Goal: Task Accomplishment & Management: Complete application form

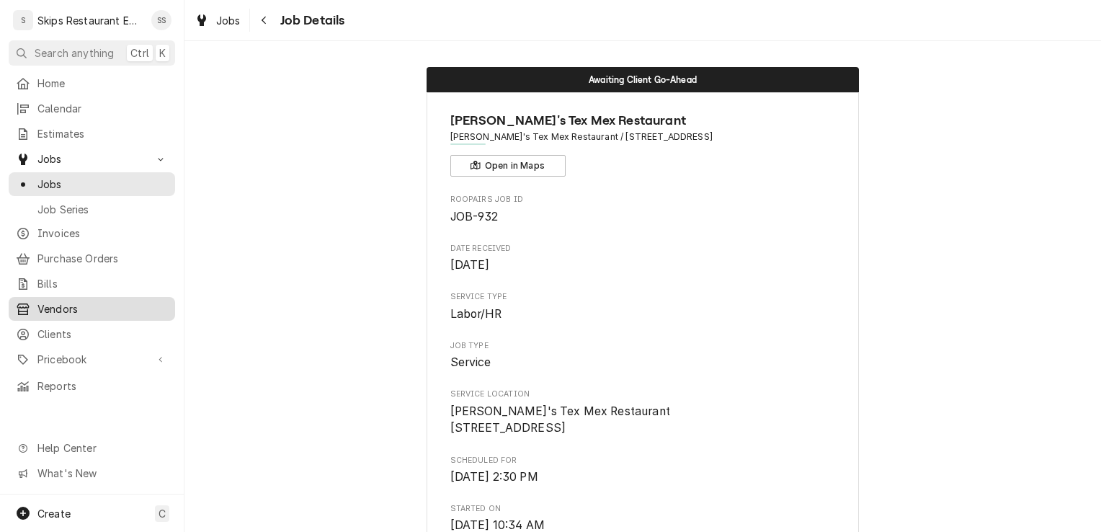
scroll to position [524, 0]
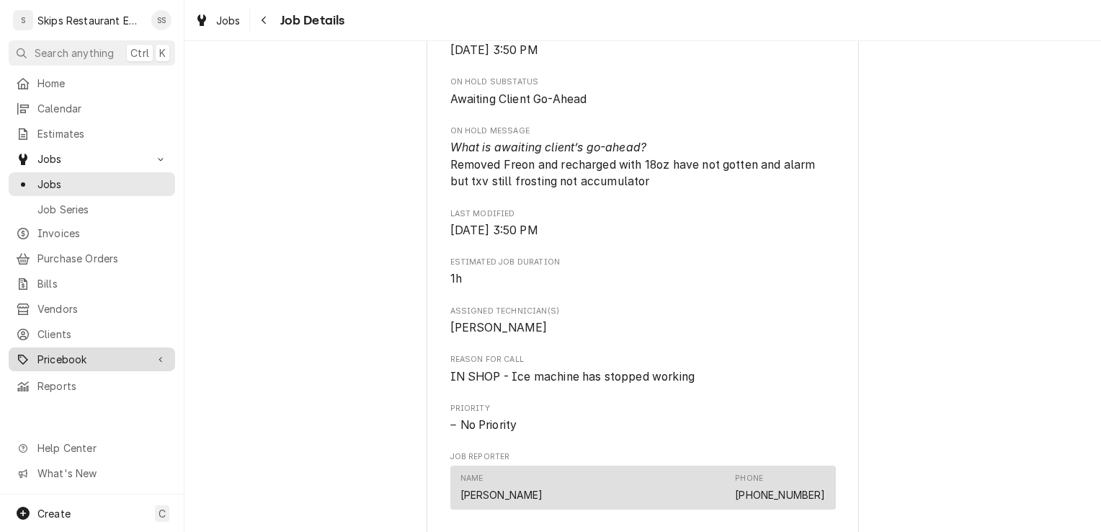
click at [77, 352] on span "Pricebook" at bounding box center [91, 359] width 109 height 15
click at [82, 352] on span "Pricebook" at bounding box center [91, 359] width 109 height 15
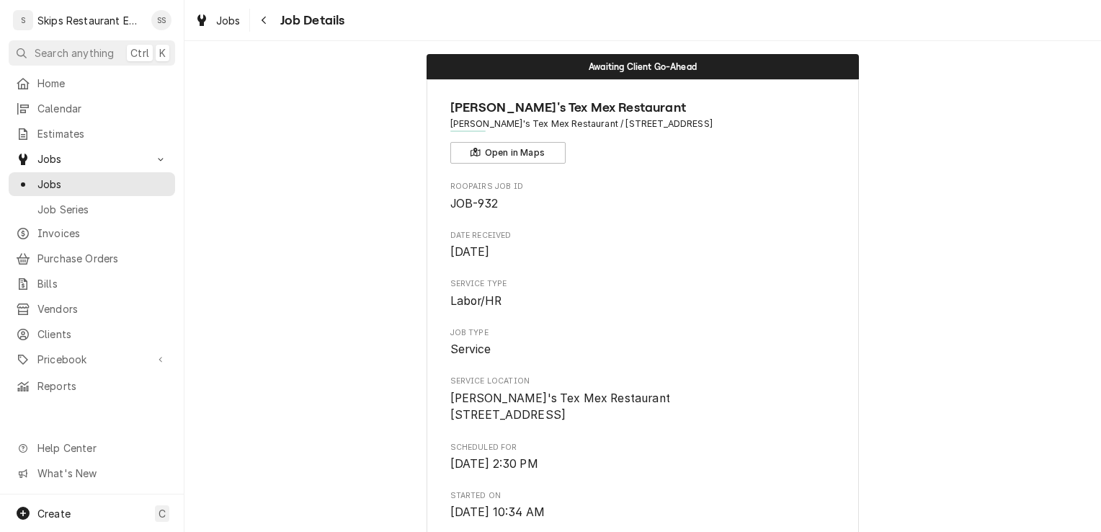
scroll to position [0, 0]
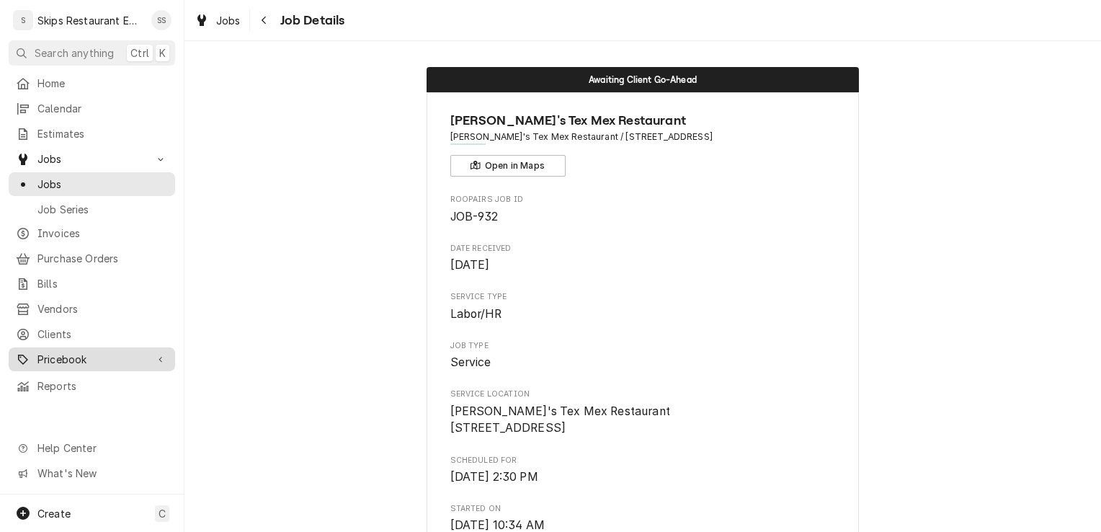
click at [81, 352] on span "Pricebook" at bounding box center [91, 359] width 109 height 15
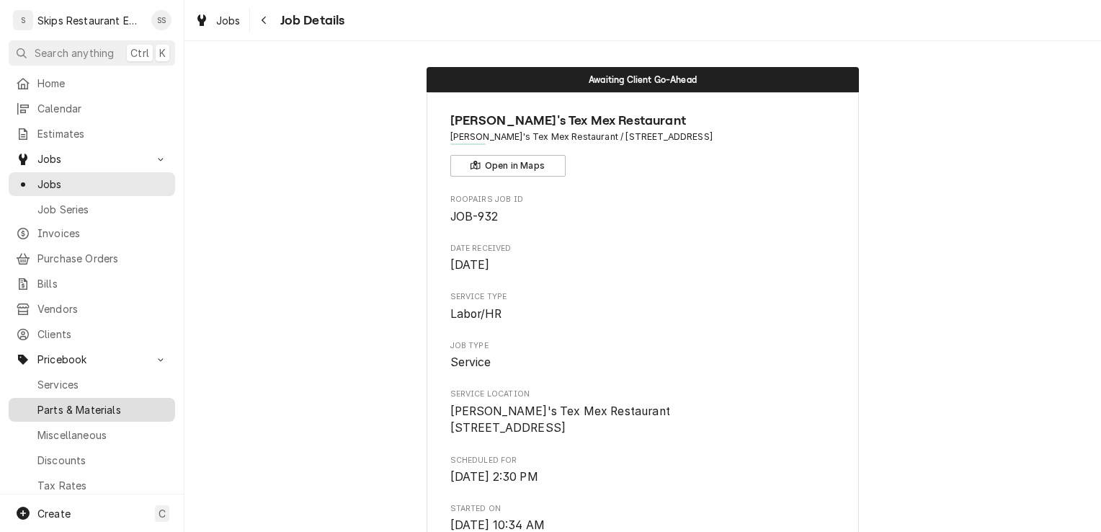
click at [112, 402] on span "Parts & Materials" at bounding box center [102, 409] width 130 height 15
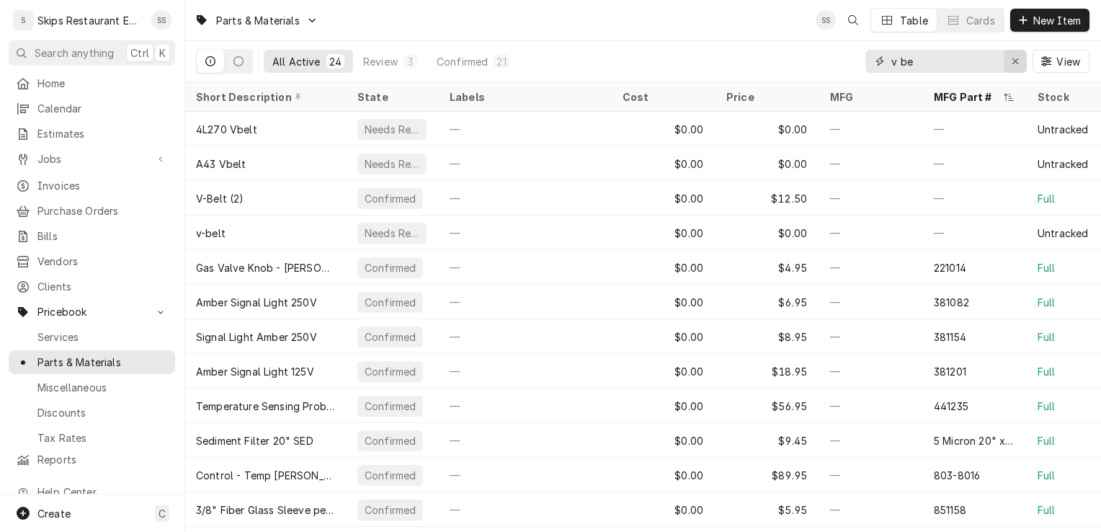
click at [1014, 58] on icon "Erase input" at bounding box center [1015, 61] width 8 height 10
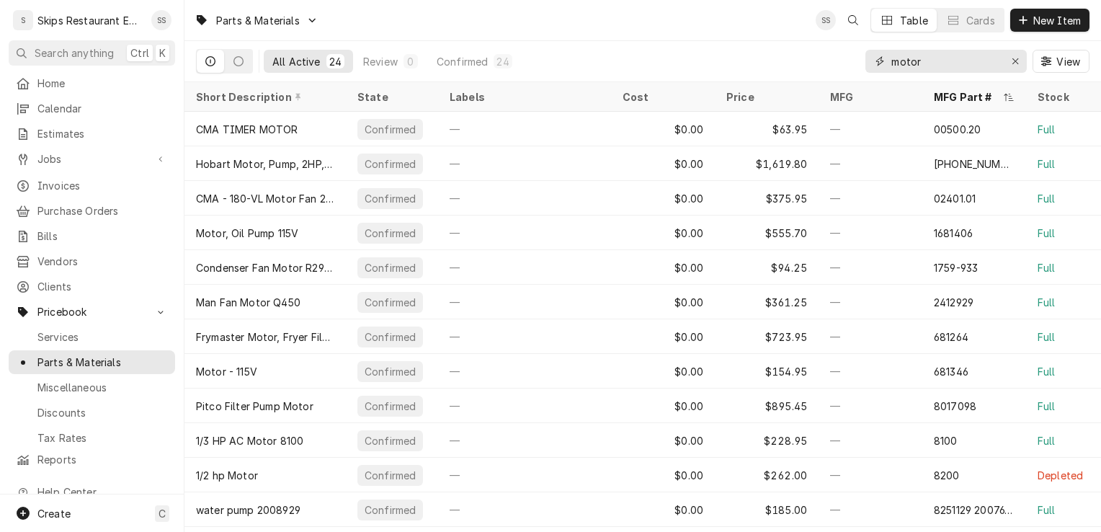
click at [936, 61] on input "motor" at bounding box center [945, 61] width 108 height 23
click at [926, 59] on input "motor" at bounding box center [945, 61] width 108 height 23
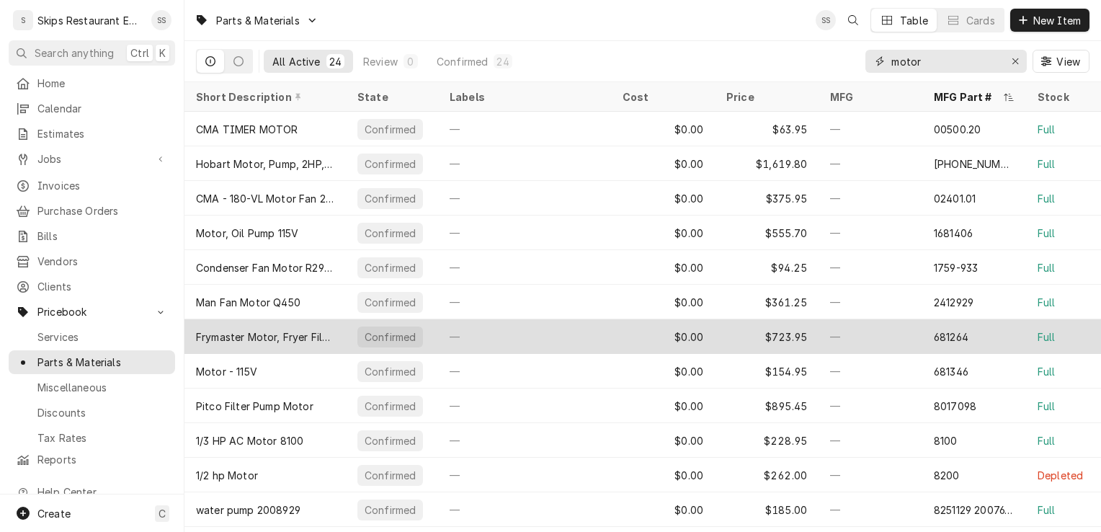
type input "motor"
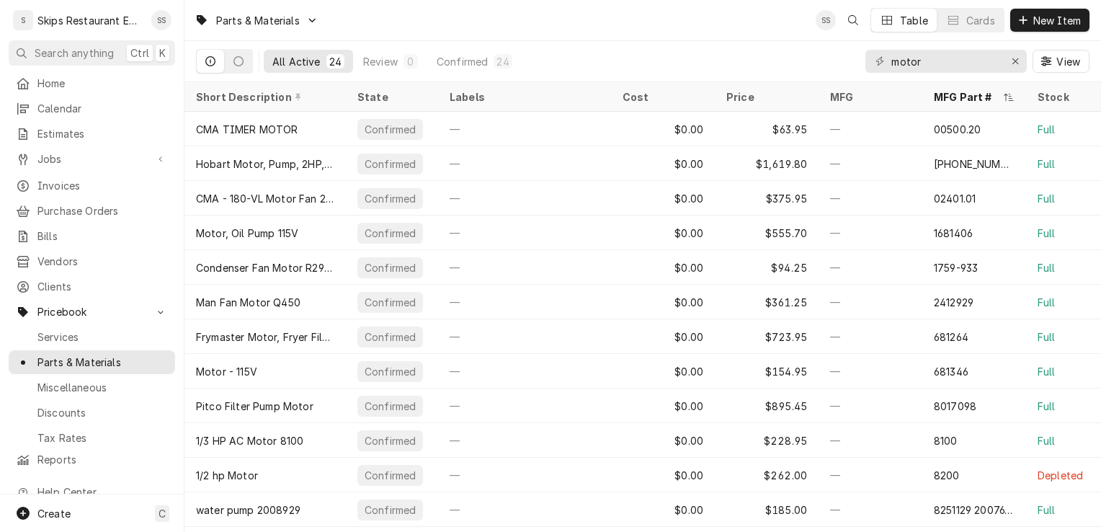
drag, startPoint x: 291, startPoint y: 340, endPoint x: 468, endPoint y: 529, distance: 258.4
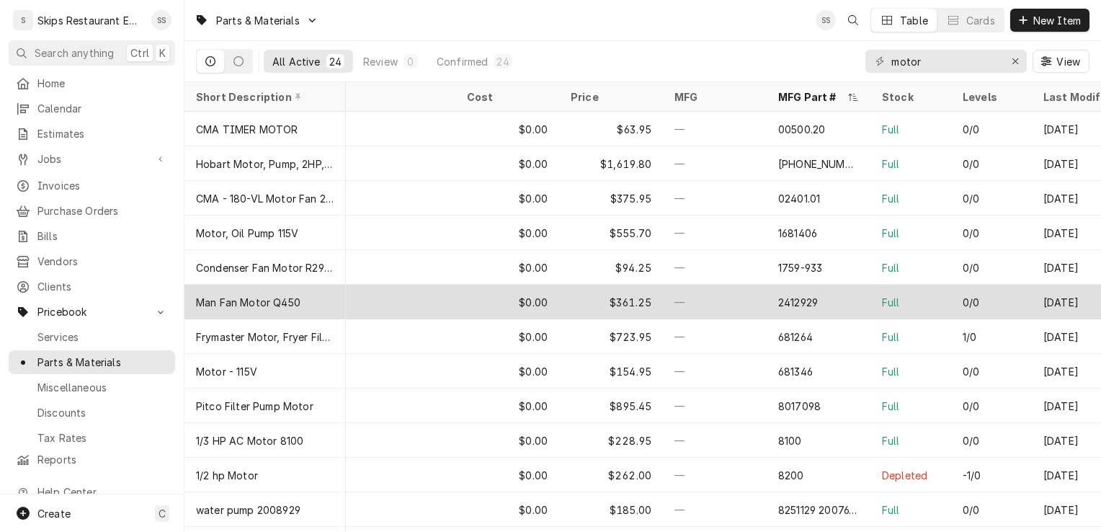
scroll to position [0, 201]
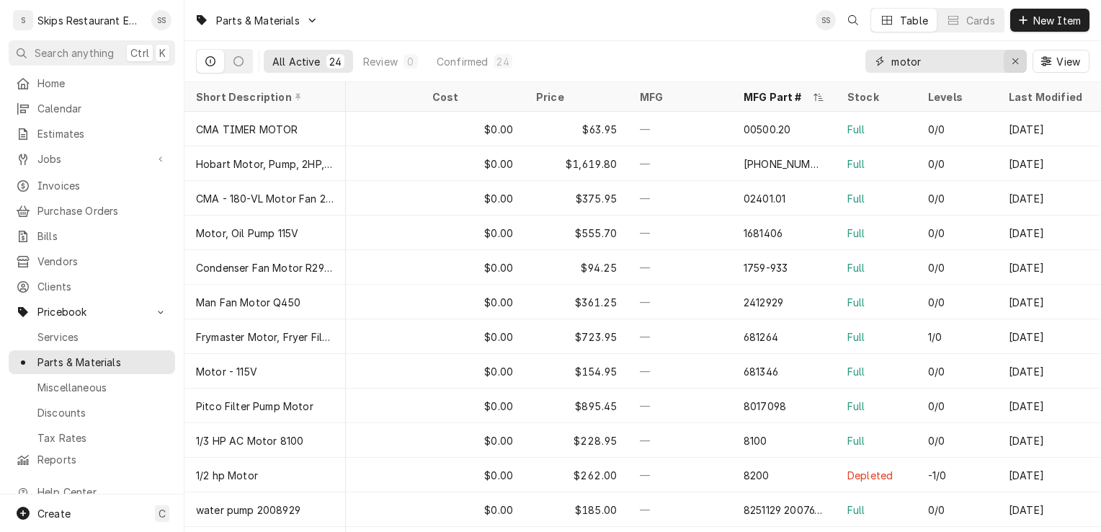
click at [1013, 62] on icon "Erase input" at bounding box center [1015, 61] width 8 height 10
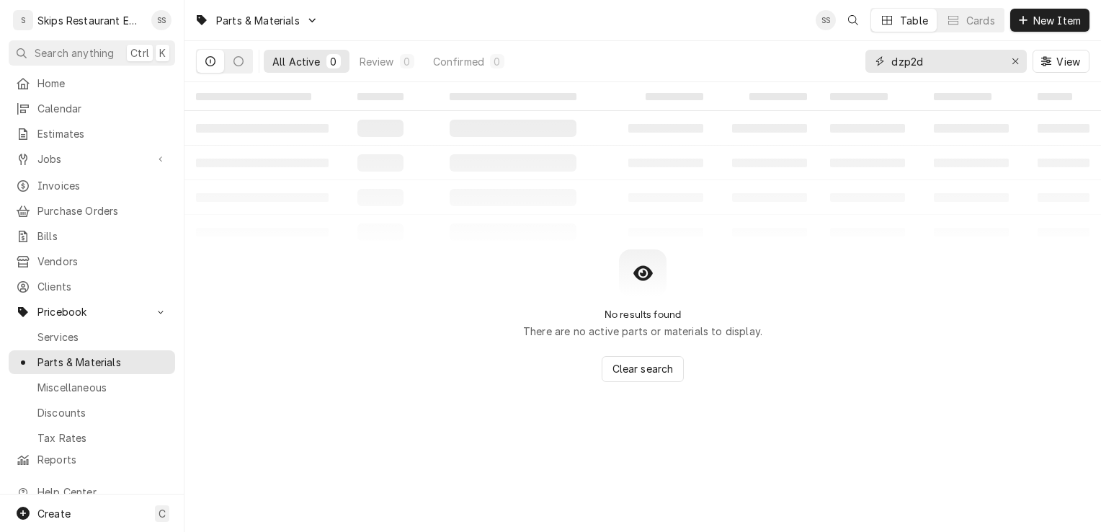
click at [931, 55] on input "dzp2d" at bounding box center [945, 61] width 108 height 23
type input "dzp2d"
click at [1015, 59] on icon "Erase input" at bounding box center [1015, 61] width 8 height 10
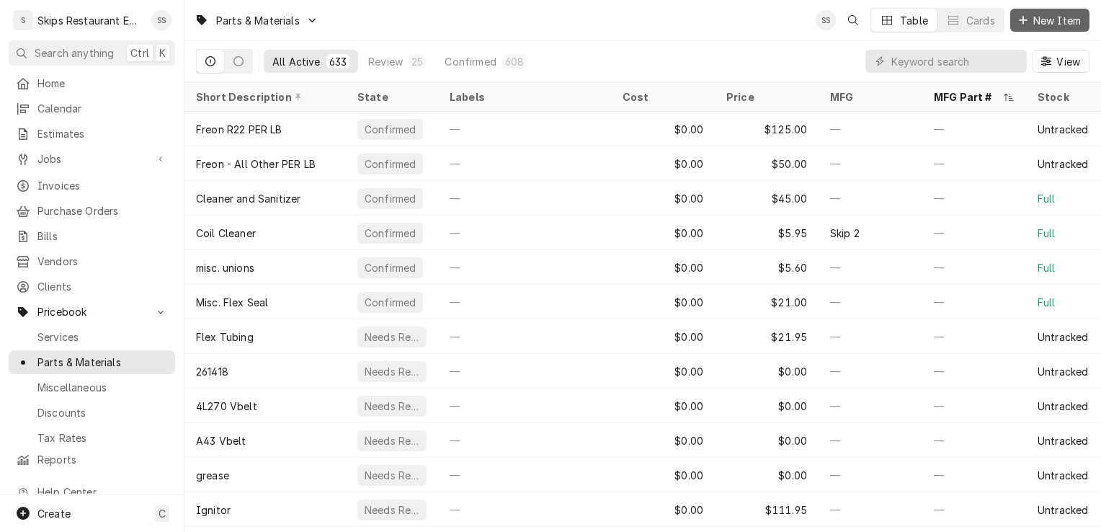
click at [1034, 21] on span "New Item" at bounding box center [1056, 20] width 53 height 15
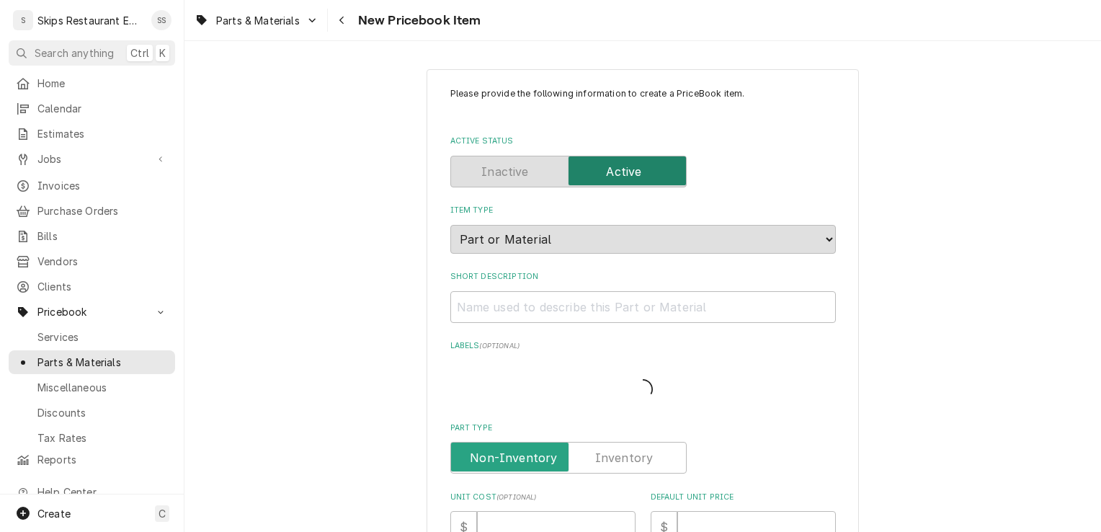
type textarea "x"
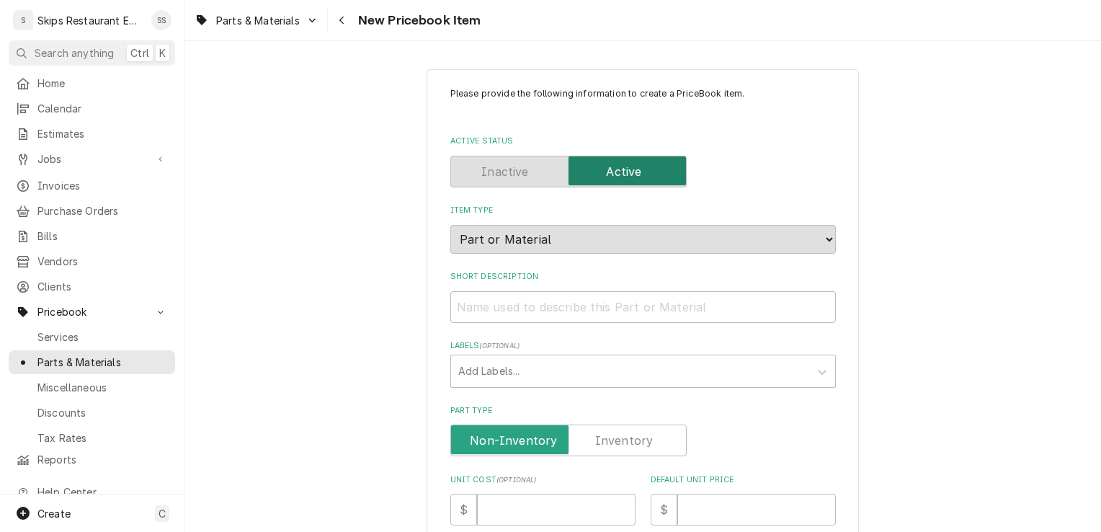
click at [641, 437] on label "Part Type" at bounding box center [568, 440] width 236 height 32
click at [641, 437] on input "Part Type" at bounding box center [568, 440] width 223 height 32
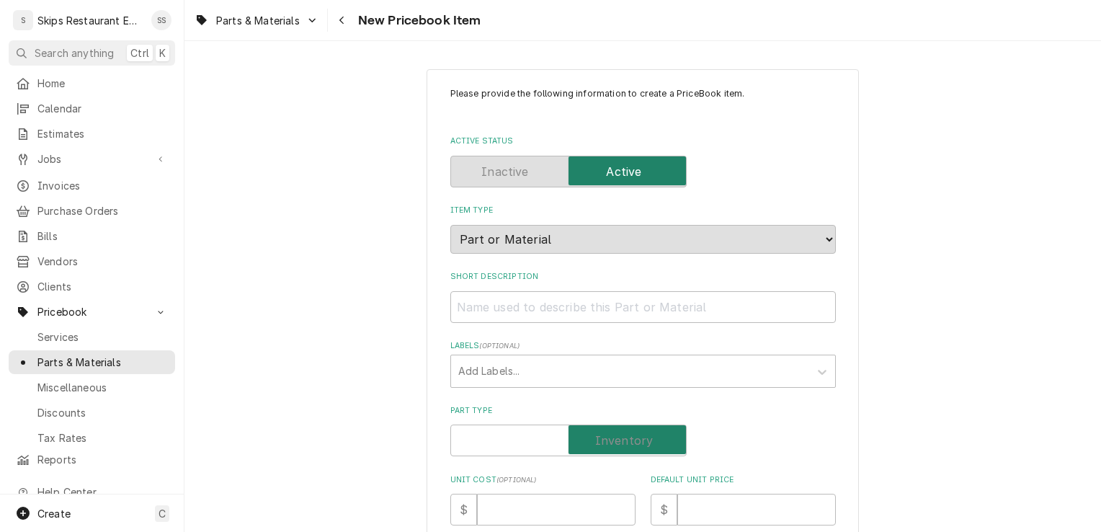
checkbox input "true"
click at [488, 311] on input "Short Description" at bounding box center [642, 307] width 385 height 32
type textarea "x"
type input "D"
type textarea "x"
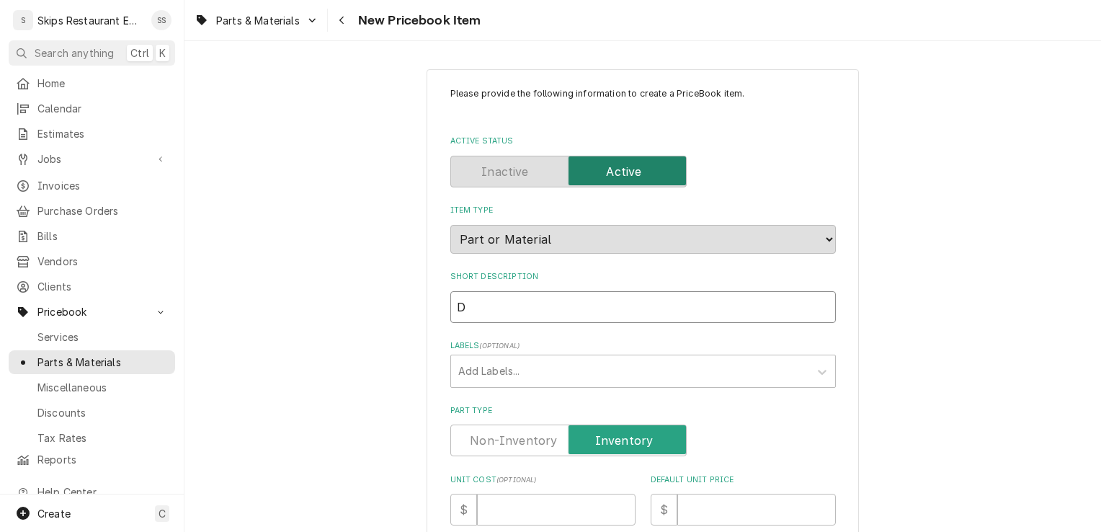
type input "DZ"
type textarea "x"
type input "DZP"
type textarea "x"
type input "DZP2"
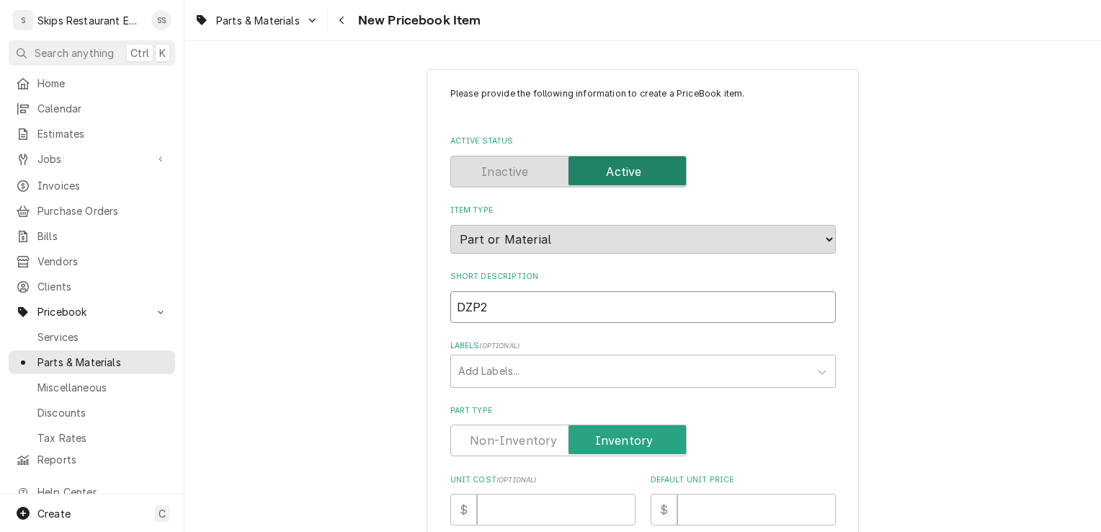
type textarea "x"
type input "DZP2D"
type textarea "x"
type input "DZP2D"
type textarea "x"
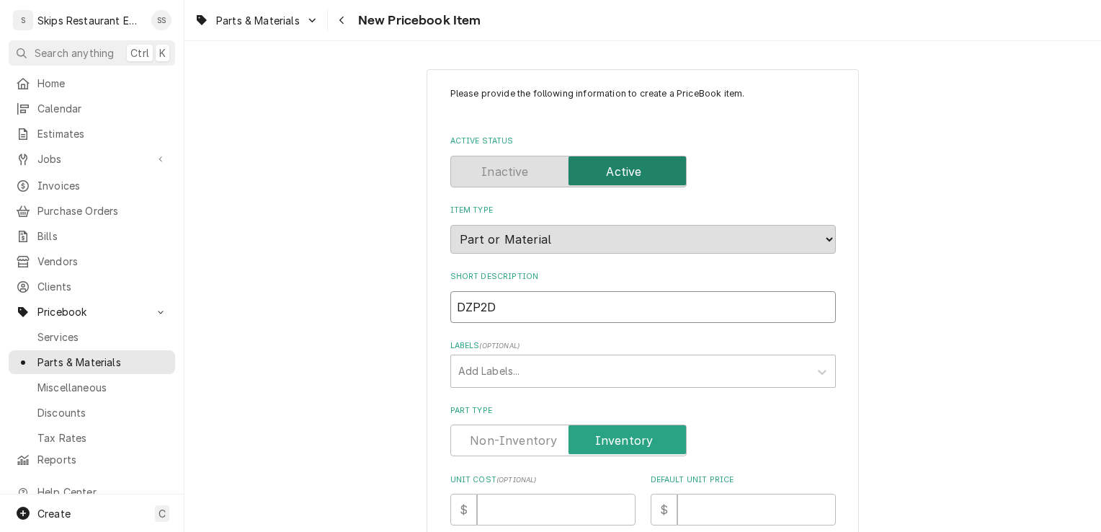
type input "DZP2D M"
type textarea "x"
type input "DZP2D Mo"
type textarea "x"
type input "DZP2D Mot"
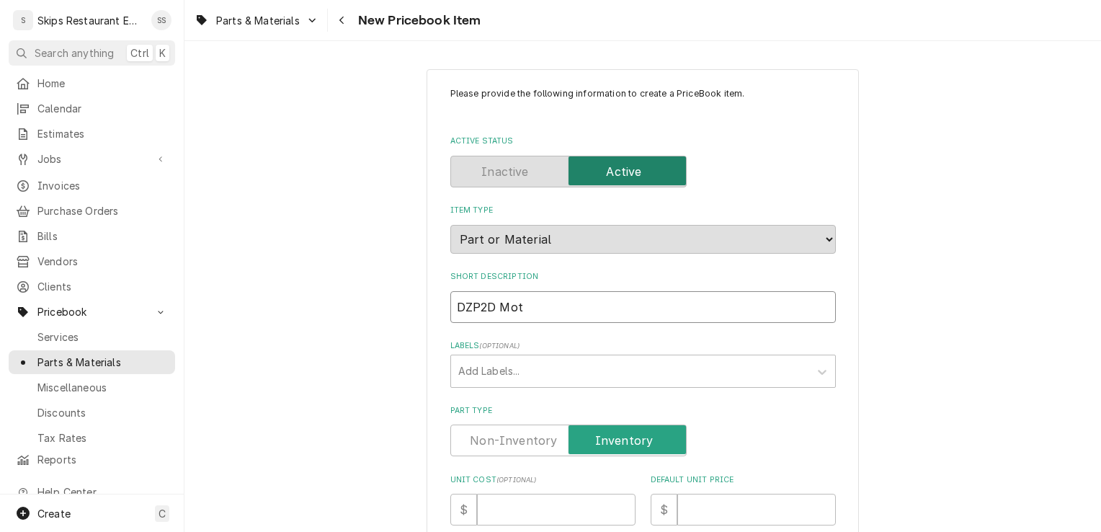
type textarea "x"
type input "DZP2D Moto"
type textarea "x"
type input "DZP2D Motor"
click at [694, 507] on input "Default Unit Price" at bounding box center [756, 509] width 158 height 32
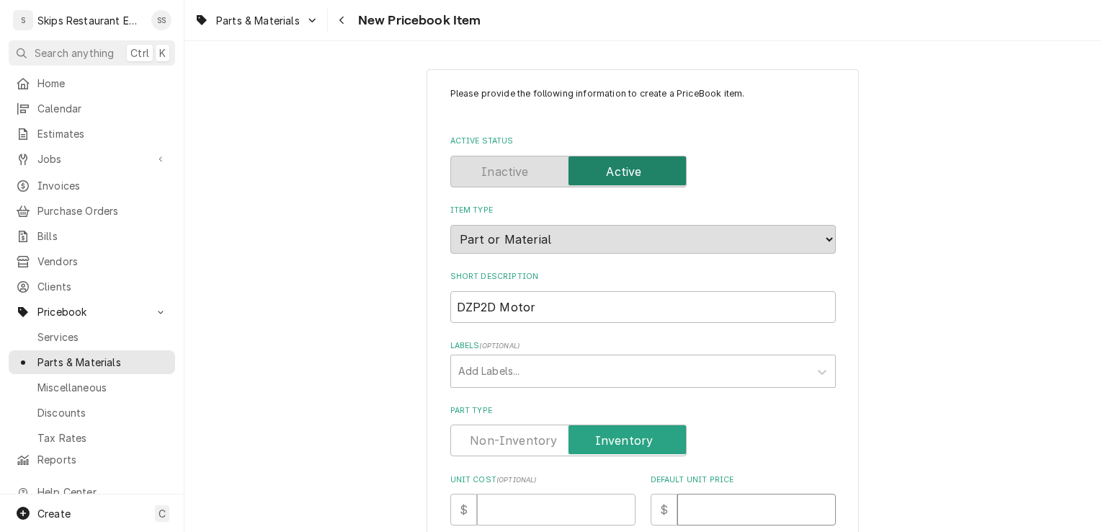
type textarea "x"
type input "7"
type textarea "x"
type input "72"
type textarea "x"
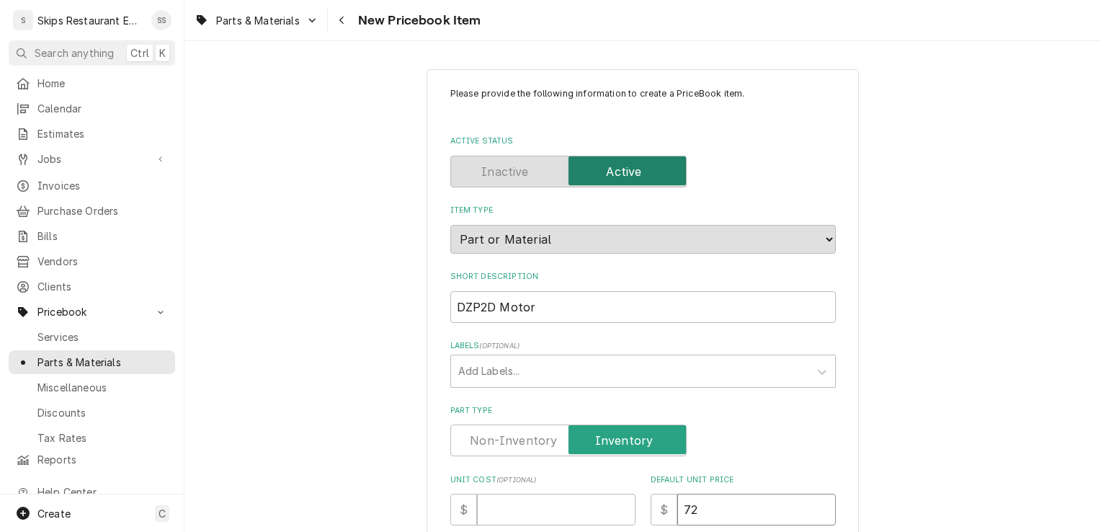
type input "728"
type textarea "x"
type input "728.1"
type textarea "x"
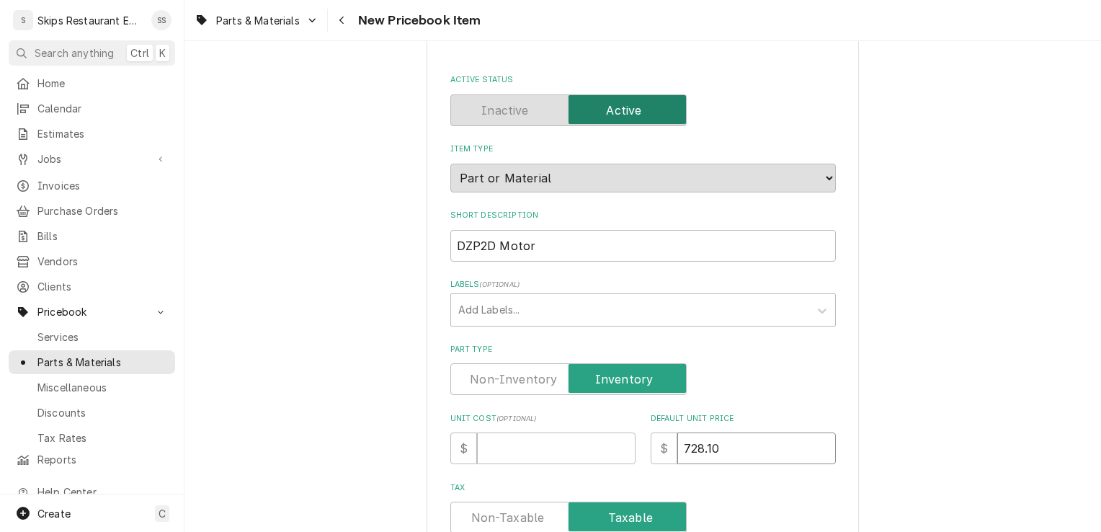
scroll to position [134, 0]
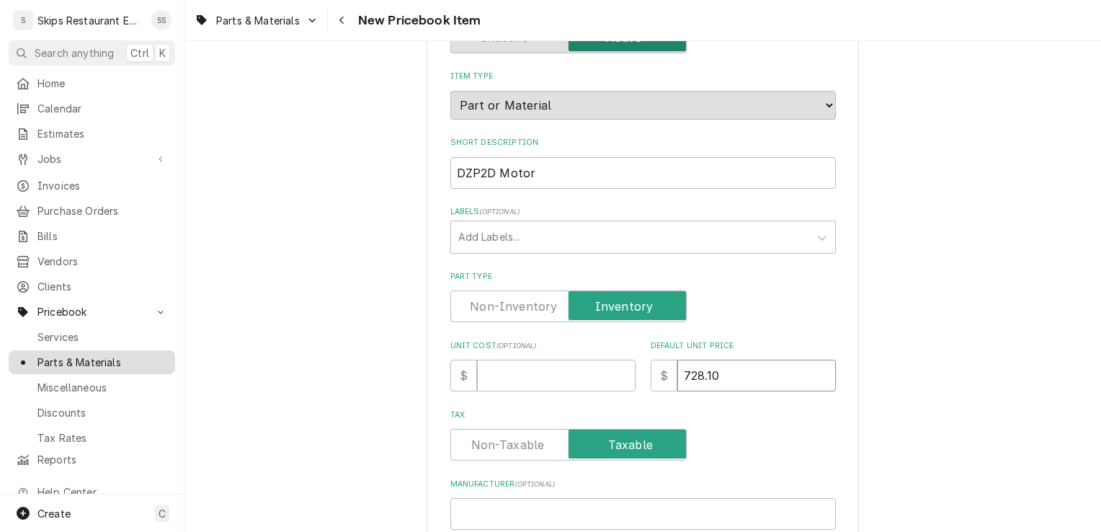
type input "728.10"
click at [67, 356] on span "Parts & Materials" at bounding box center [102, 361] width 130 height 15
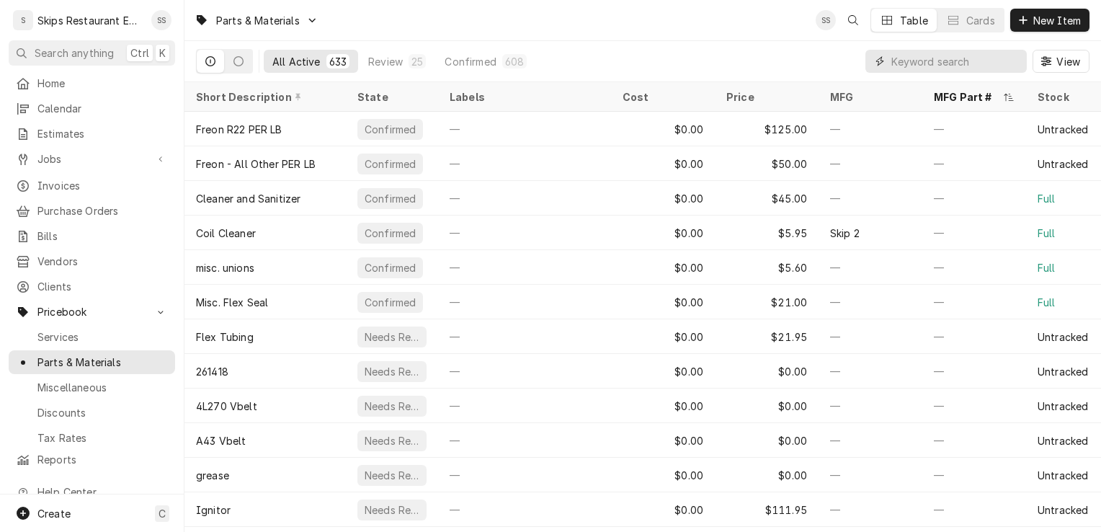
click at [921, 64] on input "Dynamic Content Wrapper" at bounding box center [955, 61] width 128 height 23
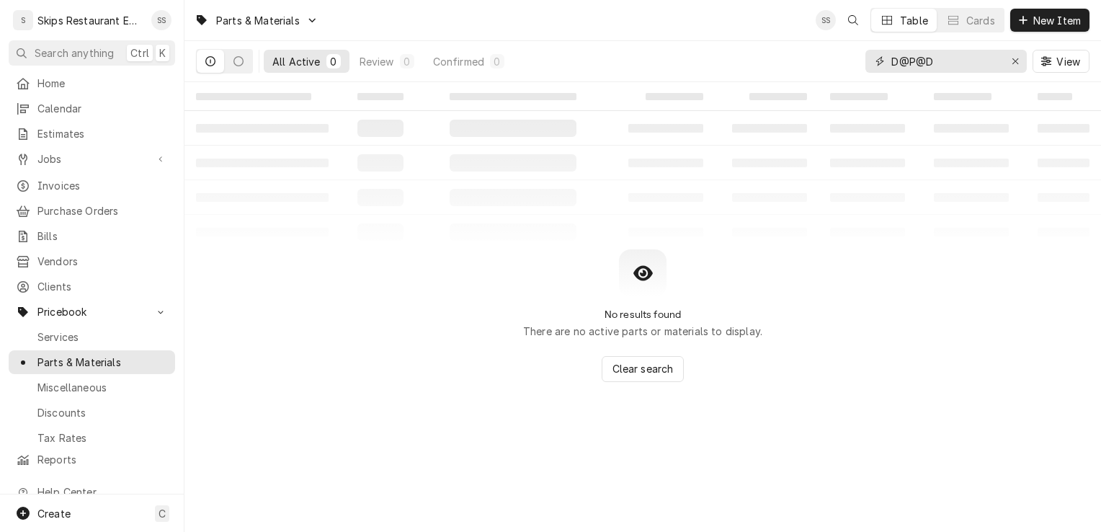
click at [908, 60] on input "D@P@D" at bounding box center [945, 61] width 108 height 23
click at [924, 61] on input "D2P@D" at bounding box center [945, 61] width 108 height 23
type input "D2P2D"
click at [1033, 19] on span "New Item" at bounding box center [1056, 20] width 53 height 15
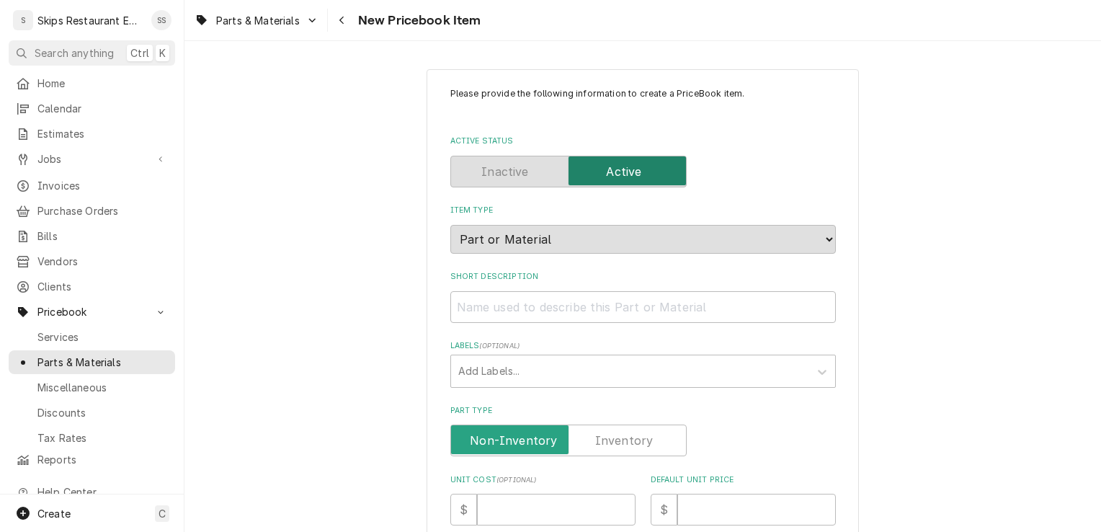
click at [602, 430] on label "Part Type" at bounding box center [568, 440] width 236 height 32
drag, startPoint x: 602, startPoint y: 430, endPoint x: 497, endPoint y: 303, distance: 164.8
click at [497, 303] on input "Short Description" at bounding box center [642, 307] width 385 height 32
type textarea "x"
type input "D"
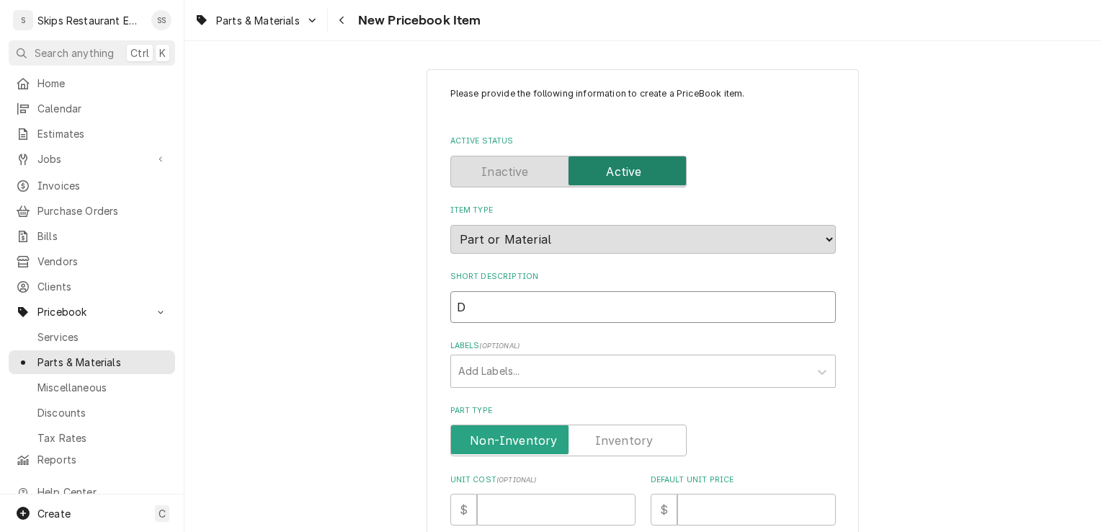
type textarea "x"
type input "D2"
type textarea "x"
type input "D2P"
type textarea "x"
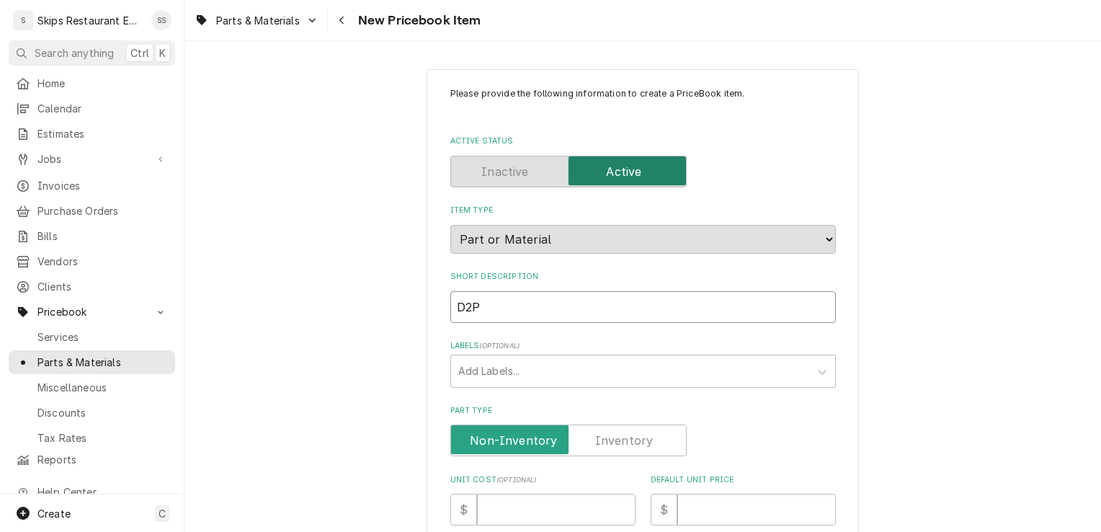
type input "D2P2"
type textarea "x"
type input "D2P2D"
type textarea "x"
type input "D2P2D"
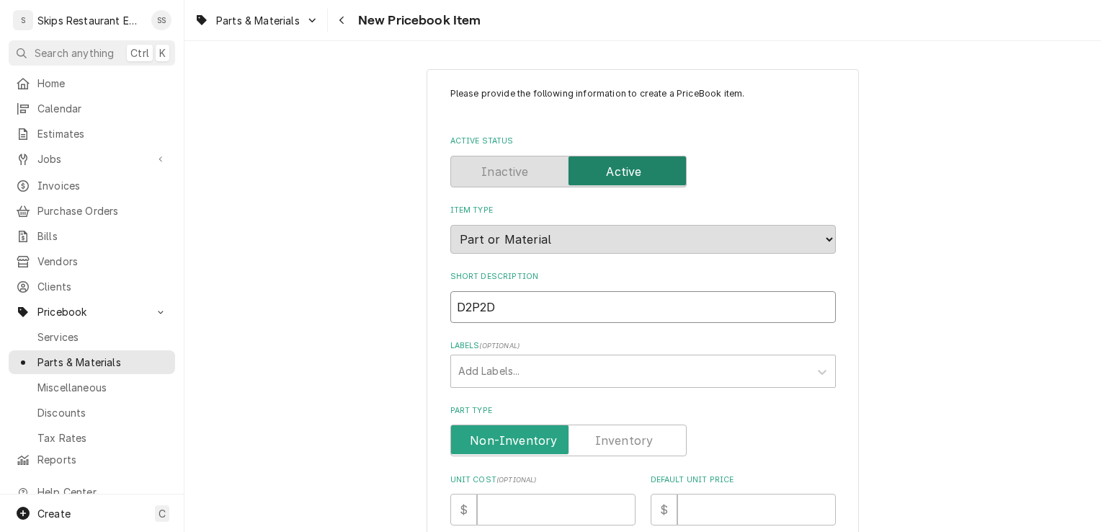
type textarea "x"
type input "D2P2D M"
type textarea "x"
type input "D2P2D Mo"
type textarea "x"
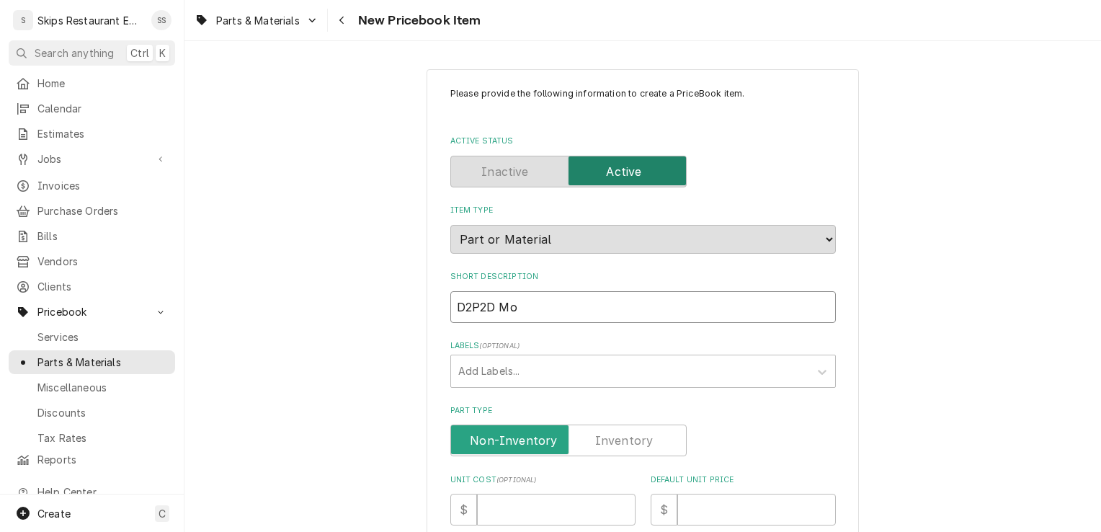
type input "D2P2D Mot"
type textarea "x"
type input "D2P2D Moto"
type textarea "x"
type input "D2P2D Motor"
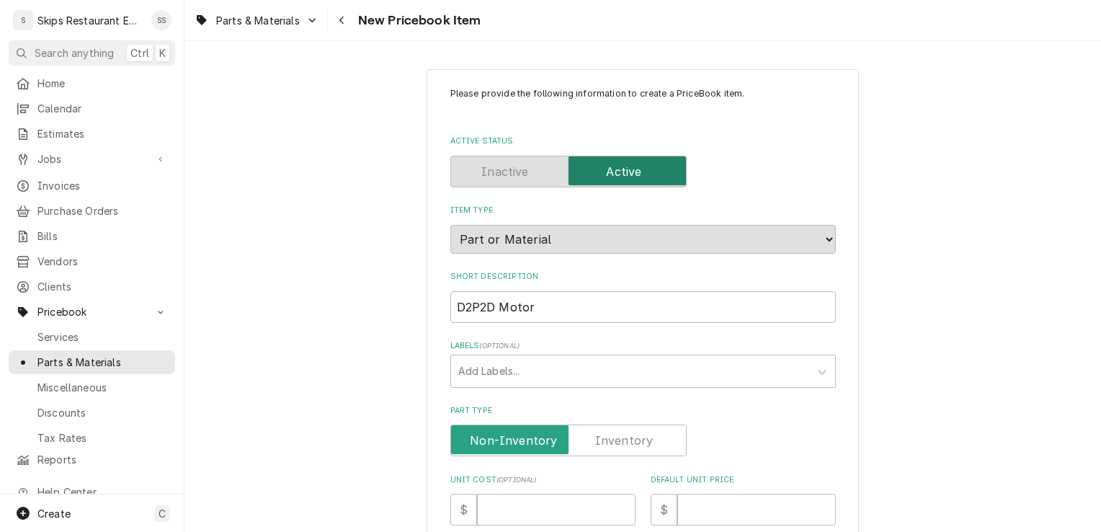
click at [622, 439] on label "Part Type" at bounding box center [568, 440] width 236 height 32
click at [622, 439] on input "Part Type" at bounding box center [568, 440] width 223 height 32
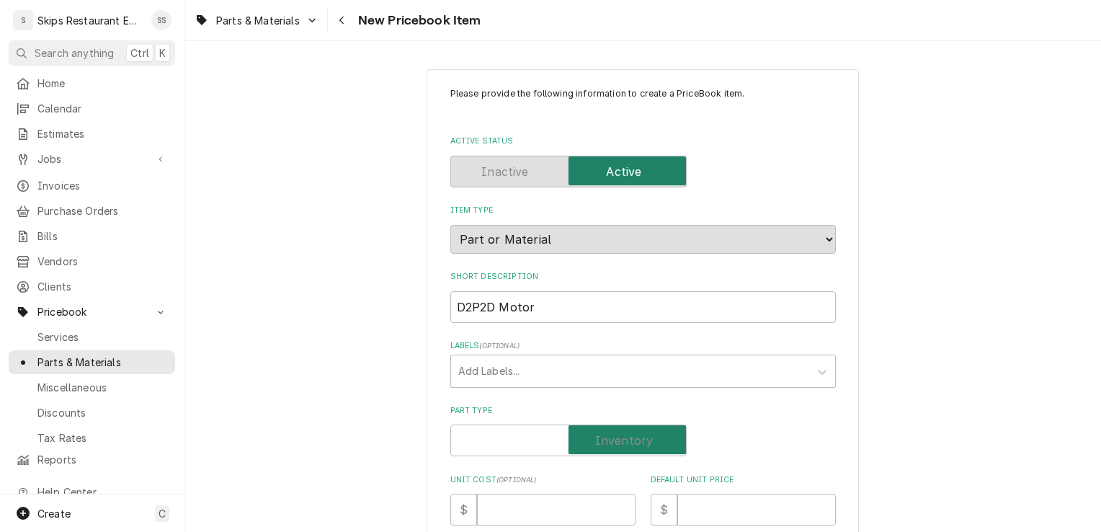
checkbox input "true"
click at [700, 514] on input "Default Unit Price" at bounding box center [756, 509] width 158 height 32
type textarea "x"
type input "7"
type textarea "x"
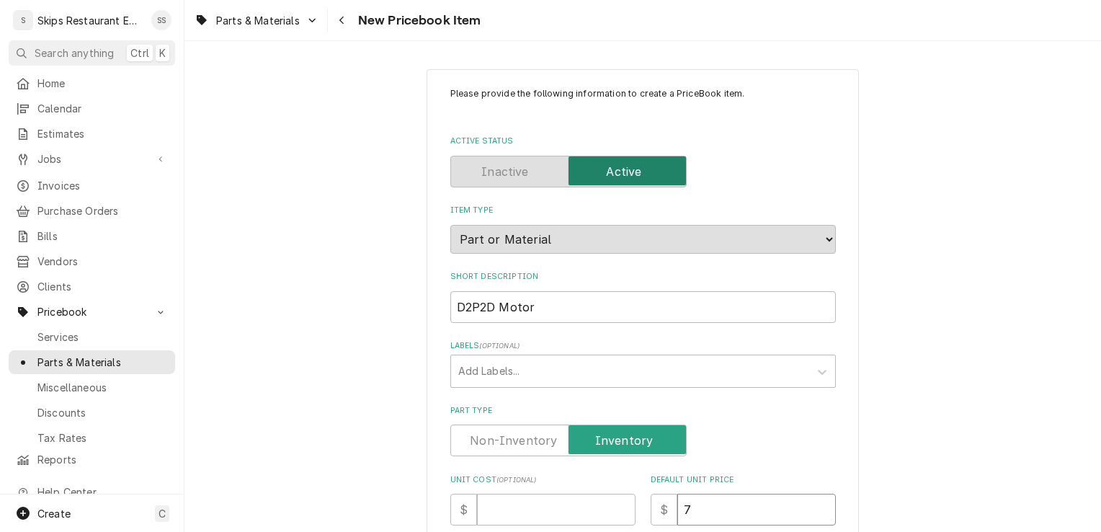
type input "72"
type textarea "x"
type input "728"
type textarea "x"
type input "728.1"
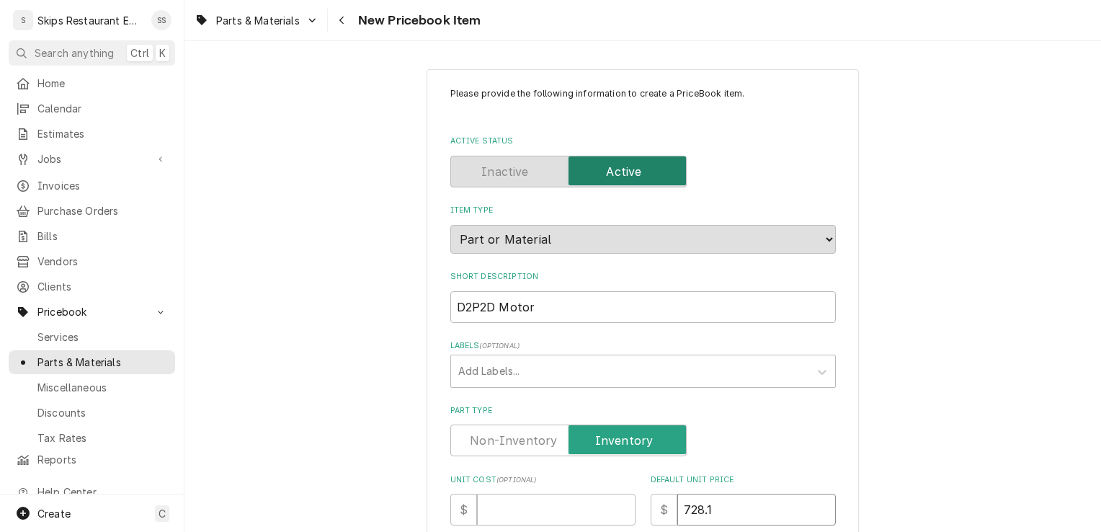
type textarea "x"
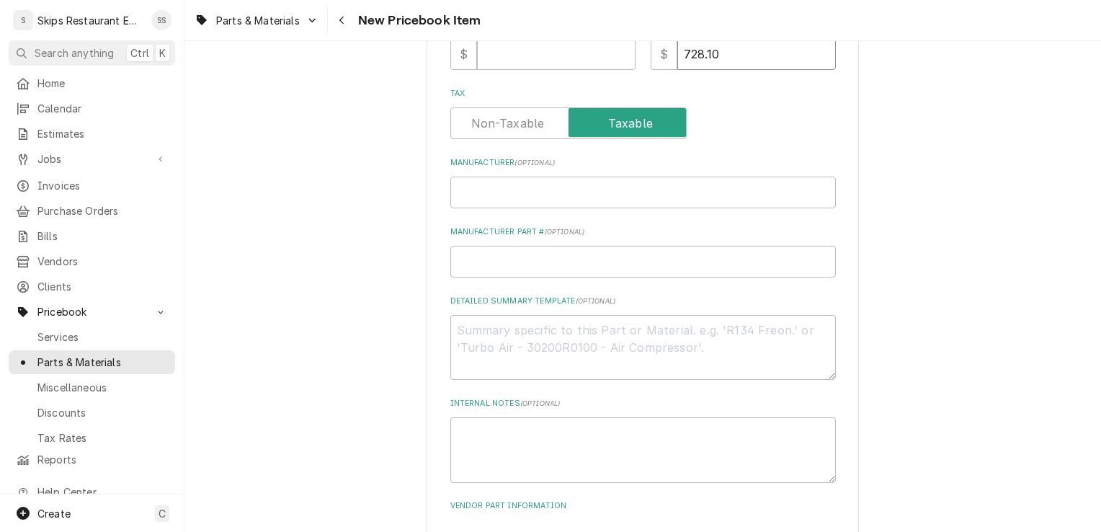
scroll to position [468, 0]
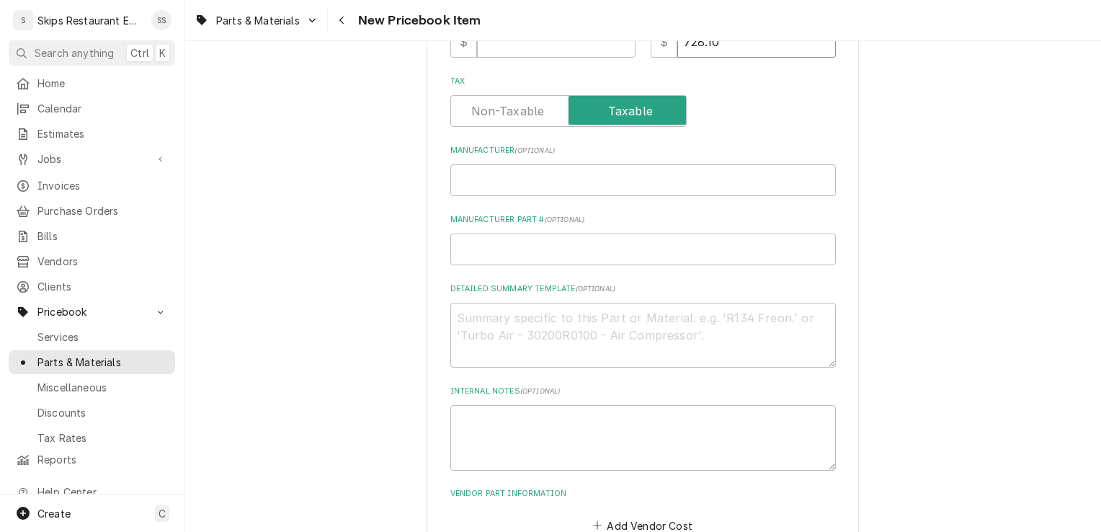
type input "728.10"
click at [483, 256] on input "Manufacturer Part # ( optional )" at bounding box center [642, 249] width 385 height 32
type textarea "x"
type input "D"
type textarea "x"
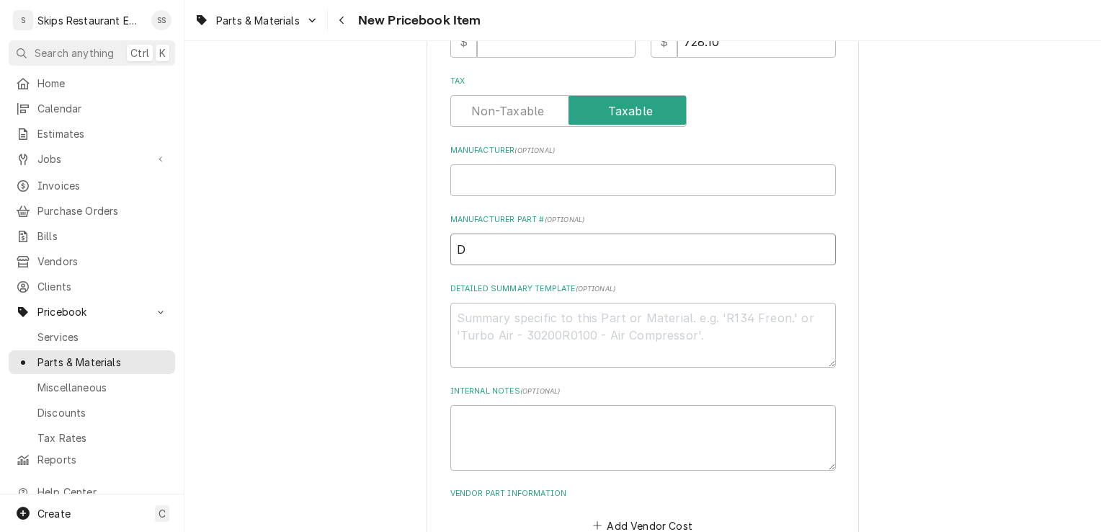
type input "D2"
type textarea "x"
type input "D2P"
type textarea "x"
type input "D2P2"
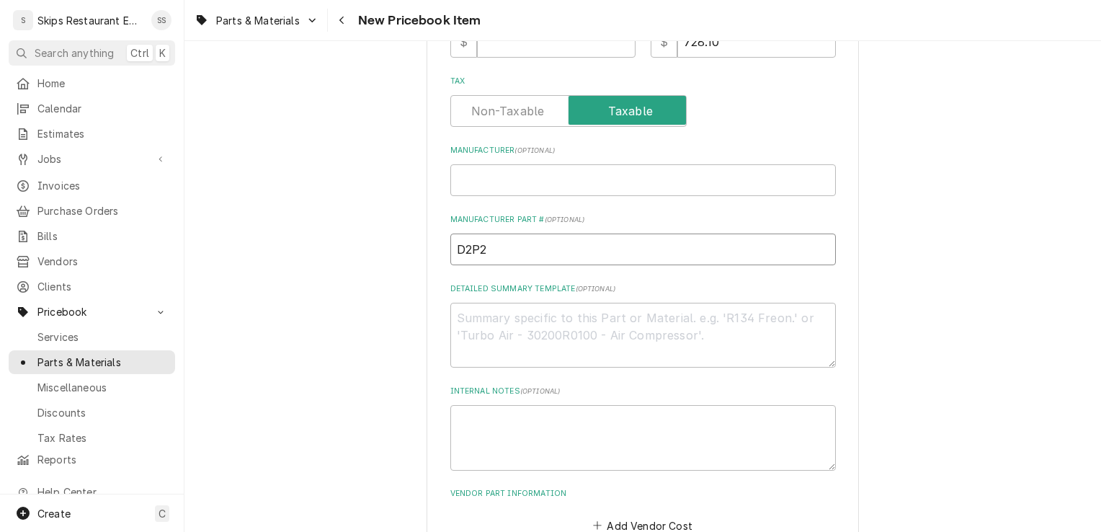
type textarea "x"
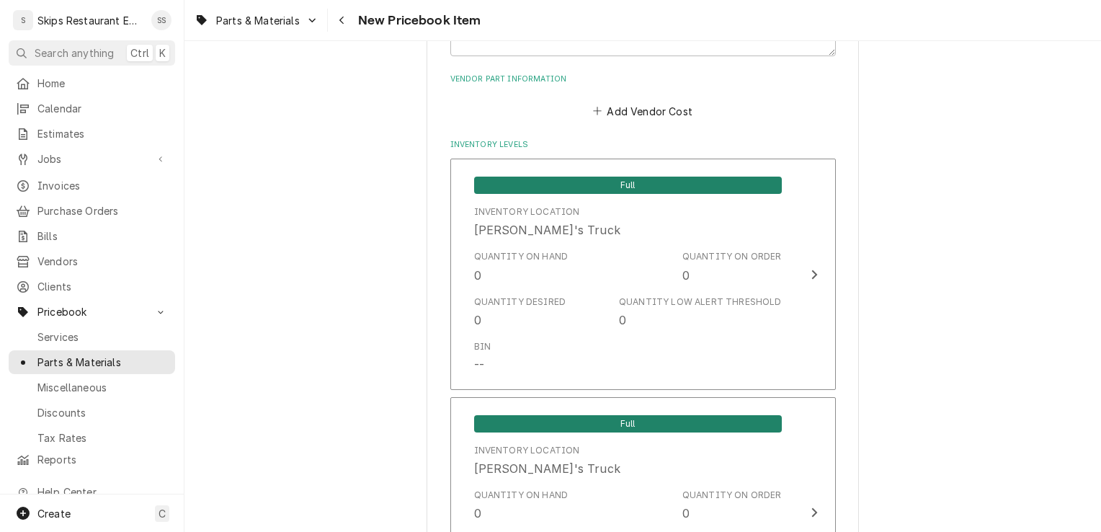
scroll to position [901, 0]
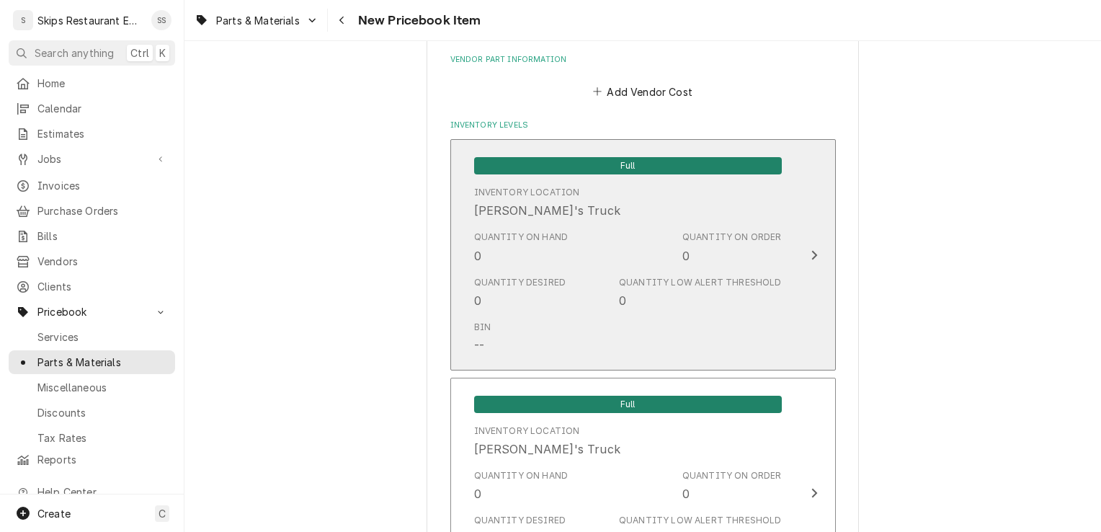
type input "D2P2D"
click at [811, 256] on icon "Update Inventory Level" at bounding box center [814, 254] width 6 height 9
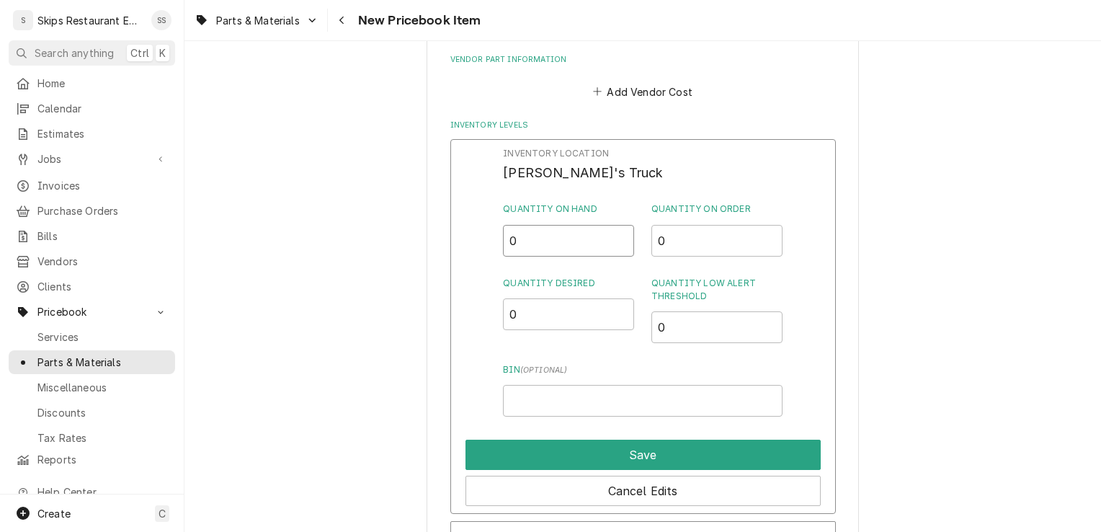
click at [517, 237] on input "0" at bounding box center [568, 241] width 131 height 32
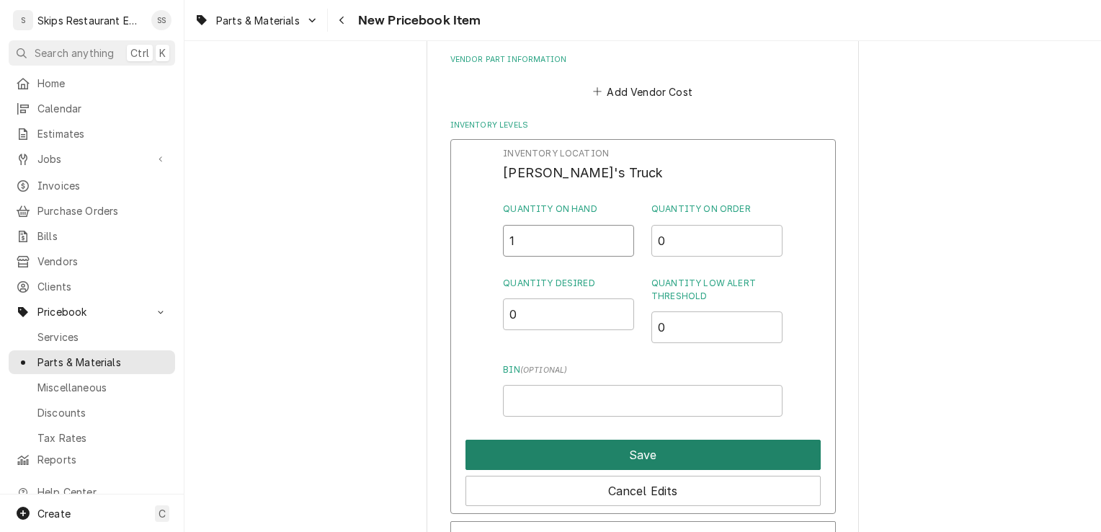
type input "1"
click at [667, 444] on button "Save" at bounding box center [642, 454] width 355 height 30
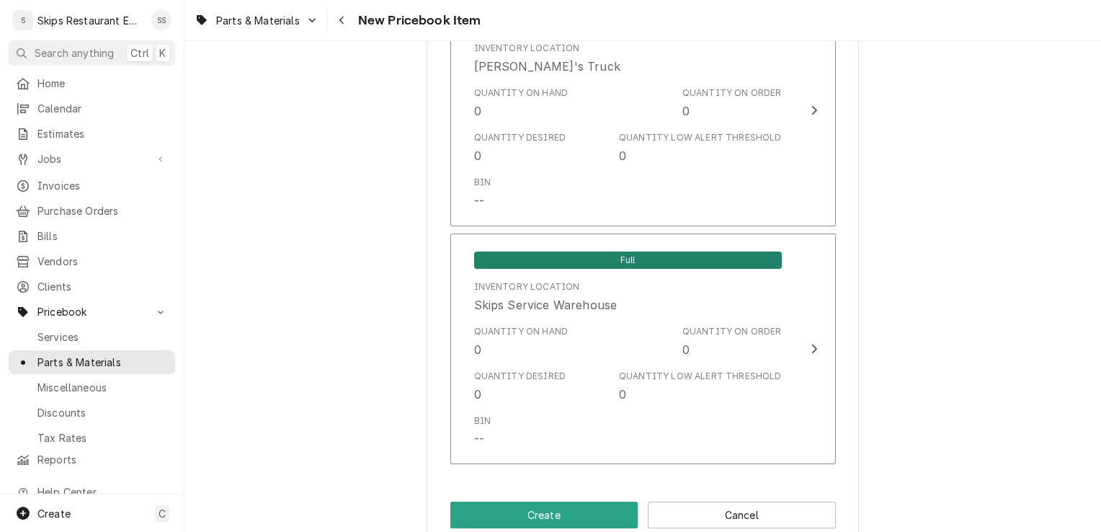
scroll to position [1311, 0]
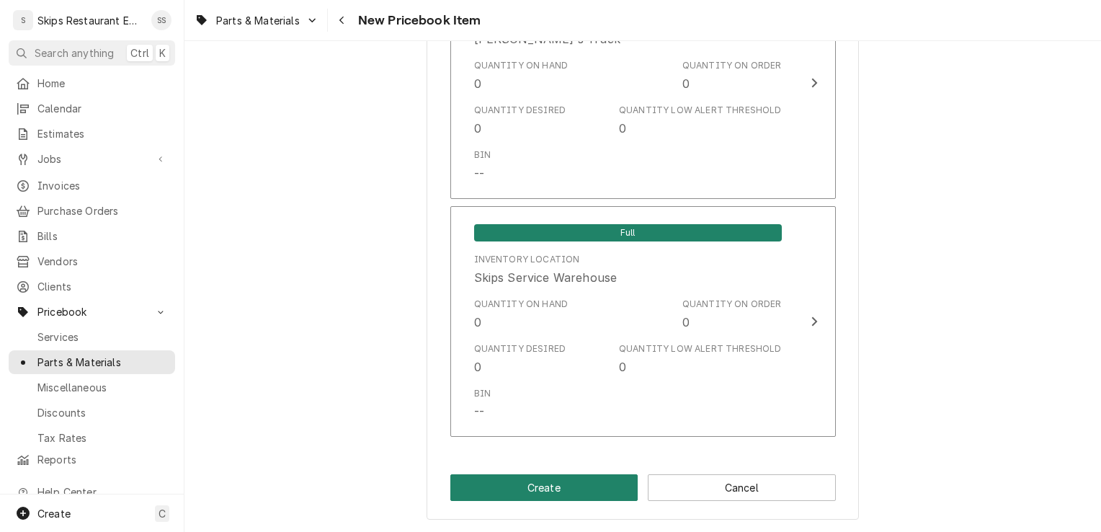
click at [555, 489] on button "Create" at bounding box center [544, 487] width 188 height 27
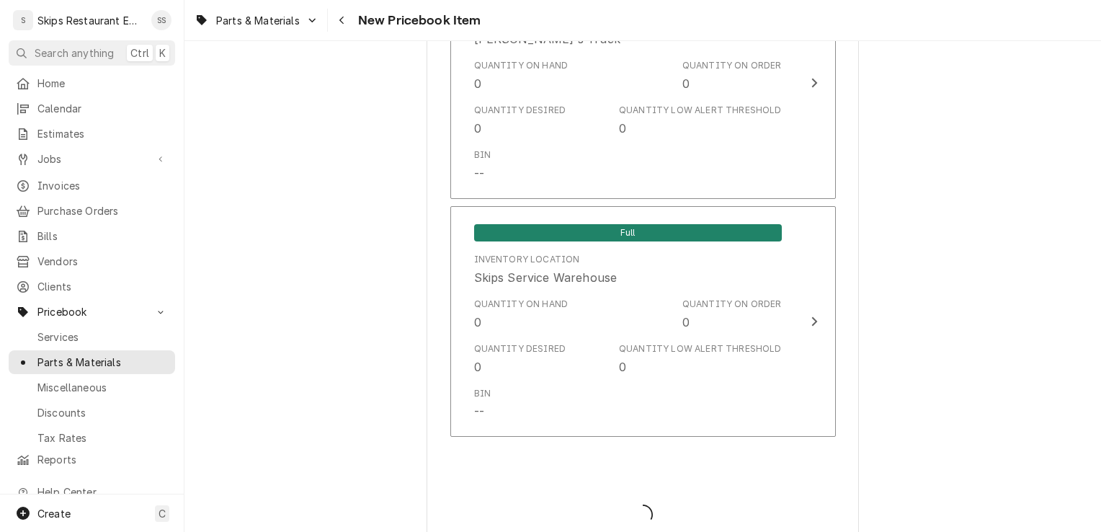
type textarea "x"
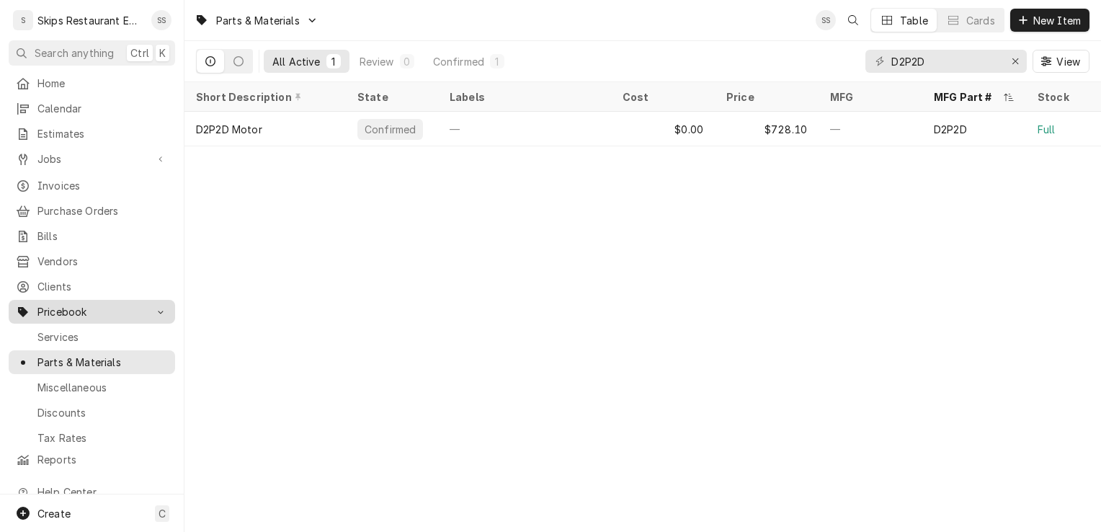
click at [58, 304] on span "Pricebook" at bounding box center [91, 311] width 109 height 15
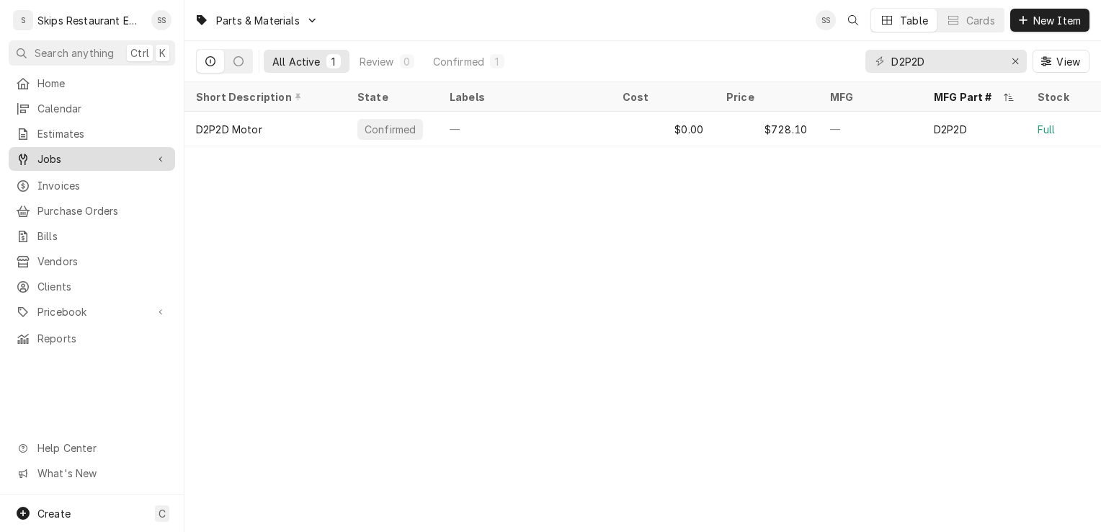
click at [51, 154] on span "Jobs" at bounding box center [91, 158] width 109 height 15
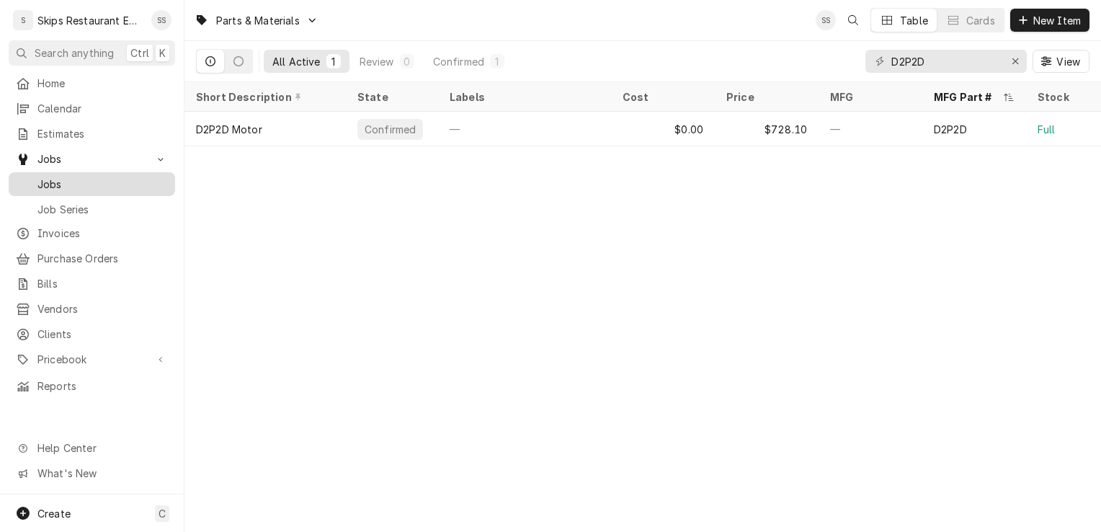
click at [53, 179] on span "Jobs" at bounding box center [102, 183] width 130 height 15
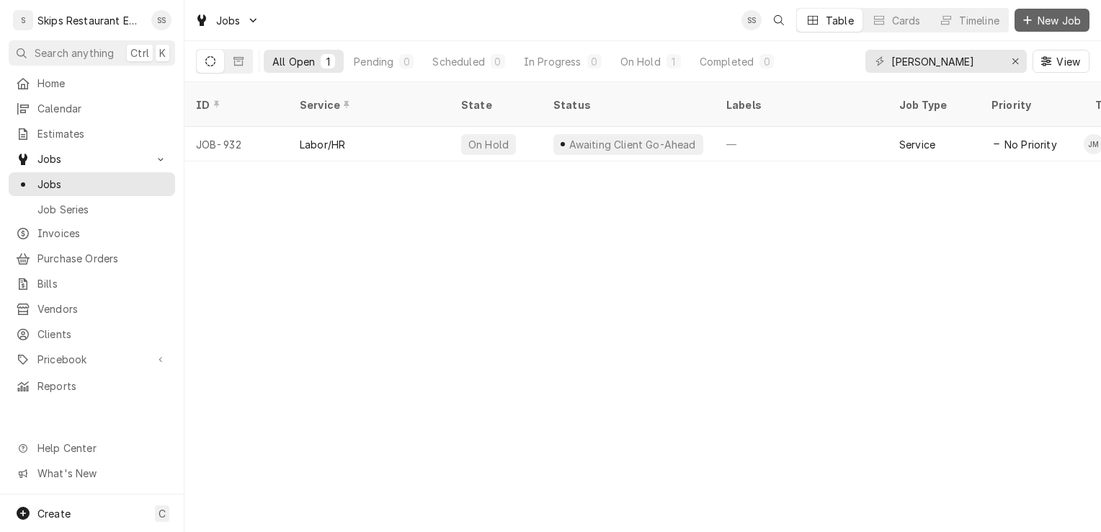
click at [1059, 17] on span "New Job" at bounding box center [1058, 20] width 49 height 15
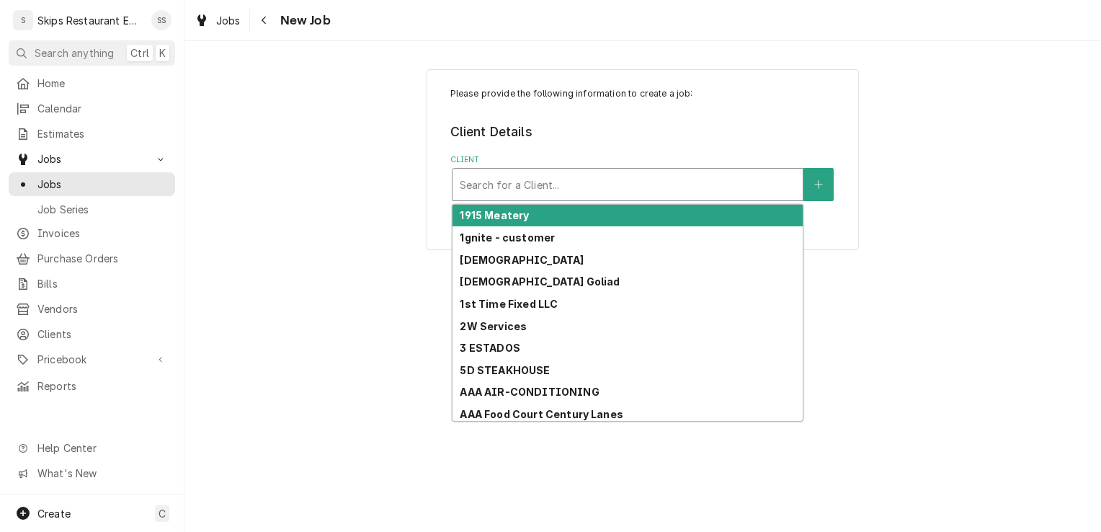
click at [565, 184] on div "Client" at bounding box center [628, 184] width 336 height 26
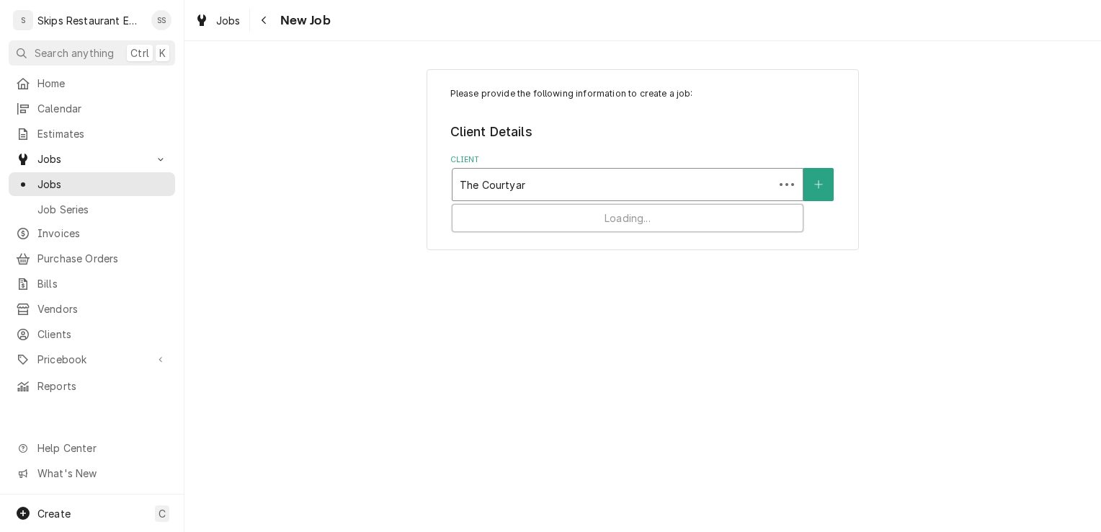
type input "The Courtyard"
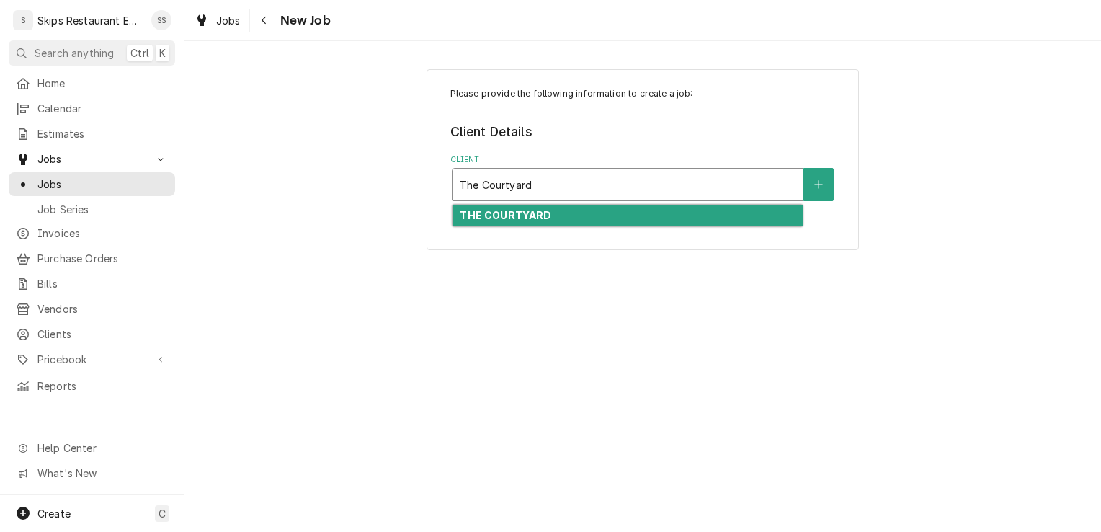
click at [537, 220] on strong "THE COURTYARD" at bounding box center [505, 215] width 91 height 12
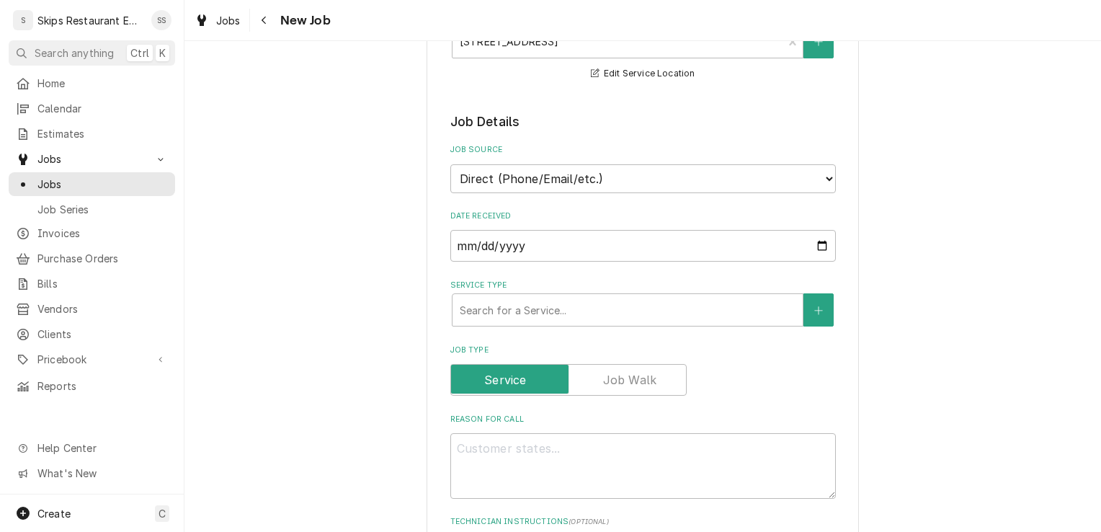
scroll to position [560, 0]
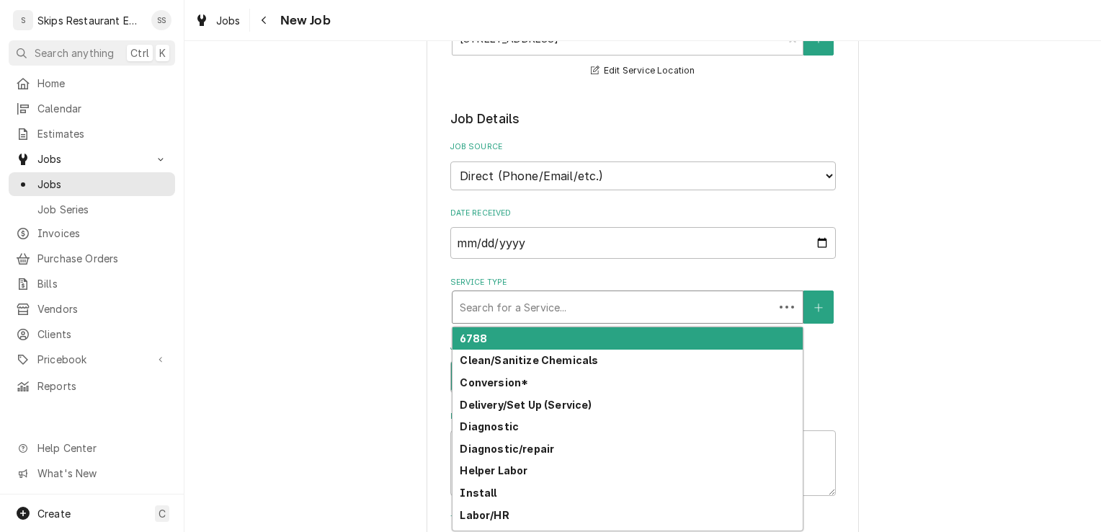
click at [483, 312] on div "Service Type" at bounding box center [613, 307] width 307 height 26
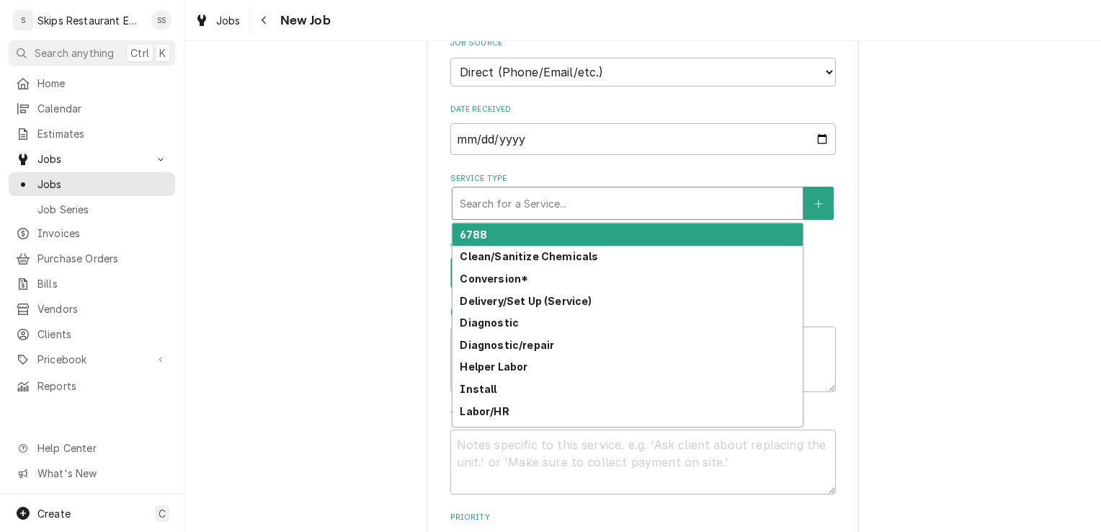
scroll to position [667, 0]
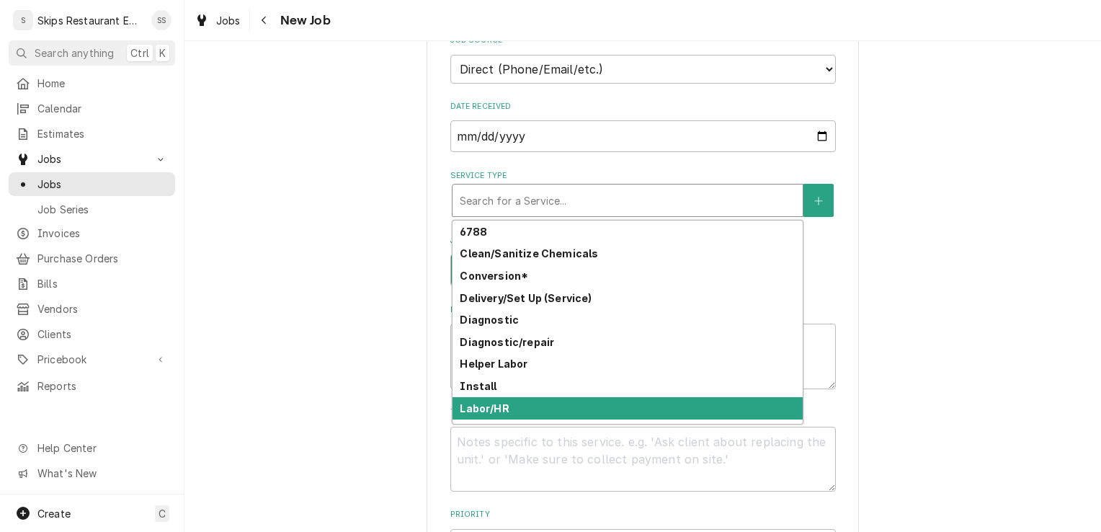
click at [506, 411] on div "Labor/HR" at bounding box center [627, 408] width 350 height 22
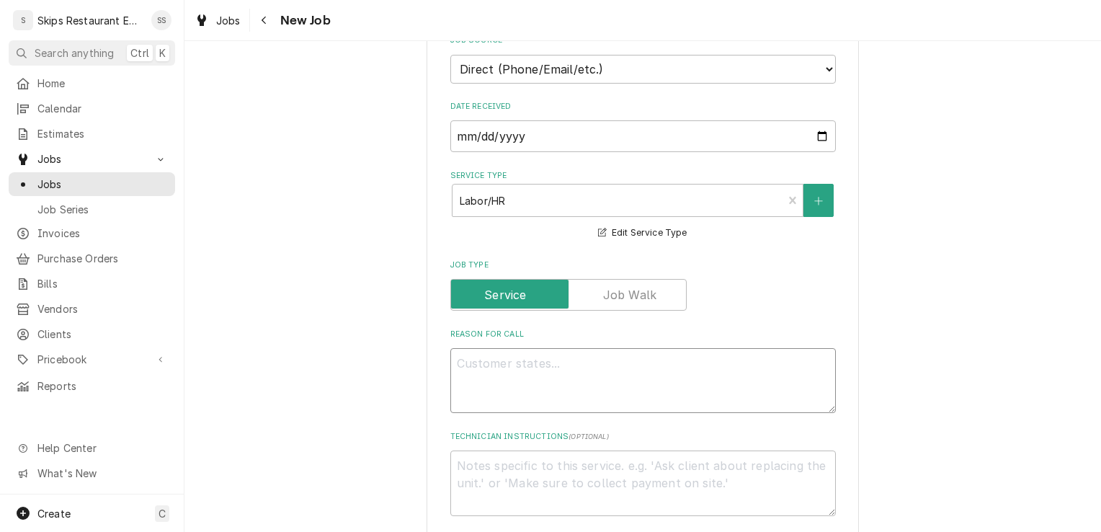
click at [472, 359] on textarea "Reason For Call" at bounding box center [642, 380] width 385 height 65
type textarea "x"
type textarea "F"
type textarea "x"
type textarea "Fl"
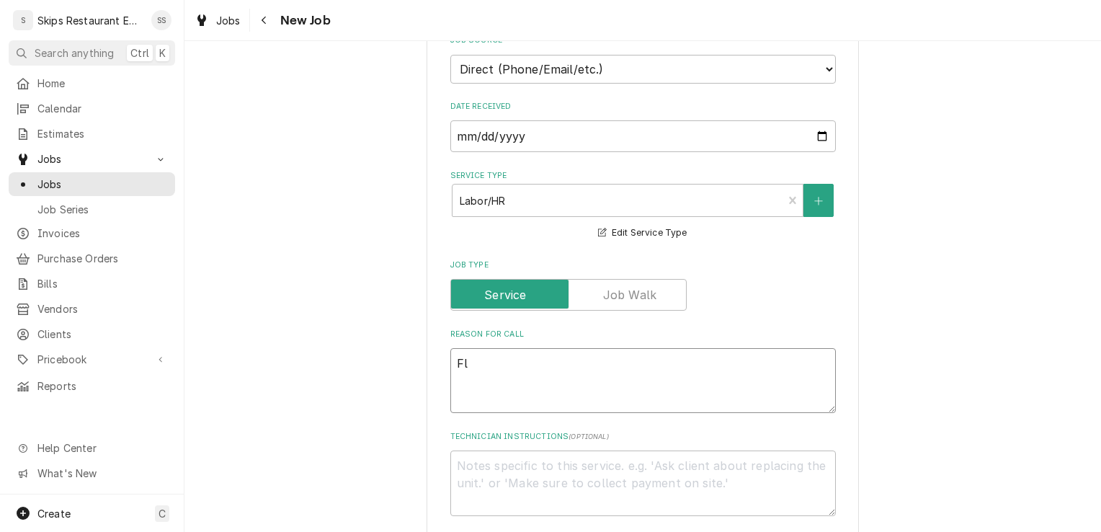
type textarea "x"
type textarea "Fla"
type textarea "x"
type textarea "Flat"
type textarea "x"
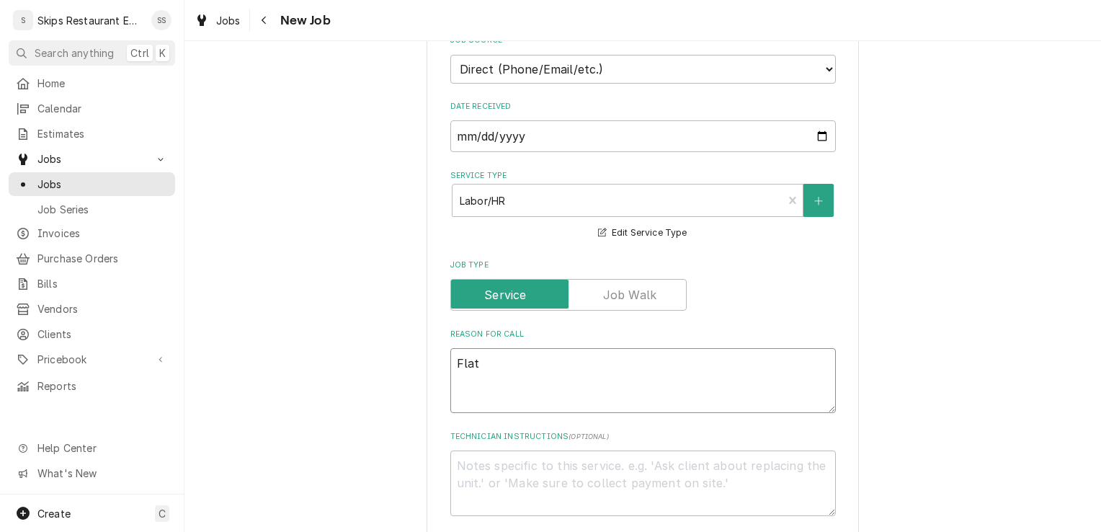
type textarea "Flat"
type textarea "x"
type textarea "Flat g"
type textarea "x"
type textarea "Flat gr"
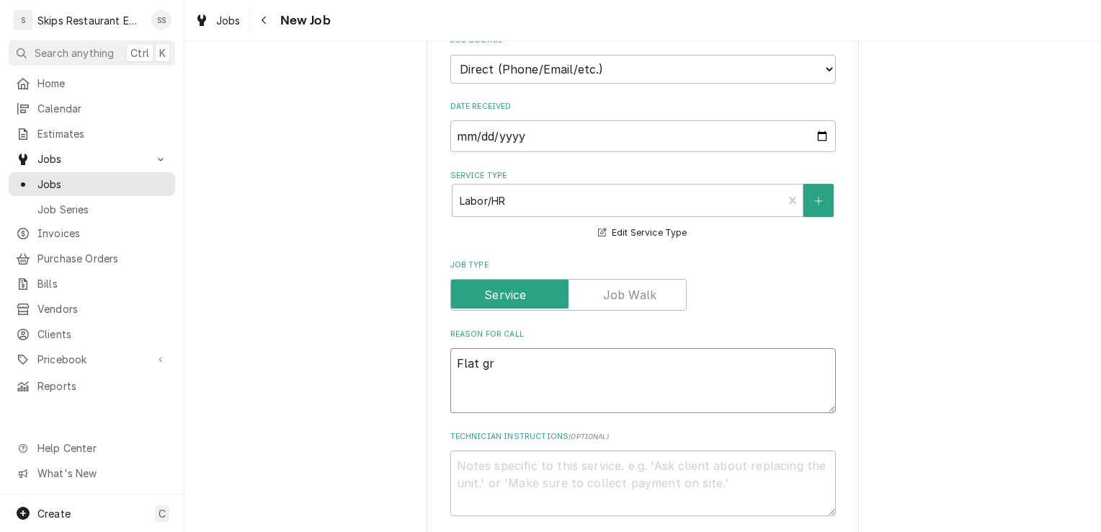
type textarea "x"
type textarea "Flat gri"
type textarea "x"
type textarea "Flat grid"
type textarea "x"
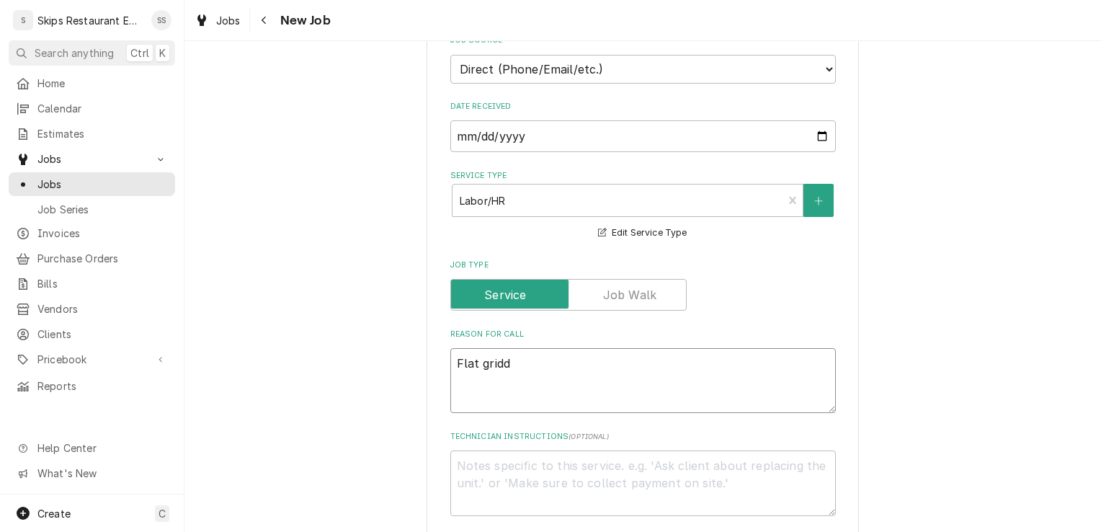
type textarea "Flat griddl"
type textarea "x"
type textarea "Flat griddle"
type textarea "x"
type textarea "Flat griddle-"
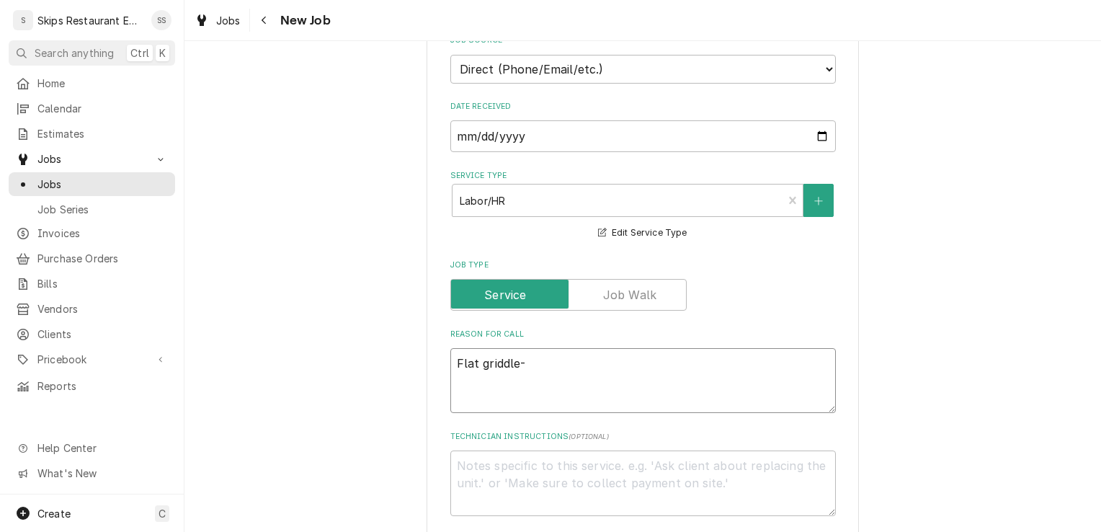
type textarea "x"
type textarea "Flat griddle-"
type textarea "x"
type textarea "Flat griddle- l"
type textarea "x"
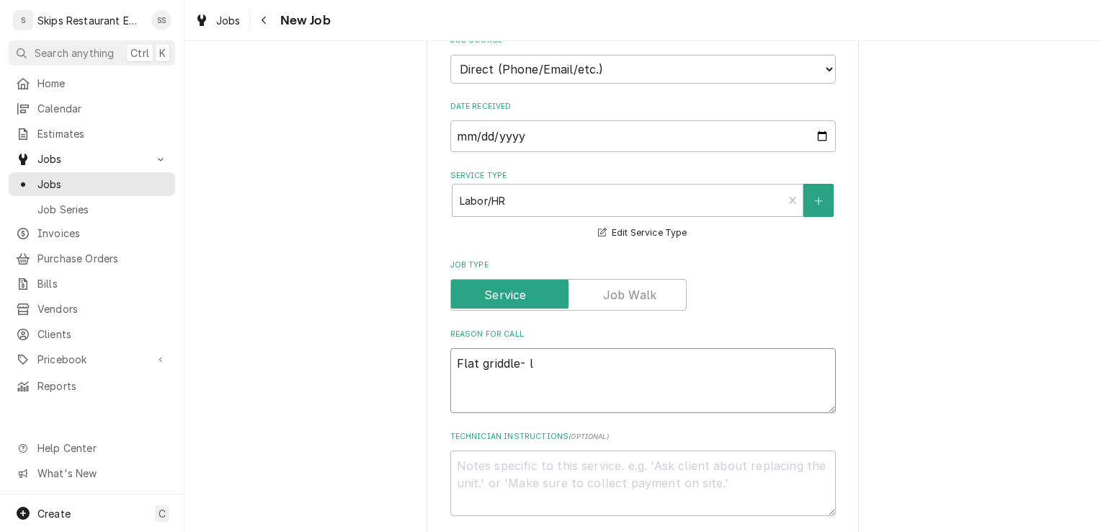
type textarea "Flat griddle- le"
type textarea "x"
type textarea "Flat griddle- lef"
type textarea "x"
type textarea "Flat griddle- left"
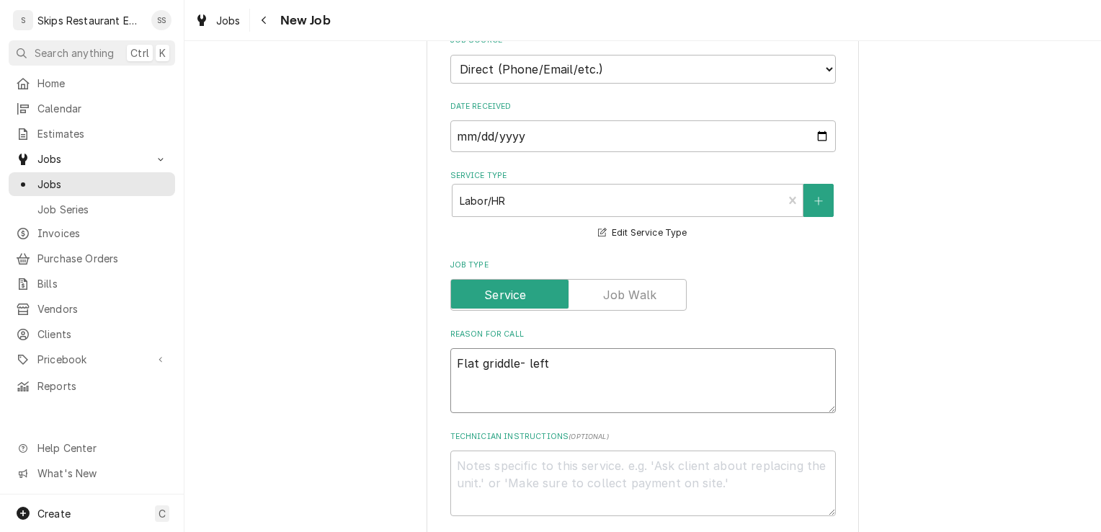
type textarea "x"
type textarea "Flat griddle- left"
type textarea "x"
type textarea "Flat griddle- left s"
type textarea "x"
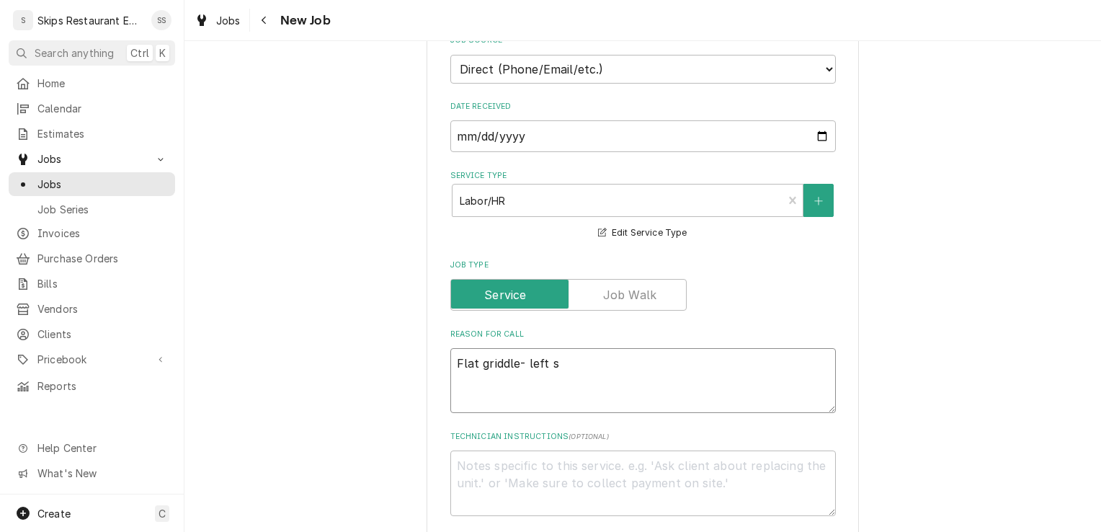
type textarea "Flat griddle- left si"
type textarea "x"
type textarea "Flat griddle- left sid"
type textarea "x"
type textarea "Flat griddle- left side"
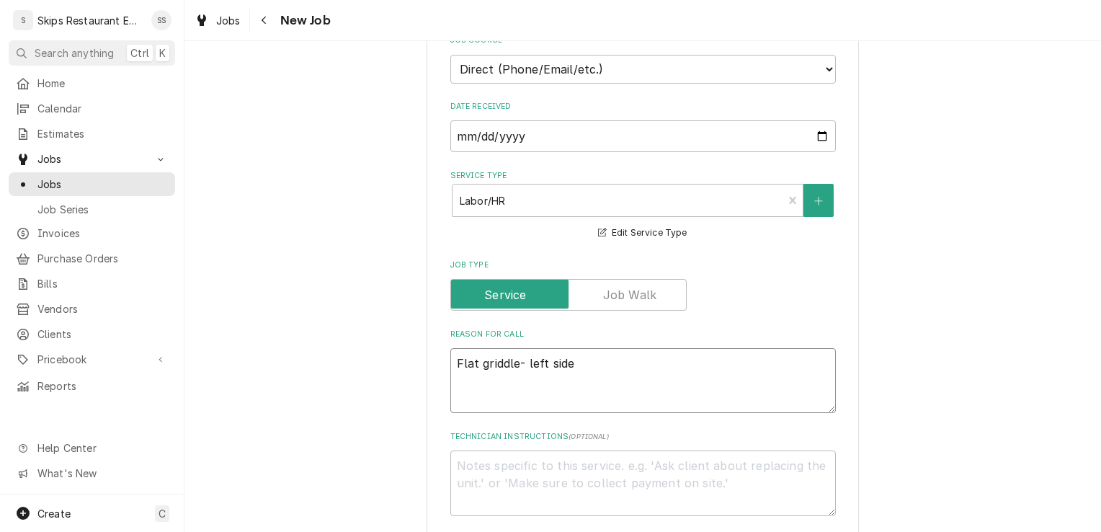
type textarea "x"
type textarea "Flat griddle- left side n"
type textarea "x"
type textarea "Flat griddle- left side no"
type textarea "x"
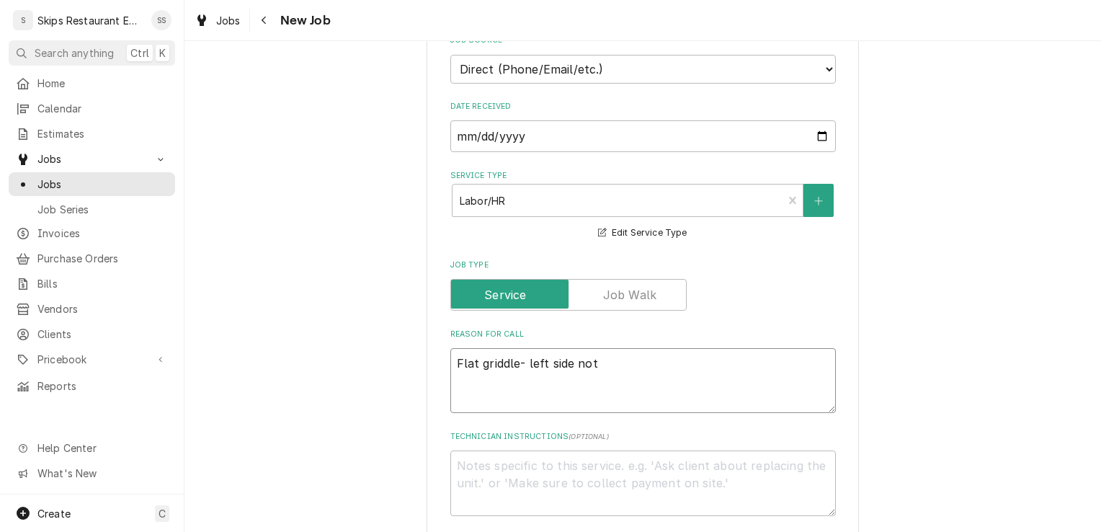
type textarea "Flat griddle- left side not"
type textarea "x"
type textarea "Flat griddle- left side not w"
type textarea "x"
type textarea "Flat griddle- left side not wo"
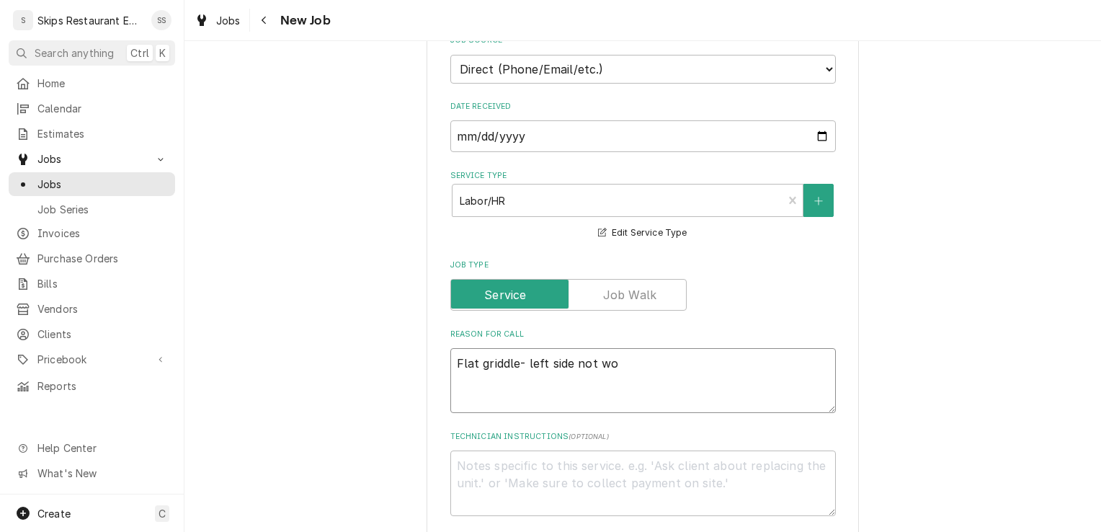
type textarea "x"
type textarea "Flat griddle- left side not wor"
type textarea "x"
type textarea "Flat griddle- left side not work"
type textarea "x"
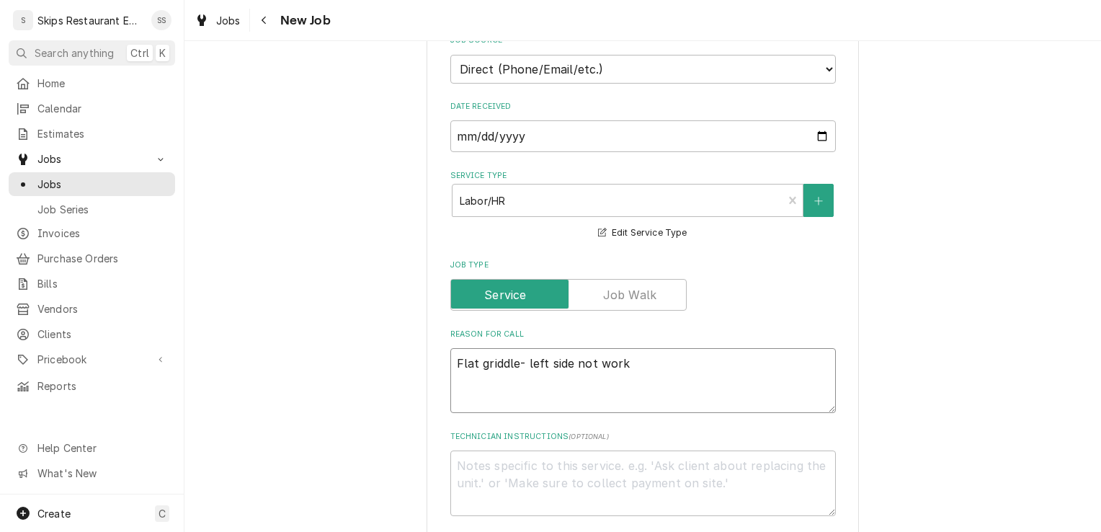
type textarea "Flat griddle- left side not worki"
type textarea "x"
type textarea "Flat griddle- left side not workin"
type textarea "x"
type textarea "Flat griddle- left side not working"
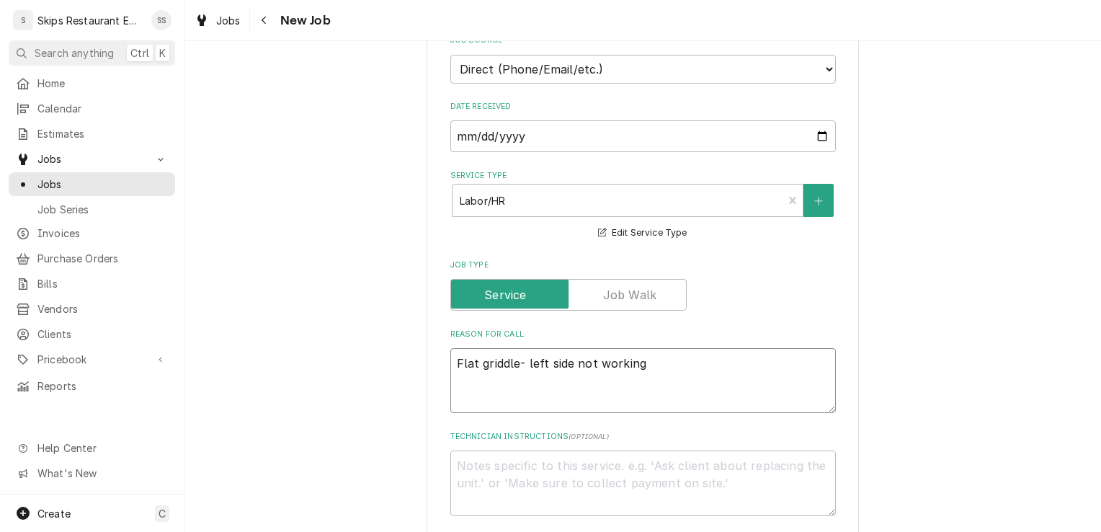
type textarea "x"
type textarea "Flat griddle- left side not working"
type textarea "x"
type textarea "Flat griddle- left side not working O"
type textarea "x"
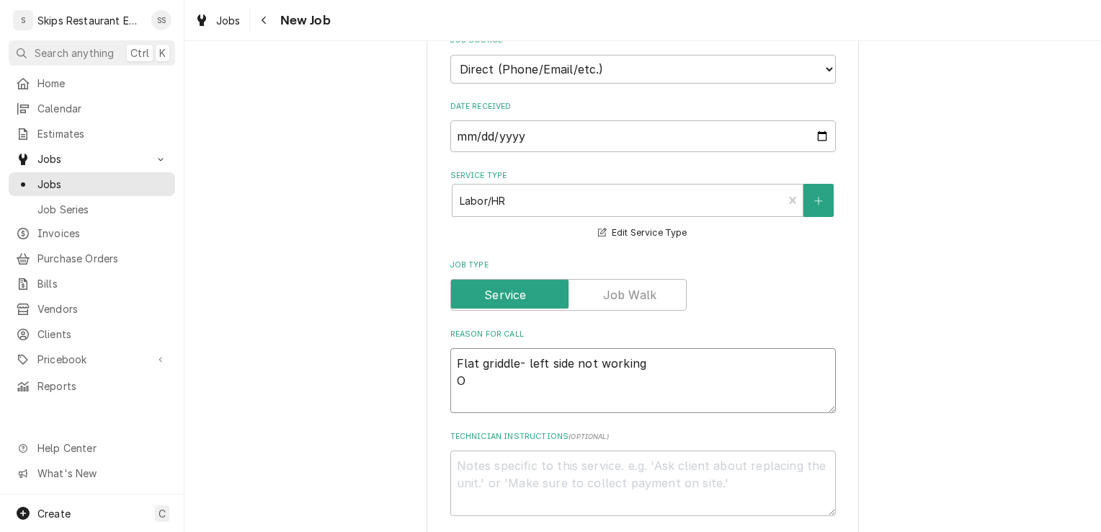
type textarea "Flat griddle- left side not working Ov"
type textarea "x"
type textarea "Flat griddle- left side not working Ove"
type textarea "x"
type textarea "Flat griddle- left side not working Oven"
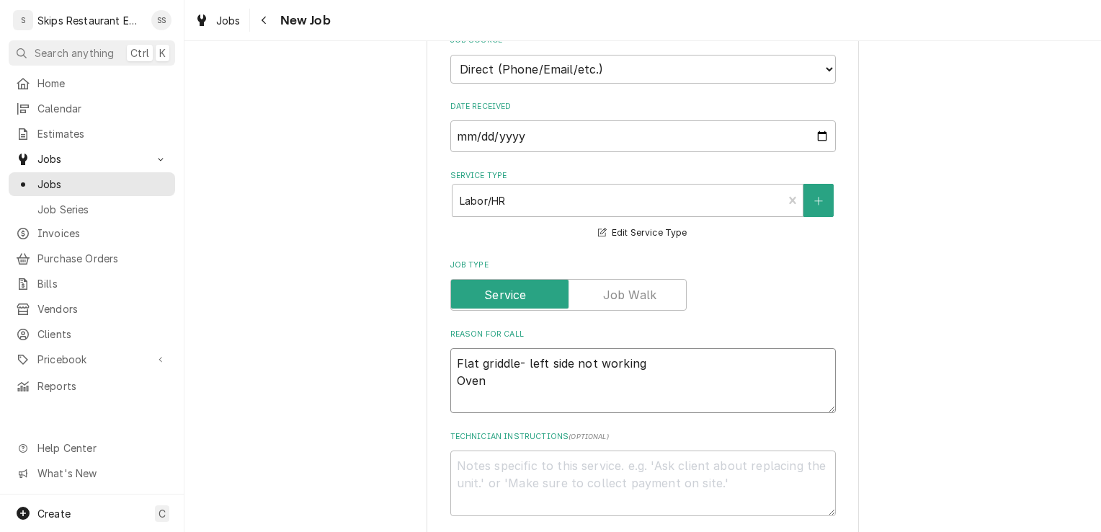
type textarea "x"
type textarea "Flat griddle- left side not working Oven"
type textarea "x"
type textarea "Flat griddle- left side not working Oven l"
type textarea "x"
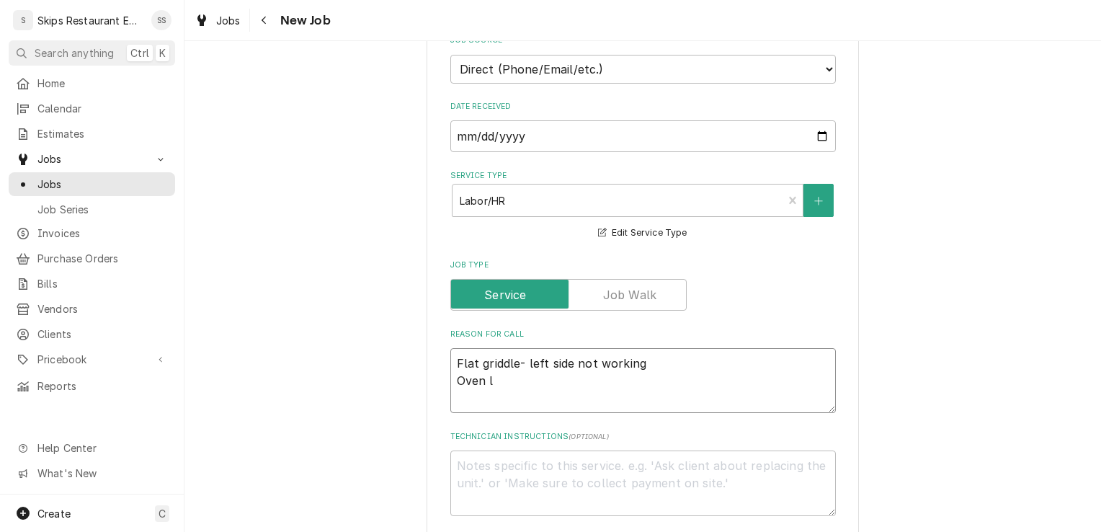
type textarea "Flat griddle- left side not working Oven le"
type textarea "x"
type textarea "Flat griddle- left side not working Oven lef"
type textarea "x"
type textarea "Flat griddle- left side not working Oven left"
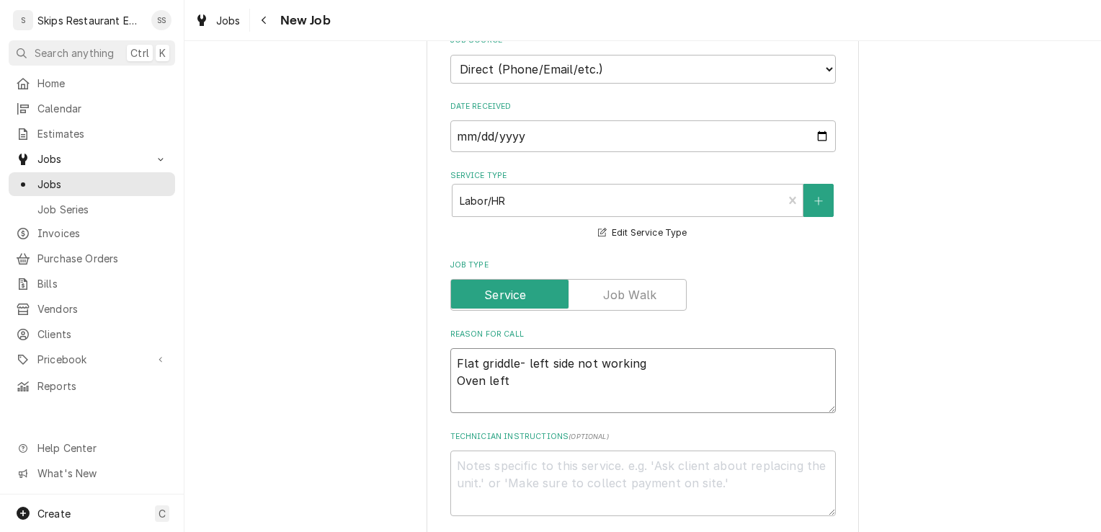
type textarea "x"
type textarea "Flat griddle- left side not working Oven left"
type textarea "x"
type textarea "Flat griddle- left side not working Oven left si"
type textarea "x"
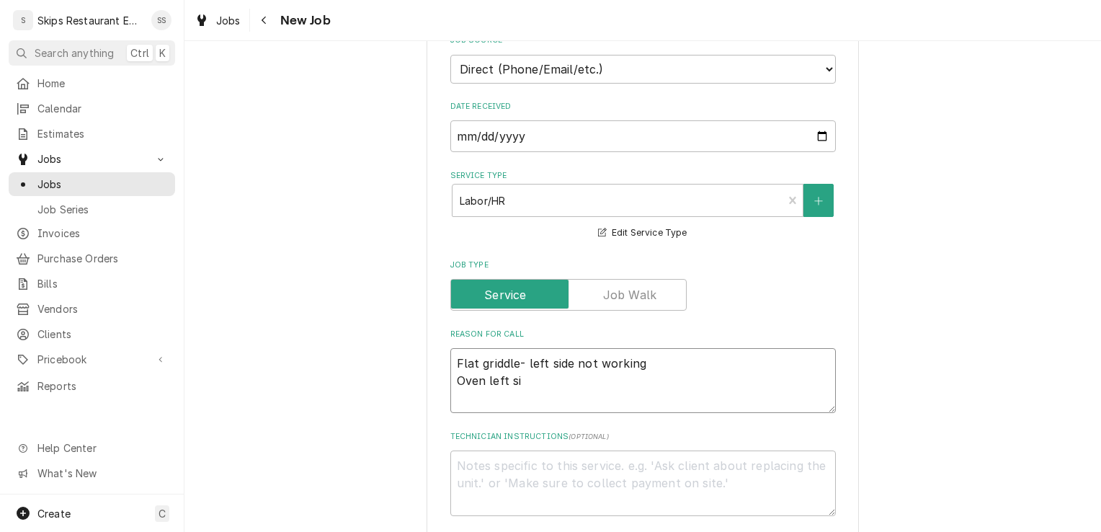
type textarea "Flat griddle- left side not working Oven left sid"
type textarea "x"
type textarea "Flat griddle- left side not working Oven left side"
type textarea "x"
type textarea "Flat griddle- left side not working Oven left side"
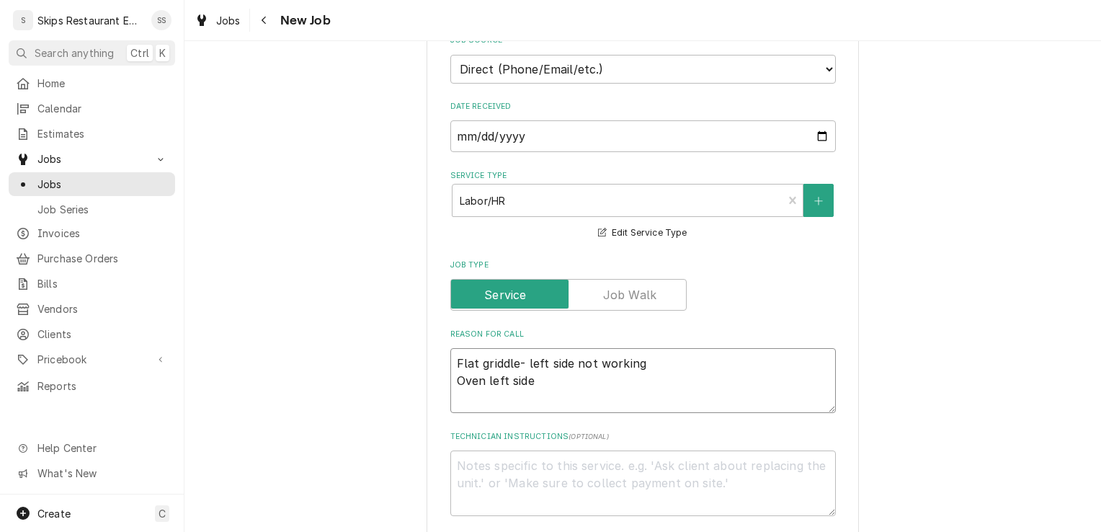
type textarea "x"
type textarea "Flat griddle- left side not working Oven left side n"
type textarea "x"
type textarea "Flat griddle- left side not working Oven left side no"
type textarea "x"
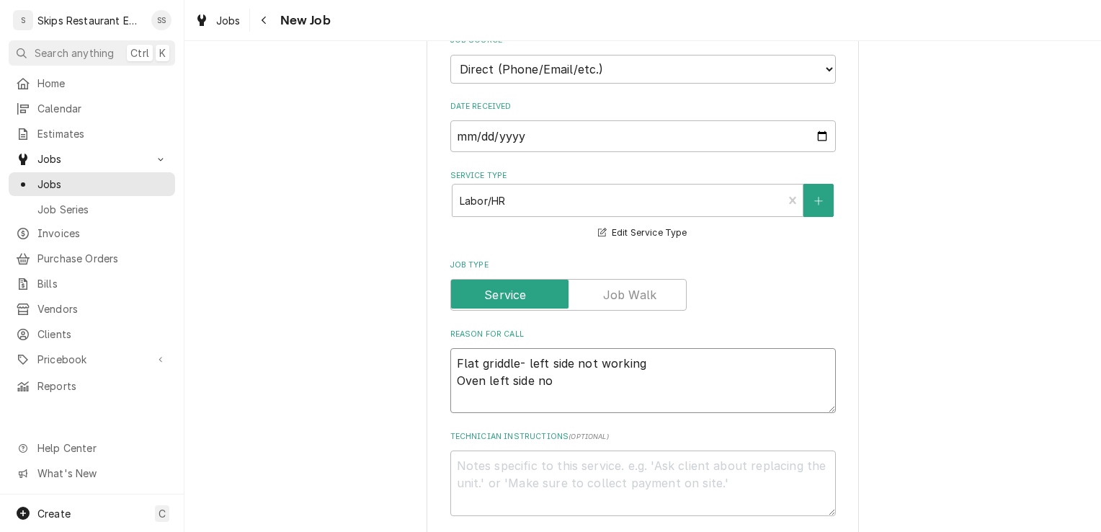
type textarea "Flat griddle- left side not working Oven left side not"
type textarea "x"
type textarea "Flat griddle- left side not working Oven left side not"
type textarea "x"
type textarea "Flat griddle- left side not working Oven left side not w"
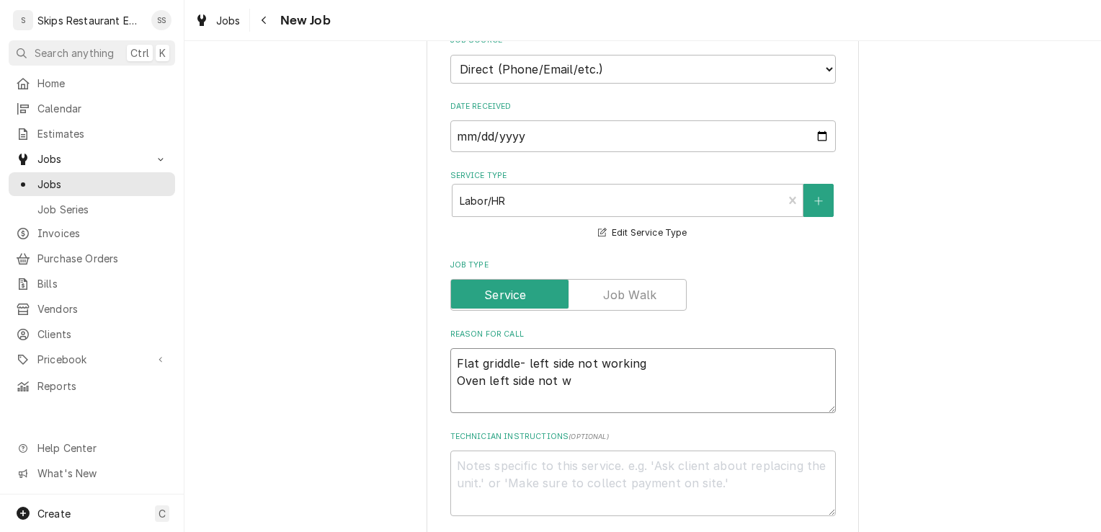
type textarea "x"
type textarea "Flat griddle- left side not working Oven left side not wo"
type textarea "x"
type textarea "Flat griddle- left side not working Oven left side not wor"
type textarea "x"
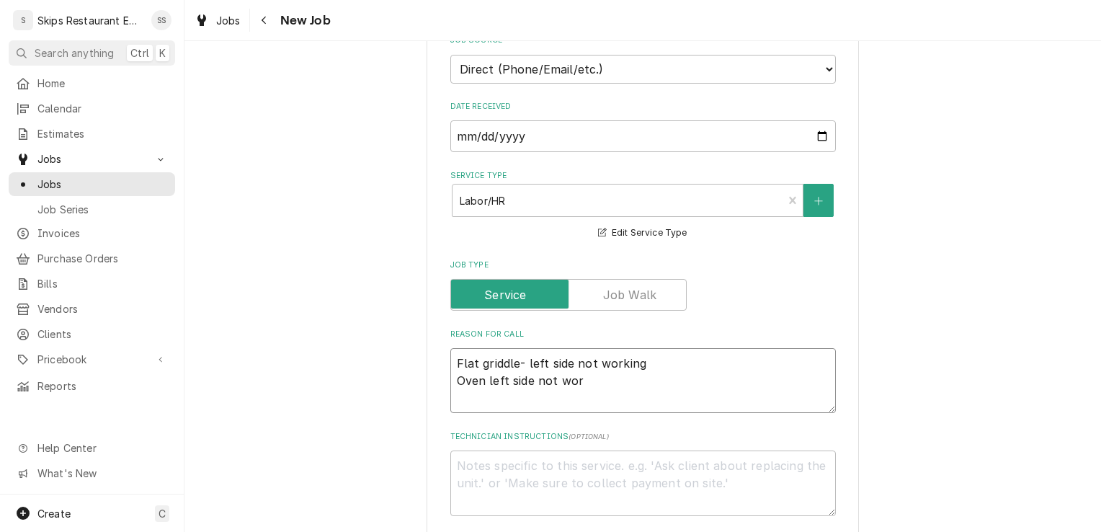
type textarea "Flat griddle- left side not working Oven left side not work"
type textarea "x"
type textarea "Flat griddle- left side not working Oven left side not worki"
type textarea "x"
type textarea "Flat griddle- left side not working Oven left side not workin"
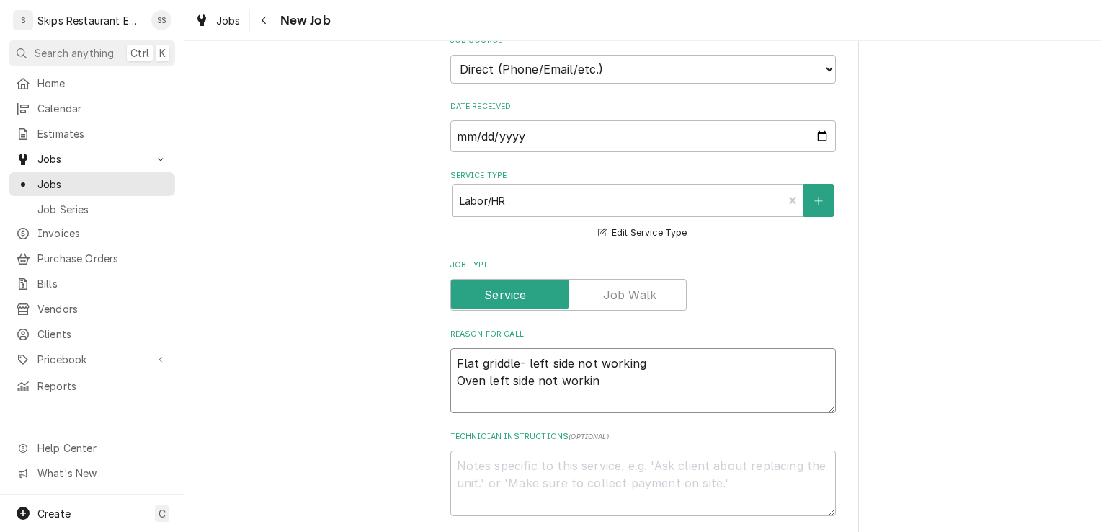
type textarea "x"
type textarea "Flat griddle- left side not working Oven left side not working"
type textarea "x"
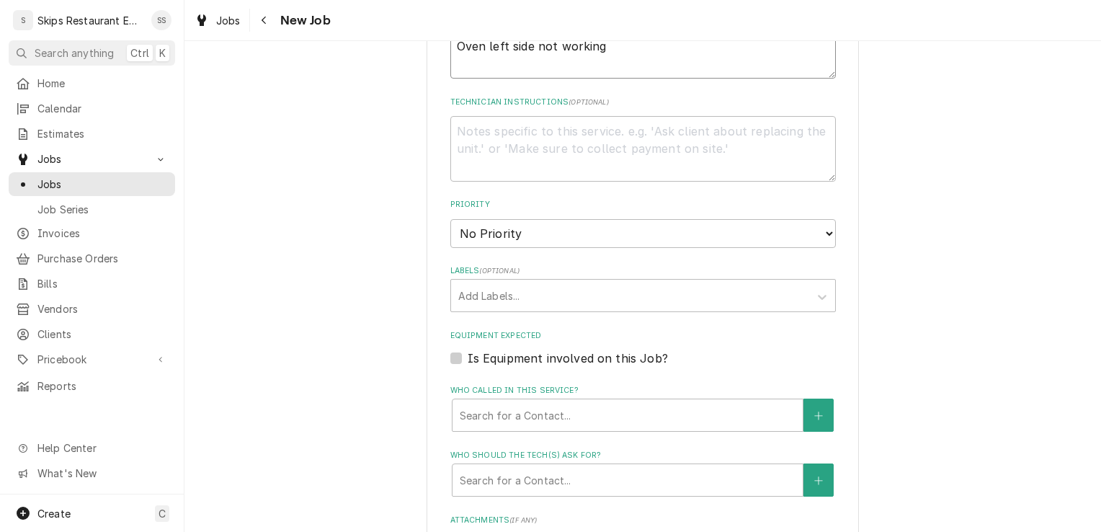
scroll to position [1013, 0]
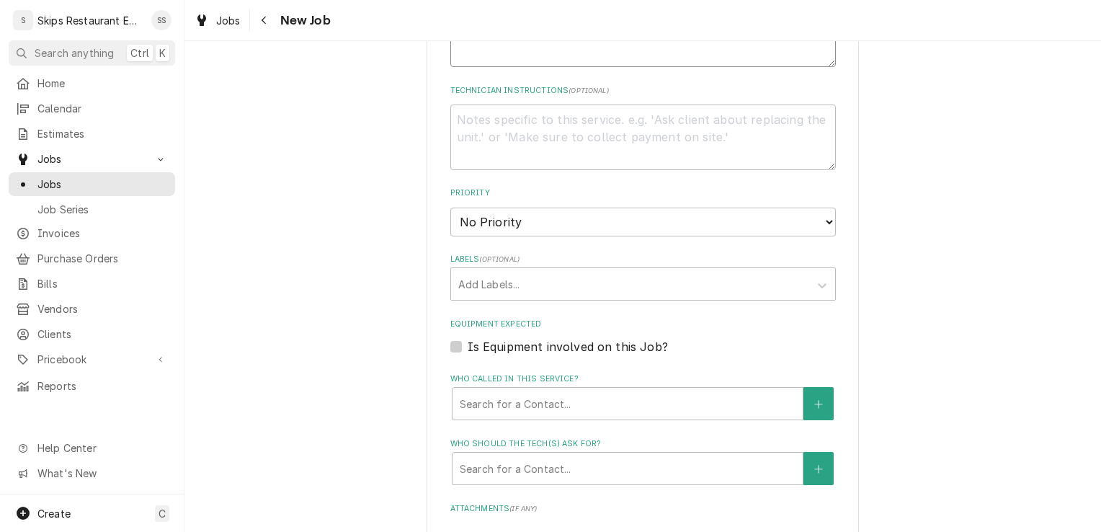
type textarea "Flat griddle- left side not working Oven left side not working"
click at [468, 347] on label "Is Equipment involved on this Job?" at bounding box center [568, 346] width 200 height 17
click at [468, 347] on input "Equipment Expected" at bounding box center [660, 354] width 385 height 32
checkbox input "true"
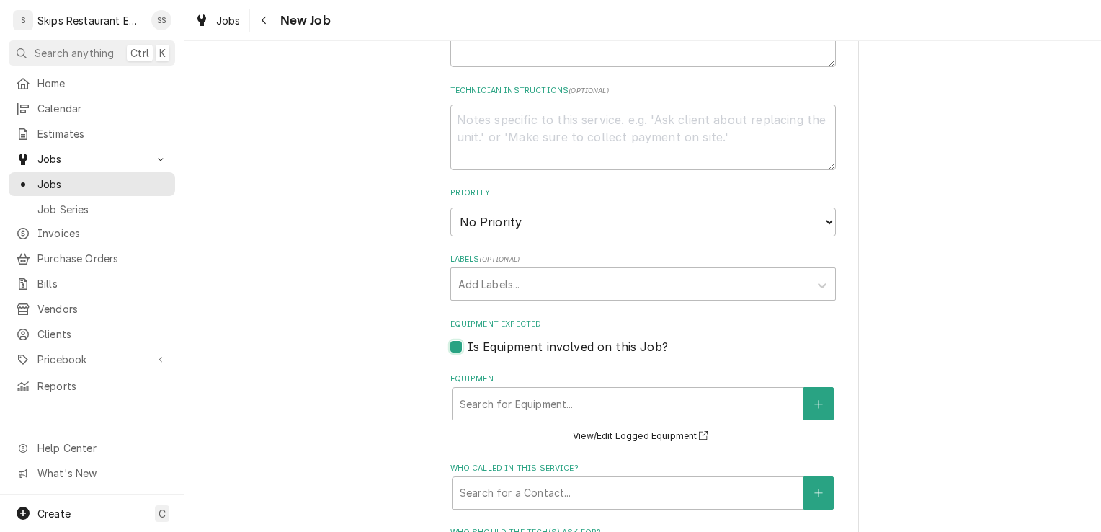
type textarea "x"
click at [682, 435] on button "View/Edit Logged Equipment" at bounding box center [643, 436] width 144 height 18
click at [468, 345] on label "Is Equipment involved on this Job?" at bounding box center [568, 346] width 200 height 17
click at [468, 345] on input "Equipment Expected" at bounding box center [660, 354] width 385 height 32
checkbox input "false"
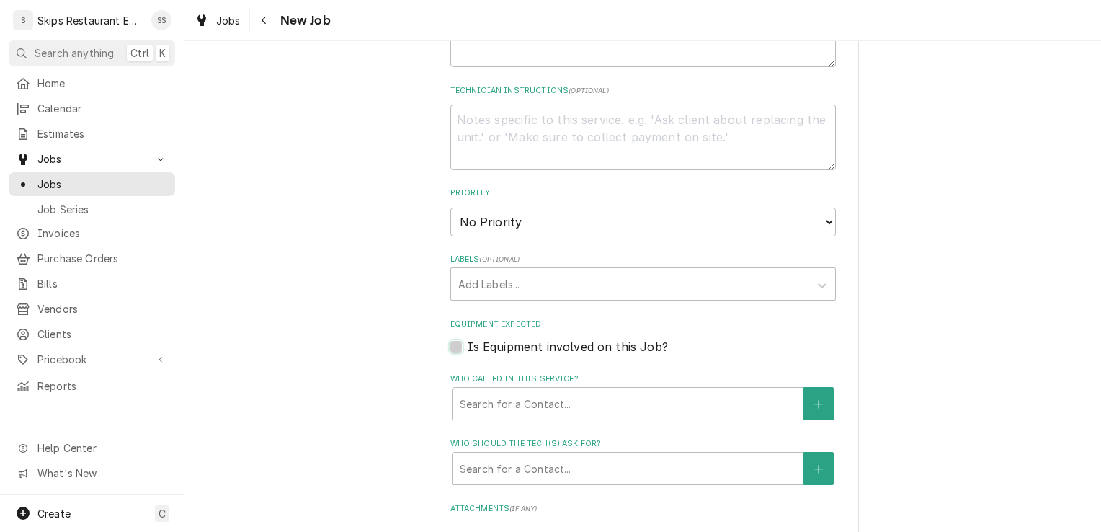
type textarea "x"
click at [468, 346] on label "Is Equipment involved on this Job?" at bounding box center [568, 346] width 200 height 17
click at [468, 346] on input "Equipment Expected" at bounding box center [660, 354] width 385 height 32
checkbox input "true"
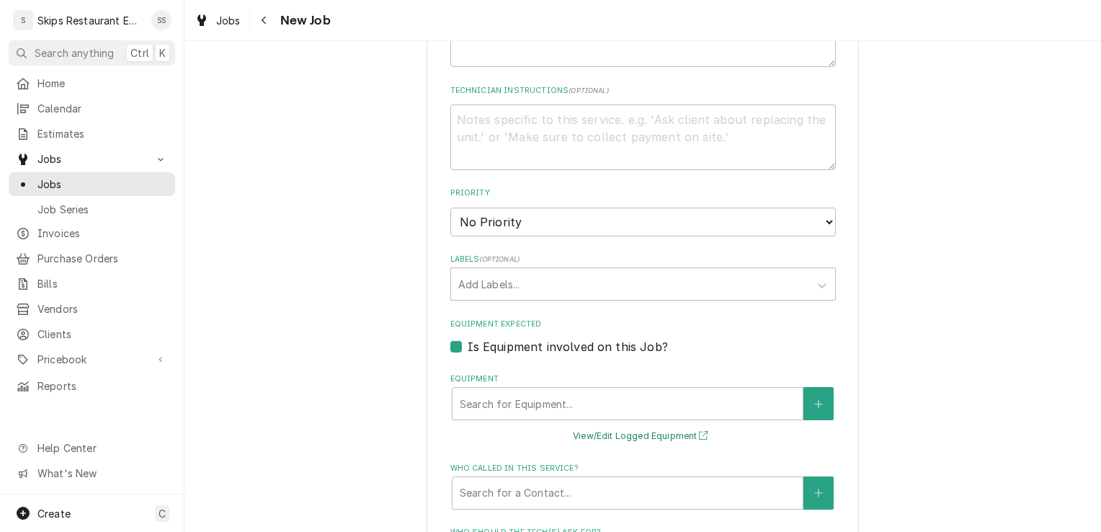
click at [599, 437] on button "View/Edit Logged Equipment" at bounding box center [643, 436] width 144 height 18
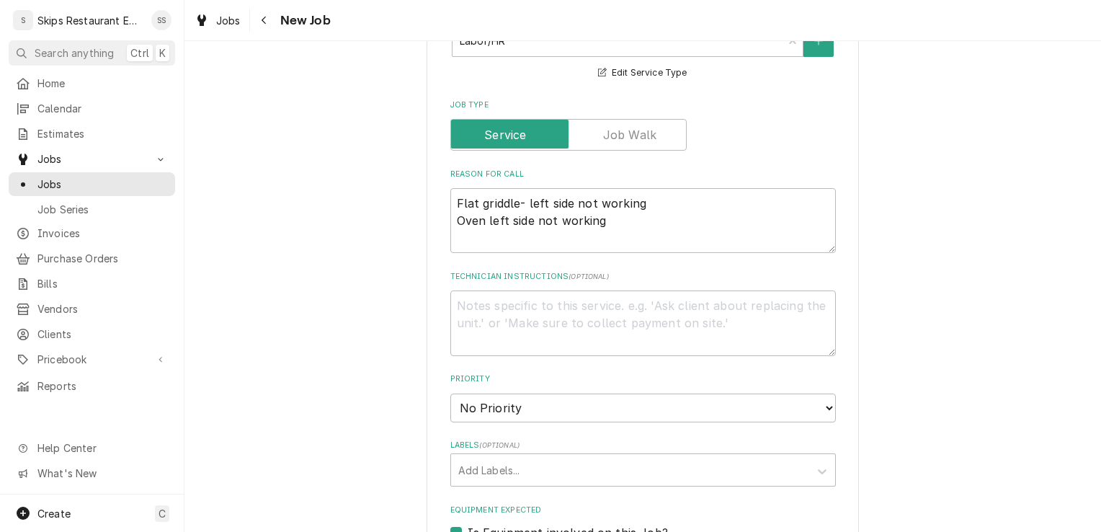
scroll to position [815, 0]
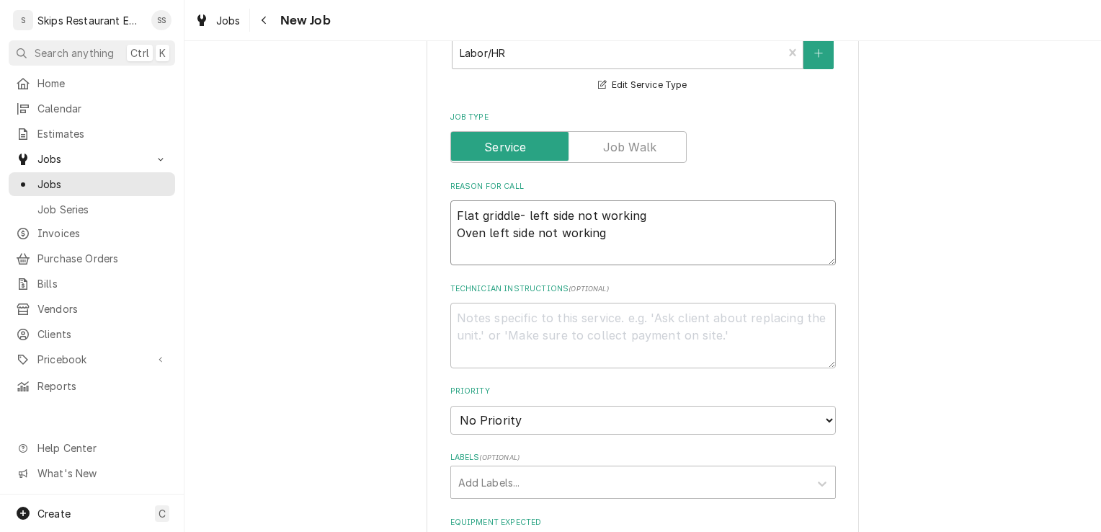
click at [643, 216] on textarea "Flat griddle- left side not working Oven left side not working" at bounding box center [642, 232] width 385 height 65
type textarea "x"
type textarea "Flat griddle- left side not working Oven left side not working"
type textarea "x"
type textarea "Flat griddle- left side not working t Oven left side not working"
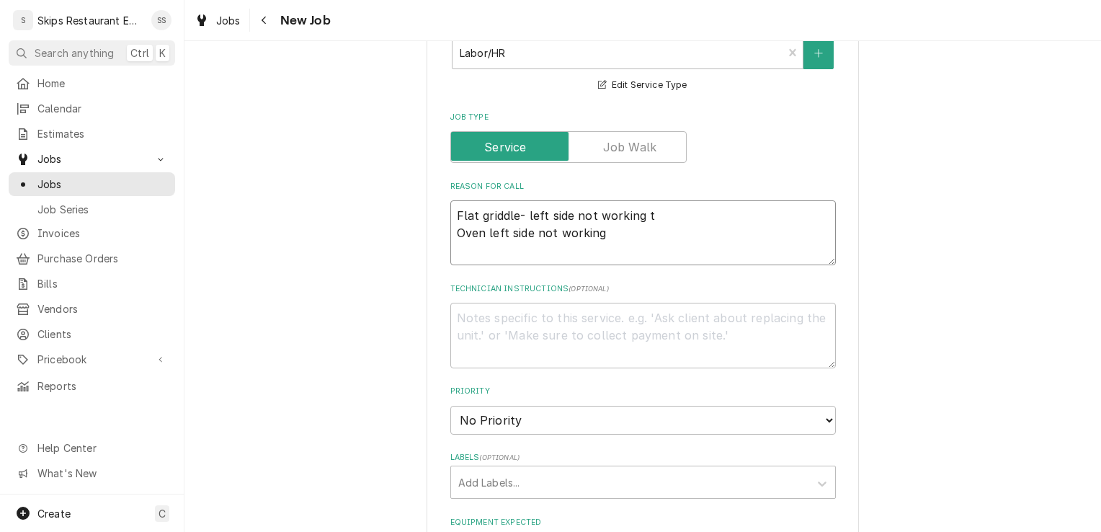
type textarea "x"
type textarea "Flat griddle- left side not working th Oven left side not working"
type textarea "x"
type textarea "Flat griddle- left side not working thi Oven left side not working"
type textarea "x"
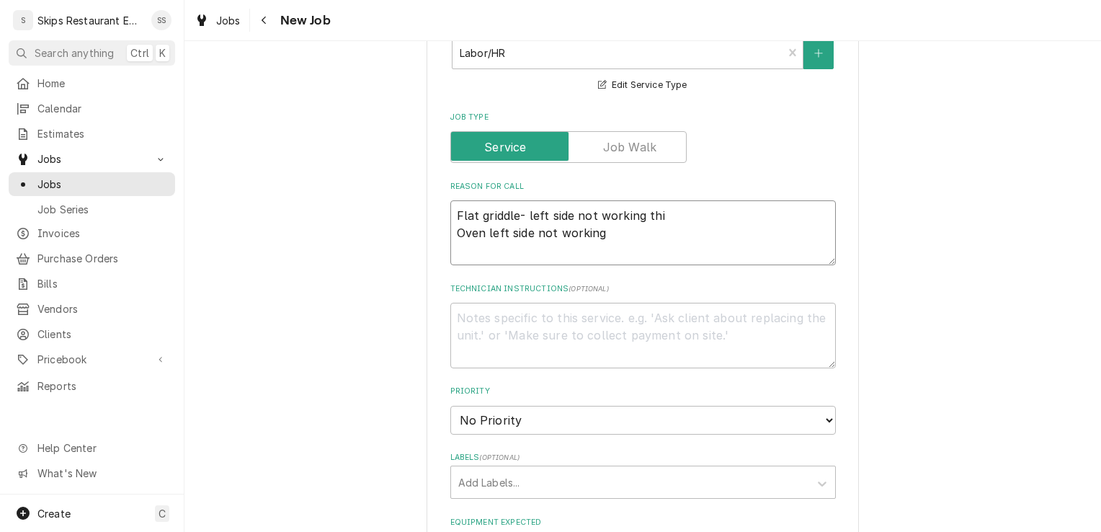
type textarea "Flat griddle- left side not working thin Oven left side not working"
type textarea "x"
type textarea "Flat griddle- left side not working thing Oven left side not working"
type textarea "x"
type textarea "Flat griddle- left side not working thin Oven left side not working"
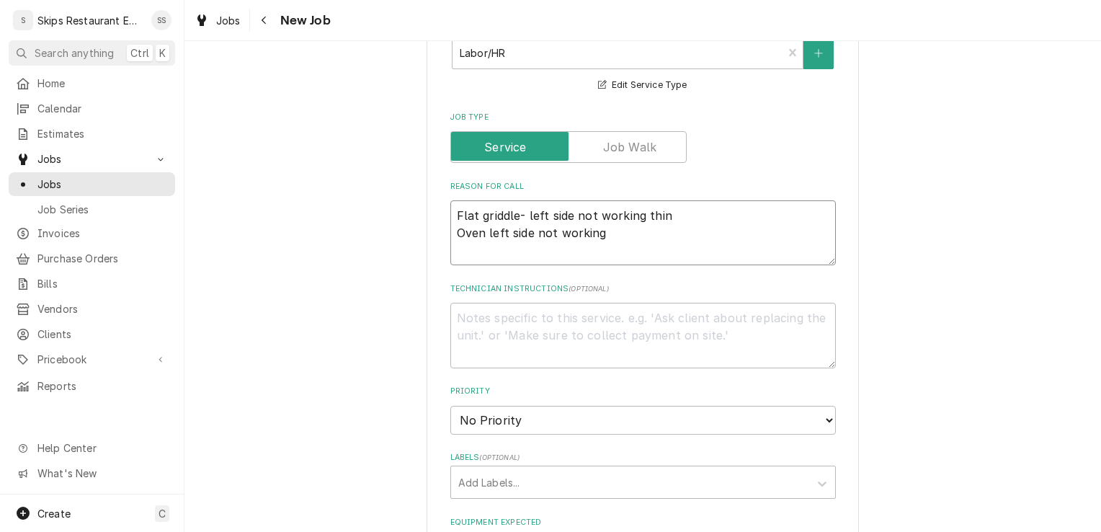
type textarea "x"
type textarea "Flat griddle- left side not working think Oven left side not working"
type textarea "x"
type textarea "Flat griddle- left side not working think Oven left side not working"
type textarea "x"
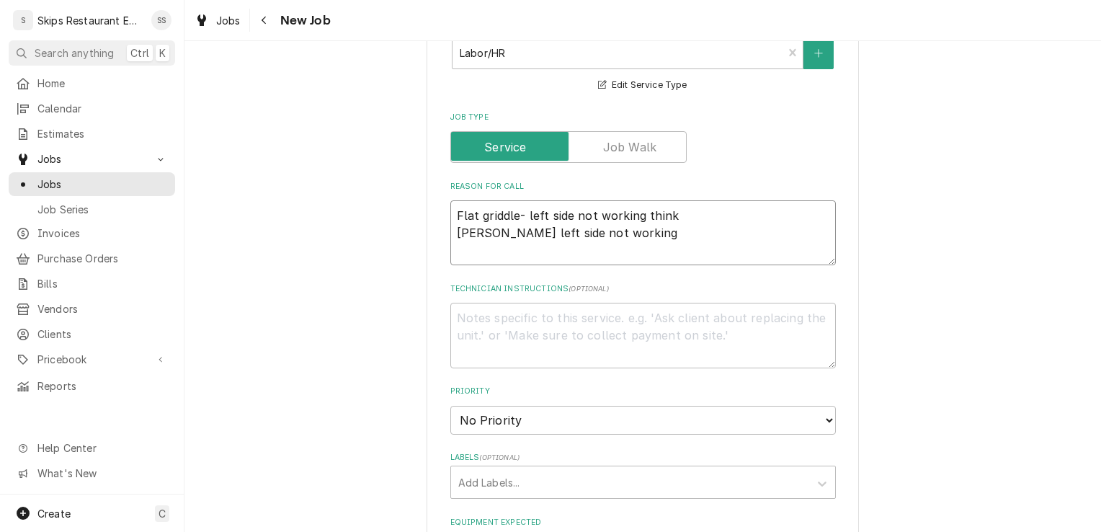
type textarea "Flat griddle- left side not working think i Oven left side not working"
type textarea "x"
type textarea "Flat griddle- left side not working think it Oven left side not working"
type textarea "x"
type textarea "Flat griddle- left side not working think it' Oven left side not working"
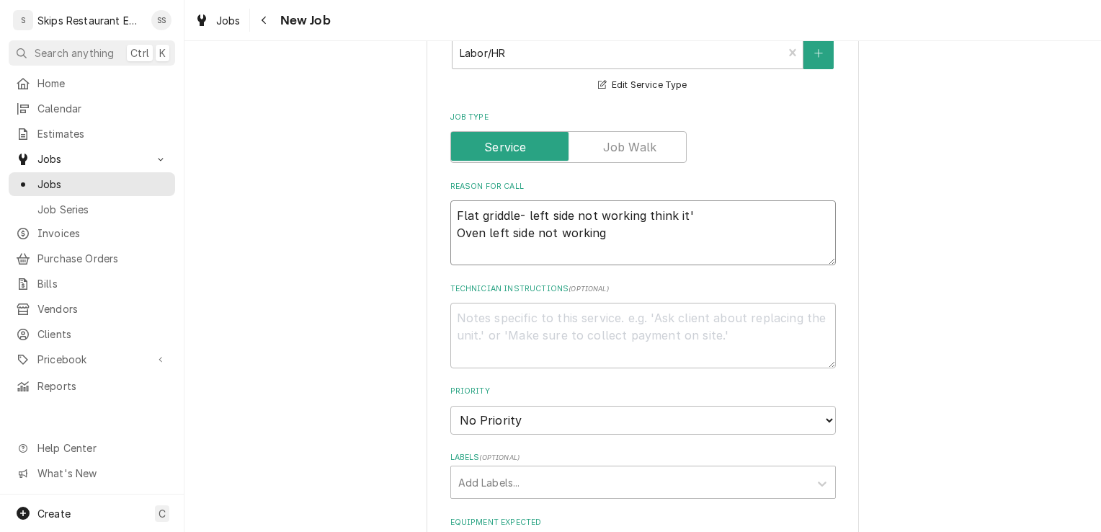
type textarea "x"
type textarea "Flat griddle- left side not working think it's Oven left side not working"
type textarea "x"
type textarea "Flat griddle- left side not working think it's Oven left side not working"
type textarea "x"
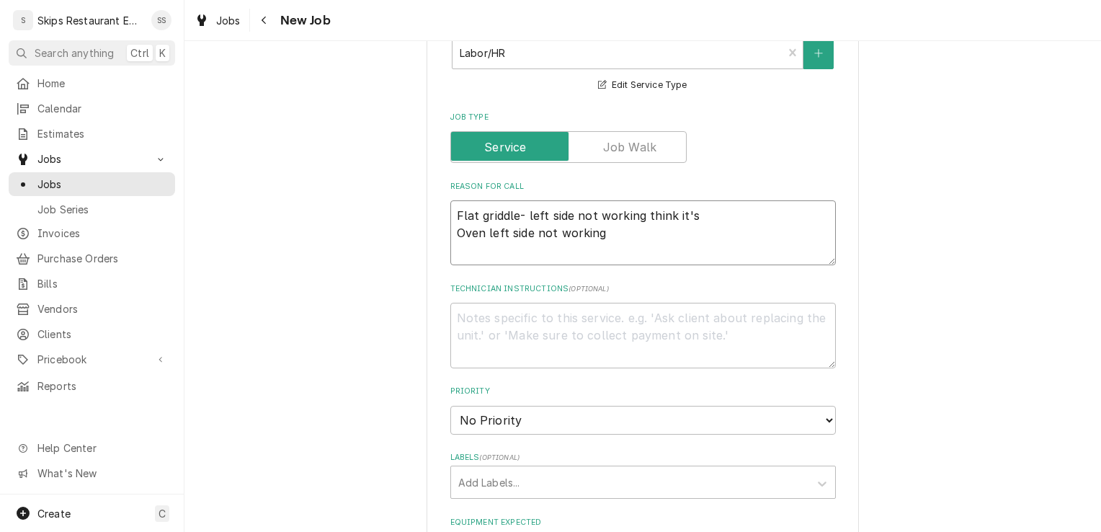
type textarea "Flat griddle- left side not working think it's c Oven left side not working"
type textarea "x"
type textarea "Flat griddle- left side not working think it's cl Oven left side not working"
type textarea "x"
type textarea "Flat griddle- left side not working think it's clo Oven left side not working"
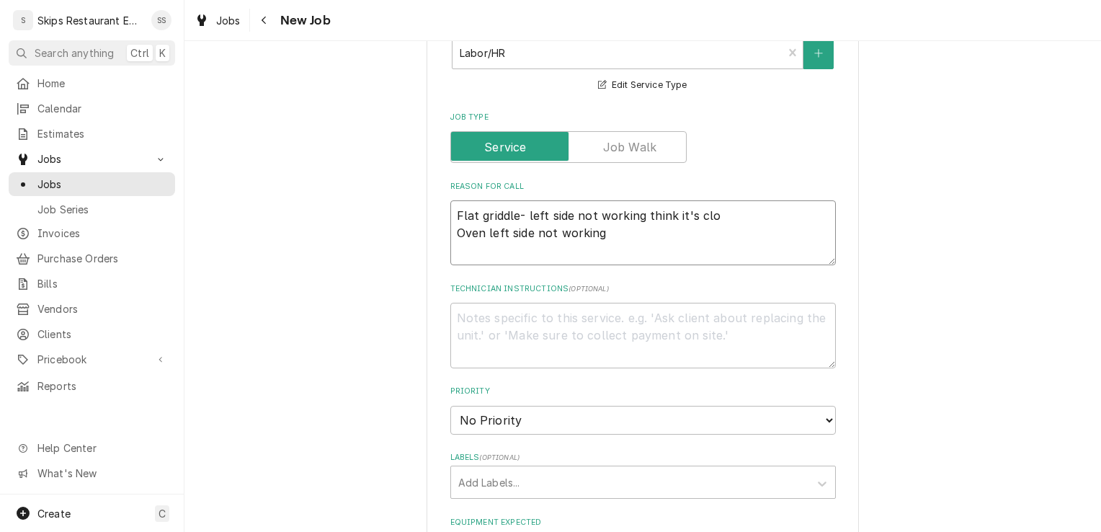
type textarea "x"
type textarea "Flat griddle- left side not working think it's clog Oven left side not working"
type textarea "x"
type textarea "Flat griddle- left side not working think it's clogg Oven left side not working"
type textarea "x"
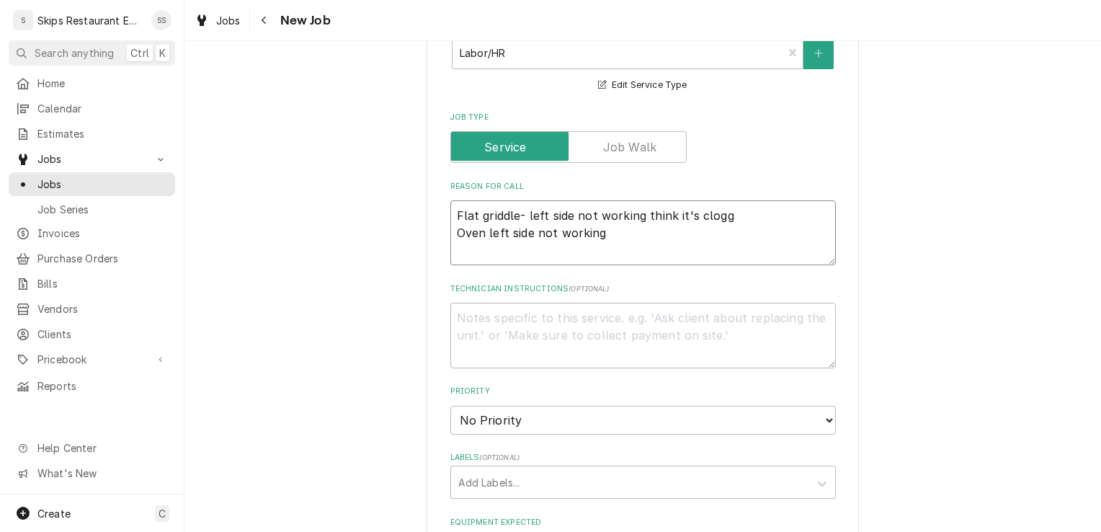
type textarea "Flat griddle- left side not working think it's clogge Oven left side not working"
type textarea "x"
type textarea "Flat griddle- left side not working think it's clogged Oven left side not worki…"
type textarea "x"
type textarea "Flat griddle- left side not working think it's clogged Oven left side not worki…"
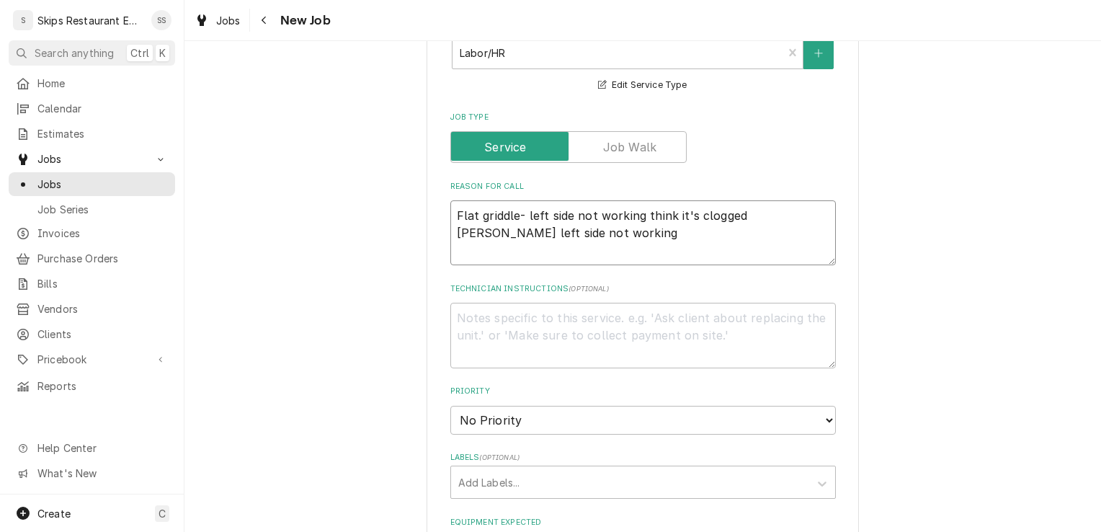
type textarea "x"
type textarea "Flat griddle- left side not working think it's clogged u Oven left side not wor…"
type textarea "x"
type textarea "Flat griddle- left side not working think it's clogged up Oven left side not wo…"
type textarea "x"
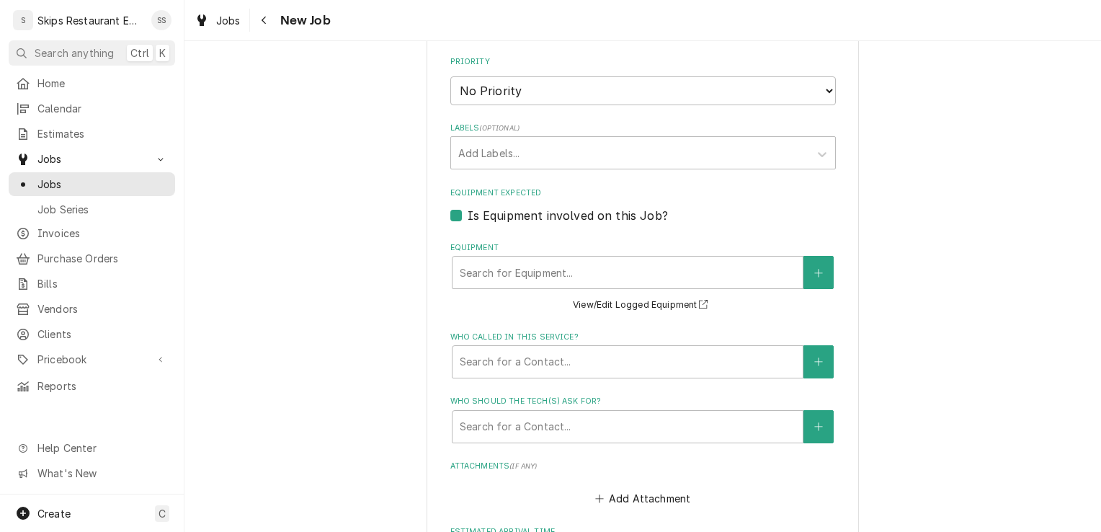
scroll to position [1162, 0]
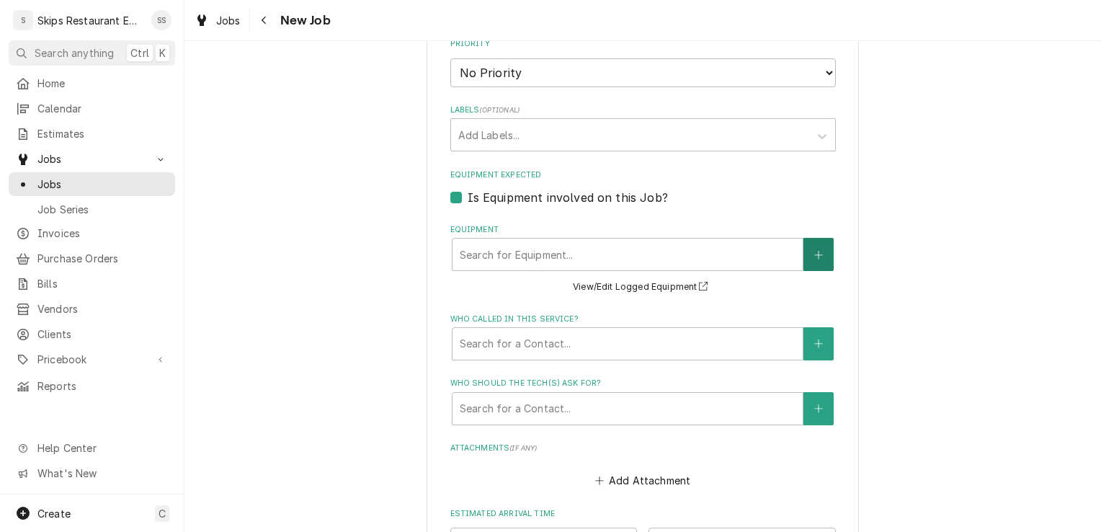
type textarea "Flat griddle- left side not working think it's clogged up Oven left side not wo…"
click at [814, 255] on icon "Create New Equipment" at bounding box center [818, 255] width 9 height 10
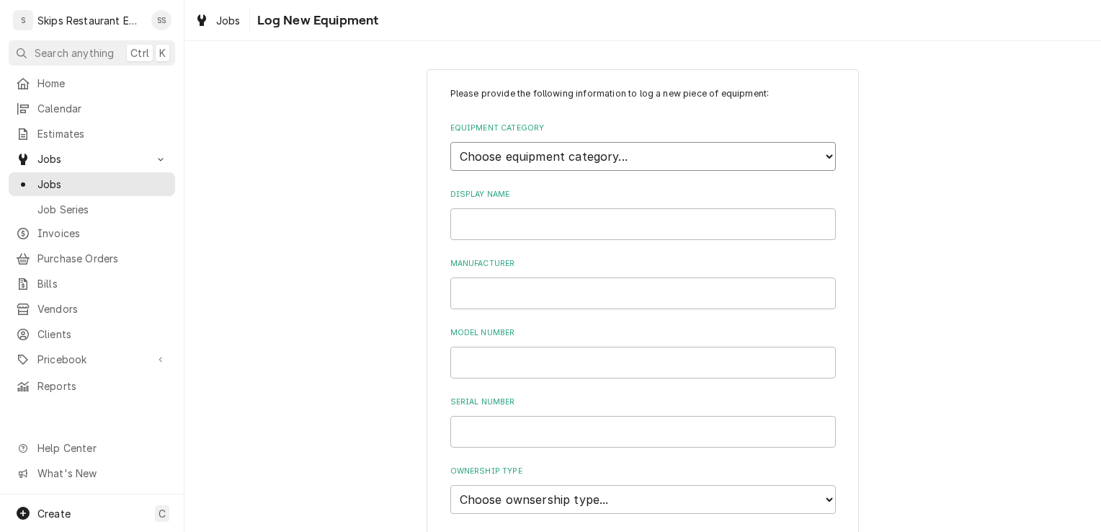
click at [612, 157] on select "Choose equipment category... Cooking Equipment Fryers Ice Machines Ovens and Ra…" at bounding box center [642, 156] width 385 height 29
select select "4"
click at [450, 142] on select "Choose equipment category... Cooking Equipment Fryers Ice Machines Ovens and Ra…" at bounding box center [642, 156] width 385 height 29
click at [493, 218] on select "Choose equipment type... Combi Oven Convection Oven Countertop Electric Range C…" at bounding box center [642, 222] width 385 height 29
select select "27"
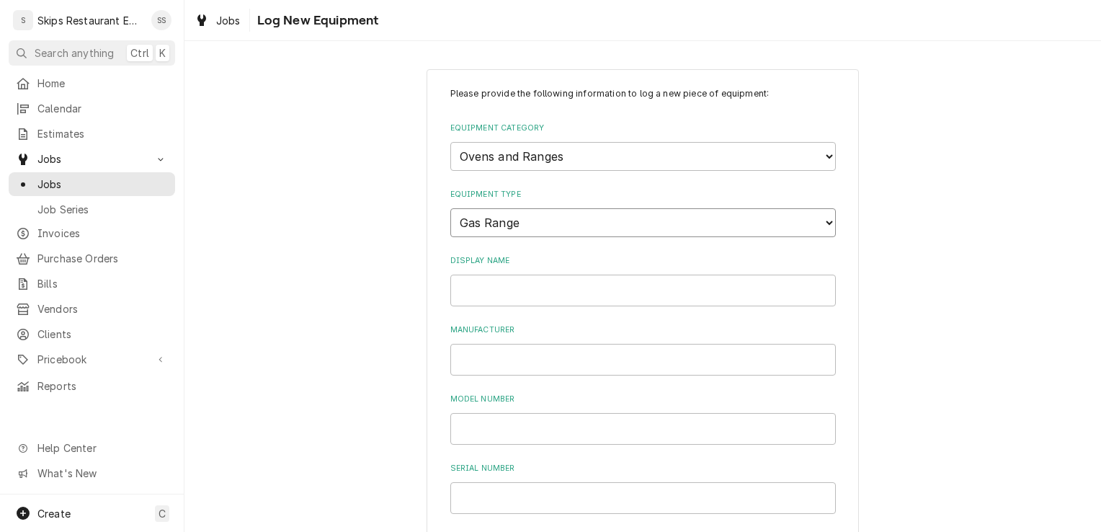
click at [450, 208] on select "Choose equipment type... Combi Oven Convection Oven Countertop Electric Range C…" at bounding box center [642, 222] width 385 height 29
click at [480, 292] on input "Display Name" at bounding box center [642, 290] width 385 height 32
type input "Garland"
click at [478, 360] on input "Manufacturer" at bounding box center [642, 360] width 385 height 32
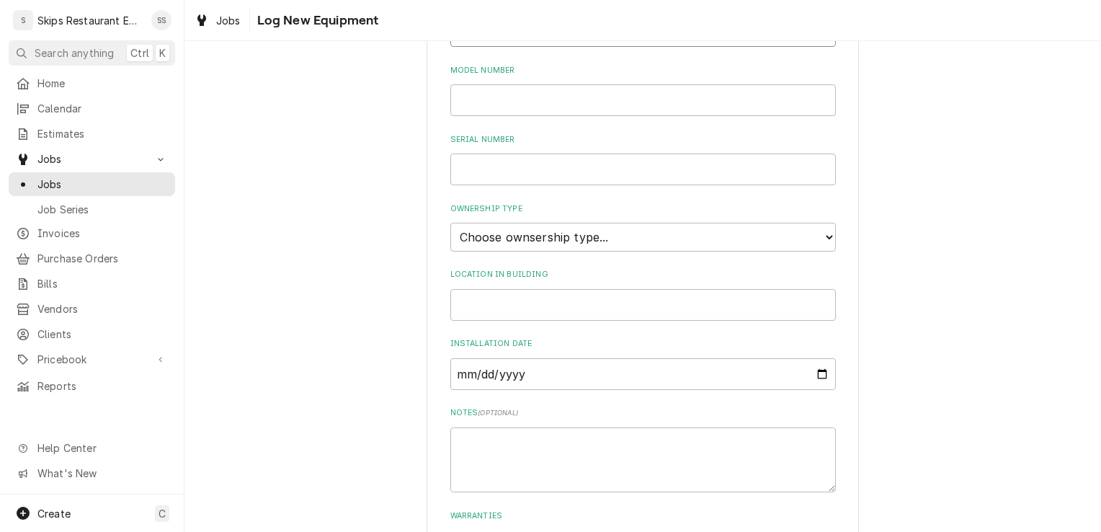
scroll to position [365, 0]
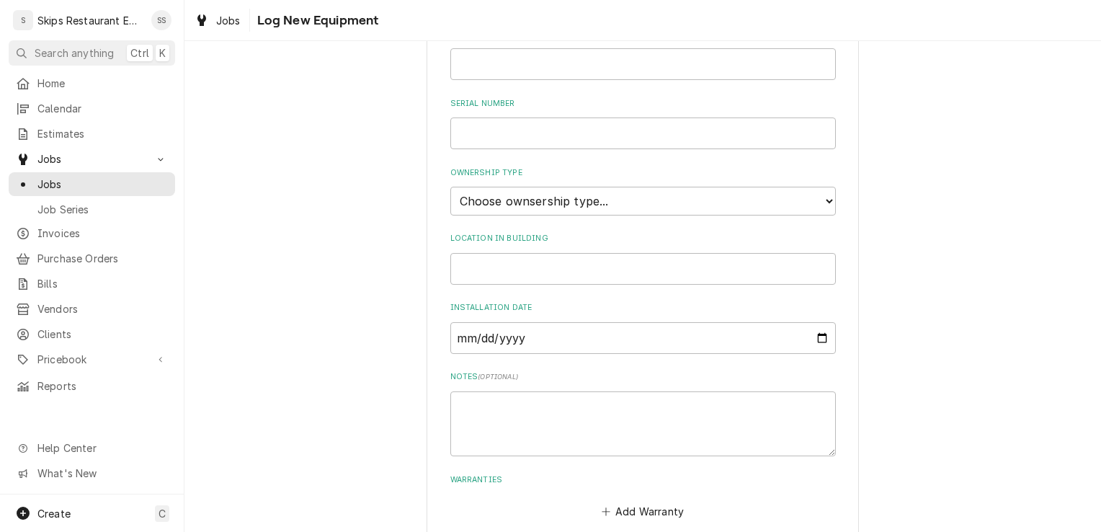
type input "Garland"
click at [487, 198] on select "Choose ownsership type... Unknown Owned Leased Rented" at bounding box center [642, 201] width 385 height 29
select select "1"
click at [450, 187] on select "Choose ownsership type... Unknown Owned Leased Rented" at bounding box center [642, 201] width 385 height 29
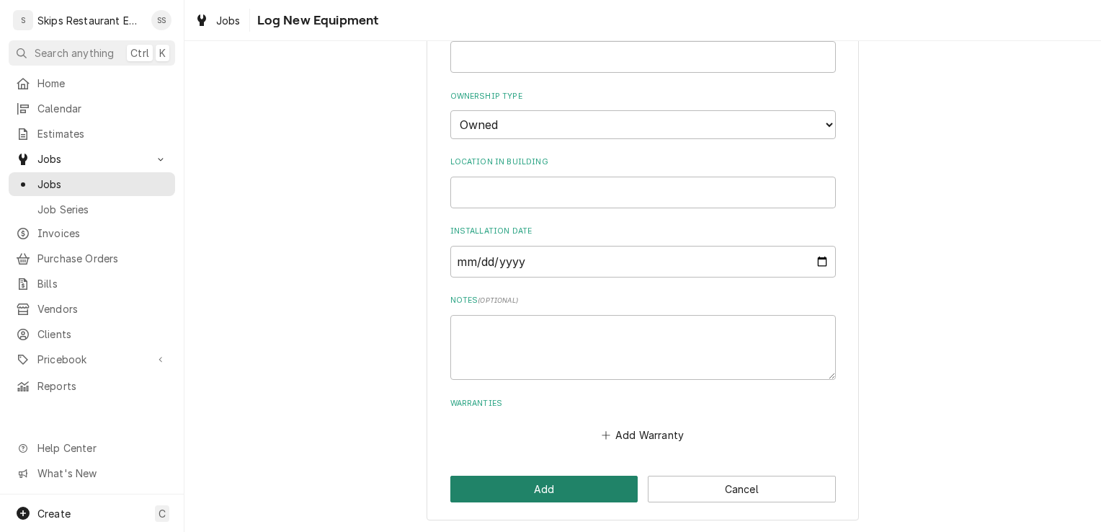
click at [514, 494] on button "Add" at bounding box center [544, 488] width 188 height 27
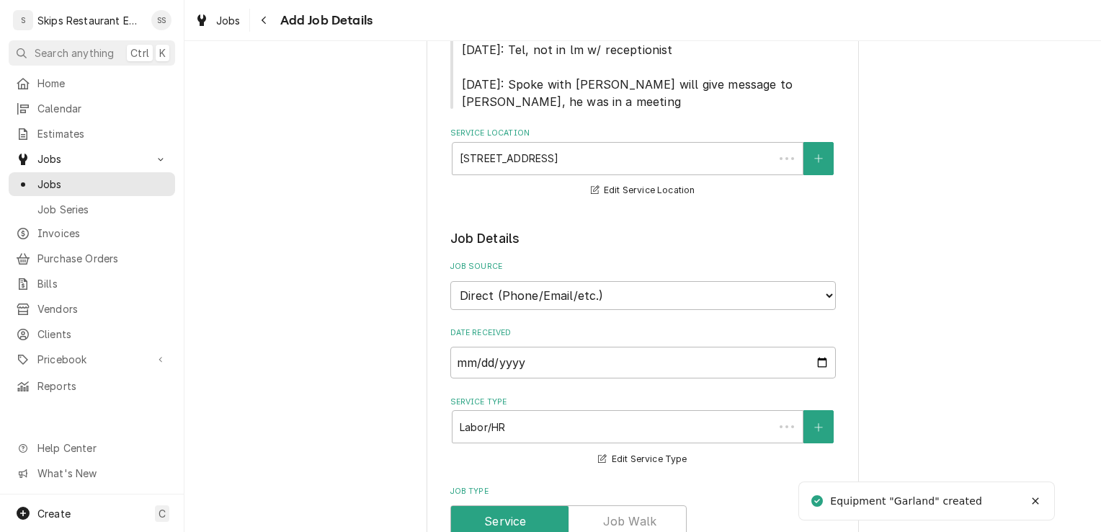
scroll to position [1162, 0]
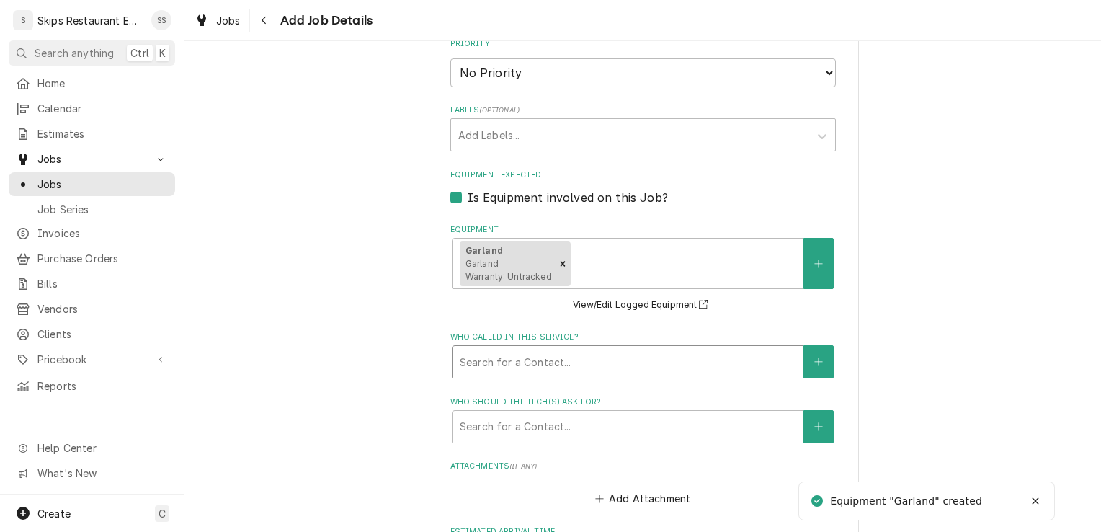
click at [549, 360] on div "Who called in this service?" at bounding box center [628, 362] width 336 height 26
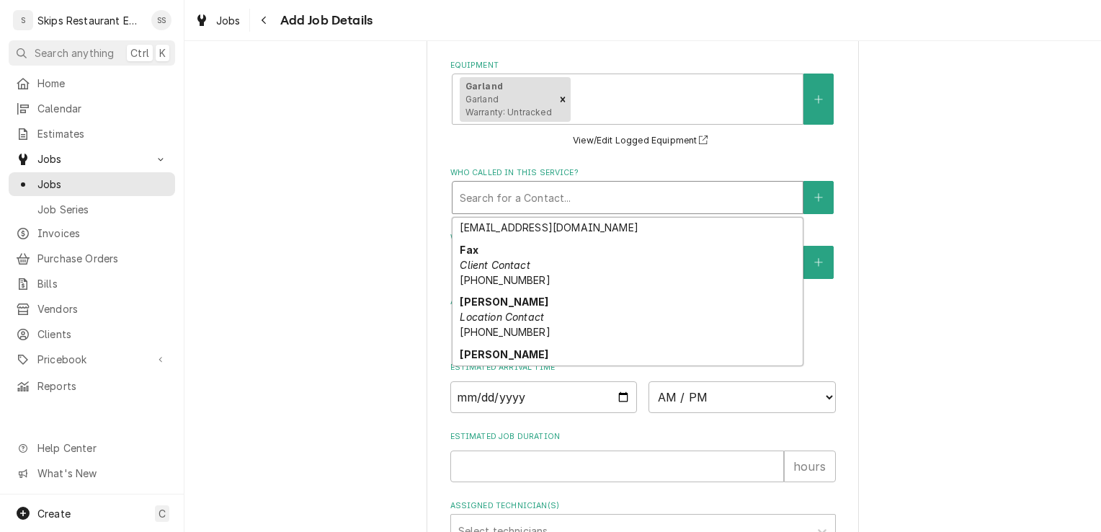
scroll to position [113, 0]
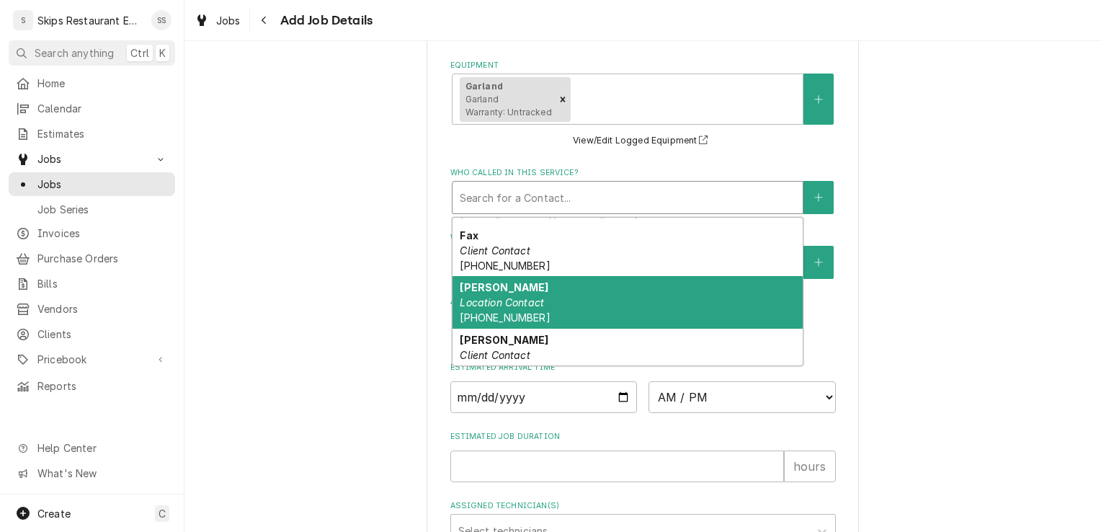
click at [500, 313] on div "John Robles Location Contact (361) 220-8090" at bounding box center [627, 302] width 350 height 53
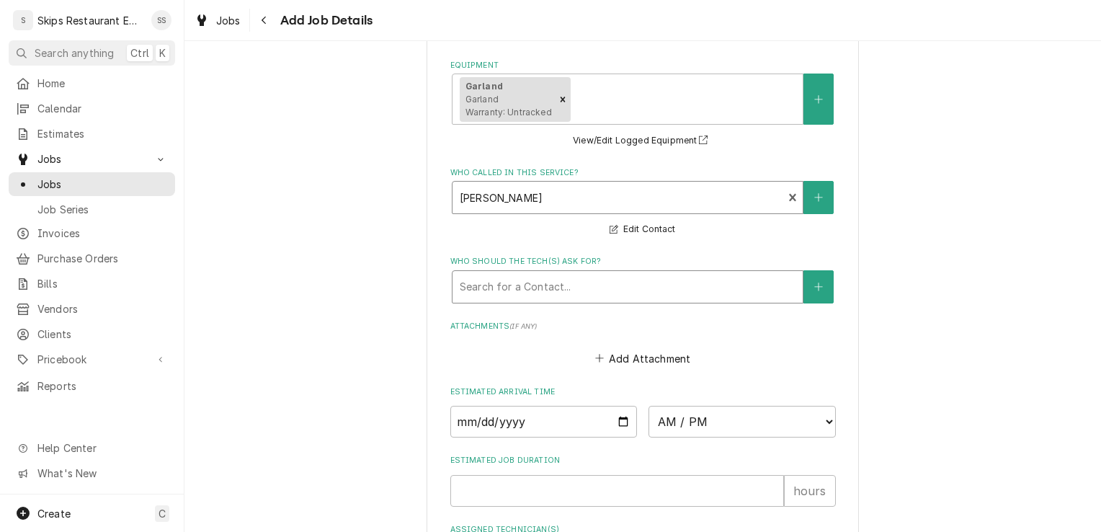
click at [533, 287] on div "Who should the tech(s) ask for?" at bounding box center [628, 287] width 336 height 26
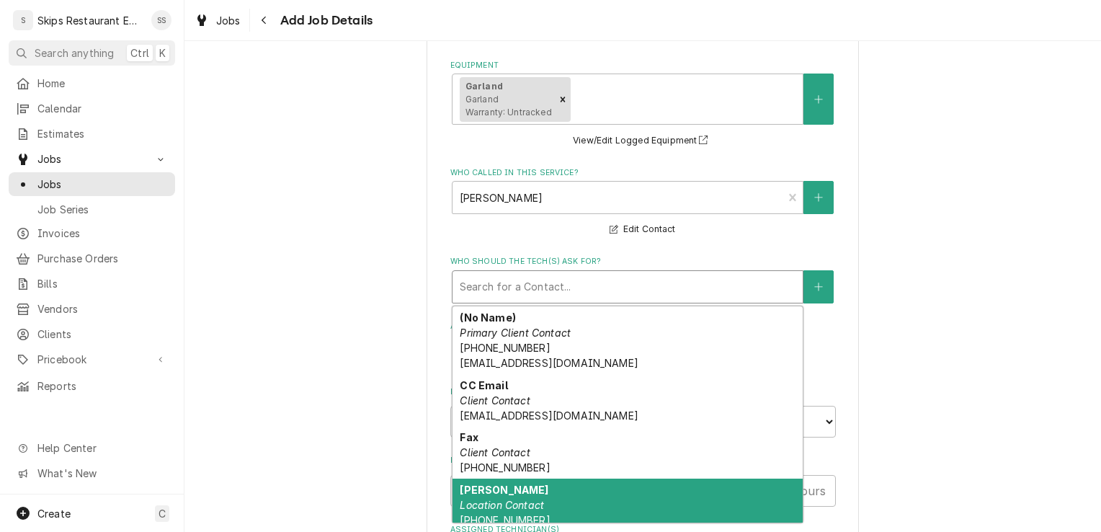
click at [504, 506] on em "Location Contact" at bounding box center [502, 505] width 84 height 12
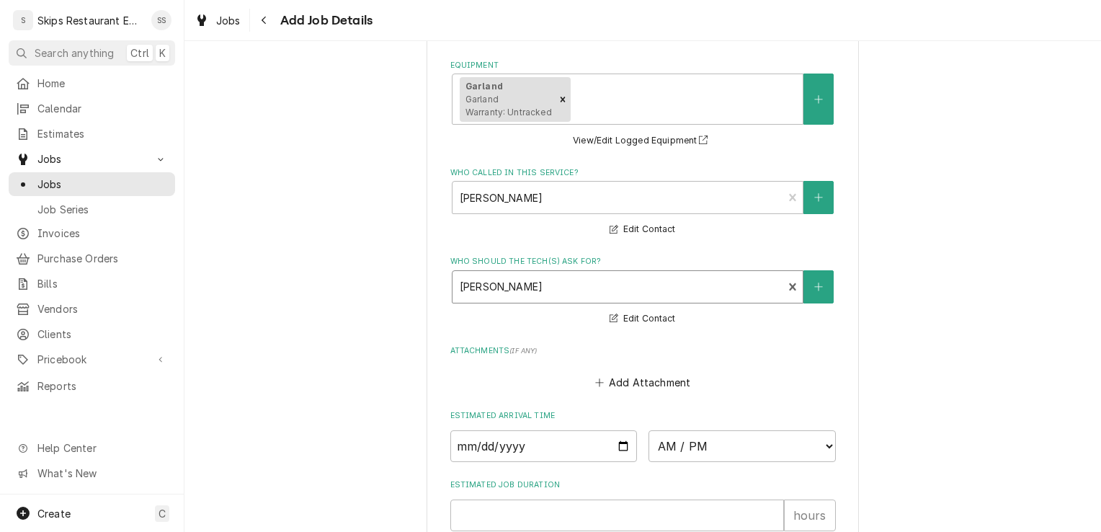
scroll to position [1516, 0]
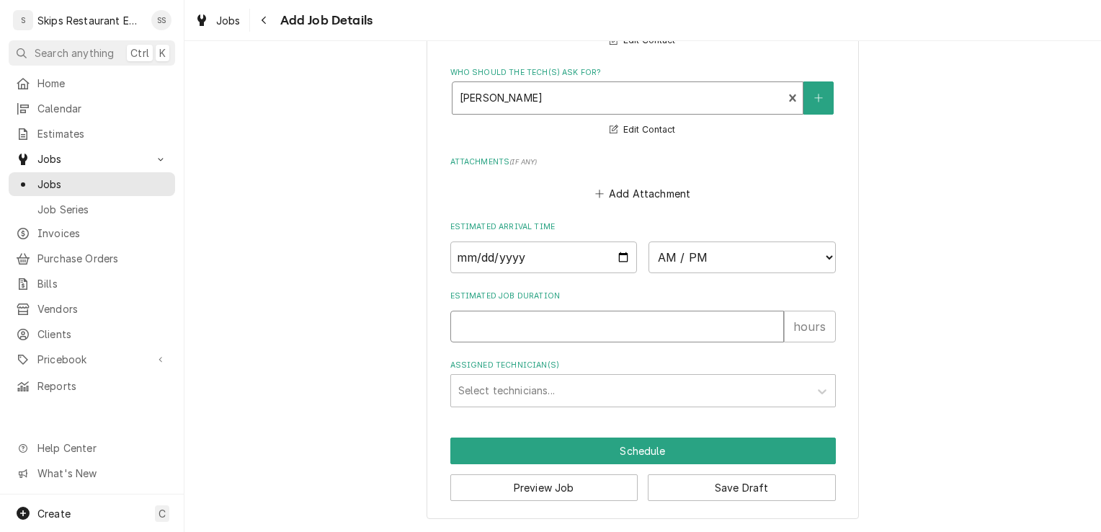
click at [463, 329] on input "Estimated Job Duration" at bounding box center [617, 326] width 334 height 32
type textarea "x"
type input "1"
type textarea "x"
type input "1"
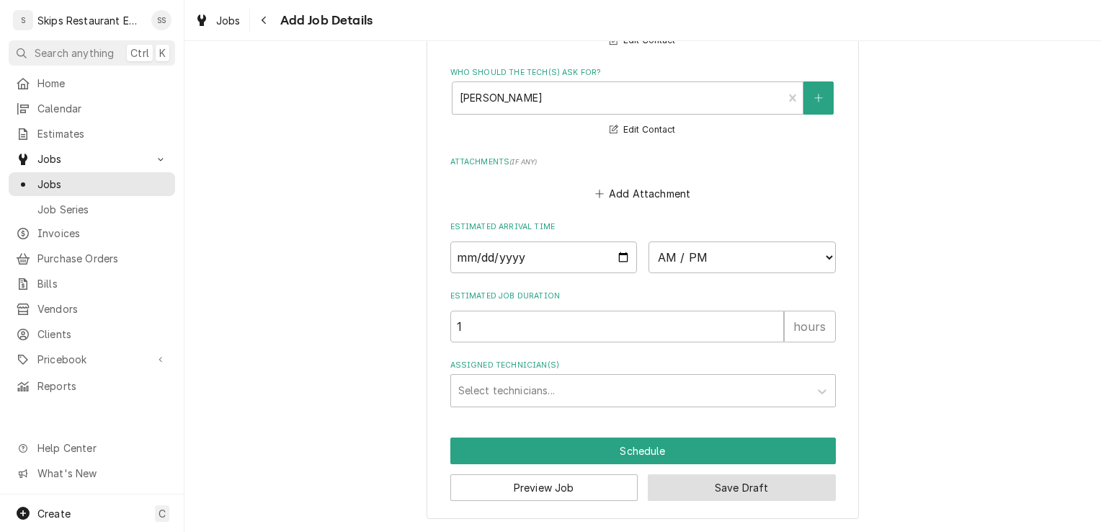
click at [694, 498] on button "Save Draft" at bounding box center [742, 487] width 188 height 27
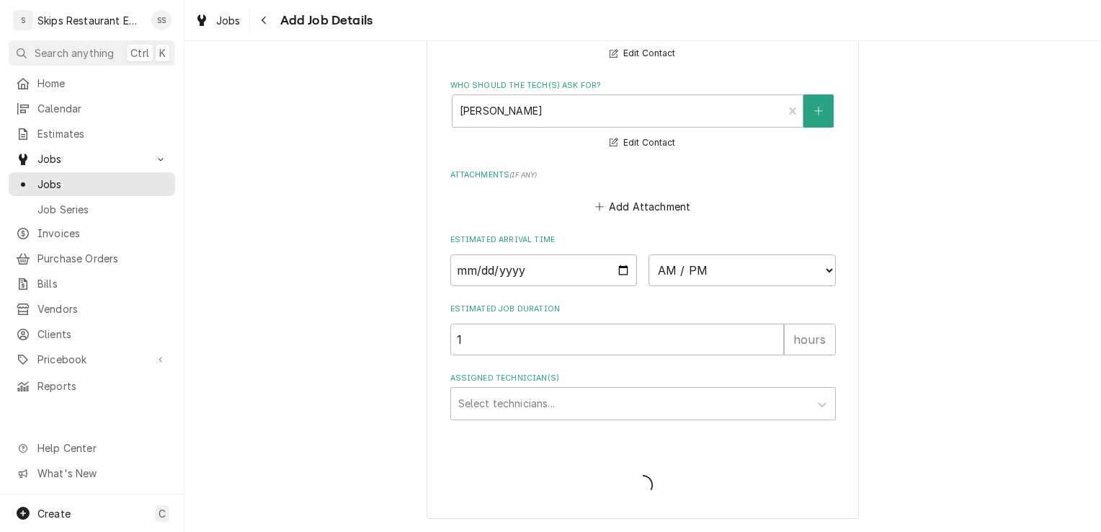
type textarea "x"
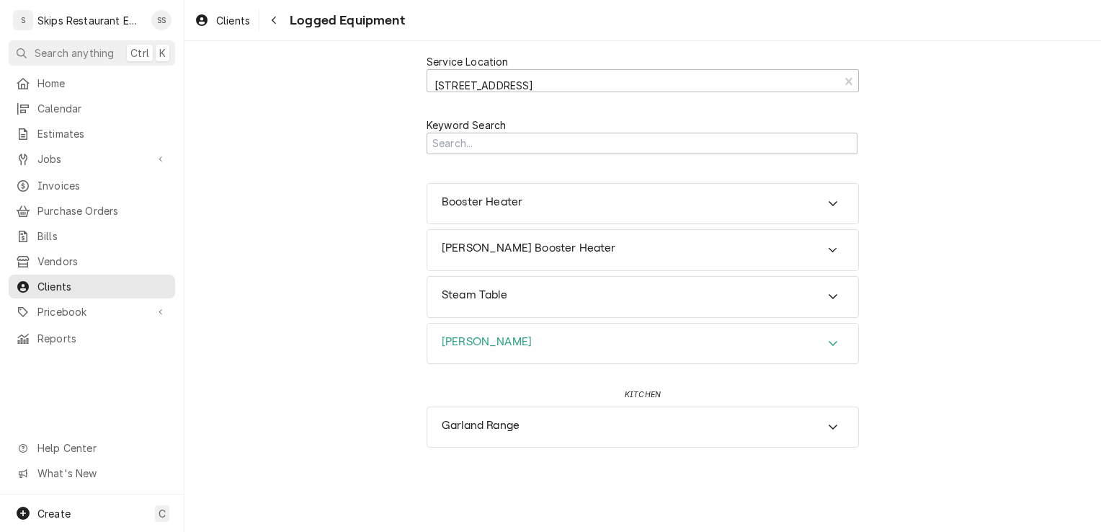
click at [834, 343] on icon "Accordion Header" at bounding box center [832, 343] width 9 height 5
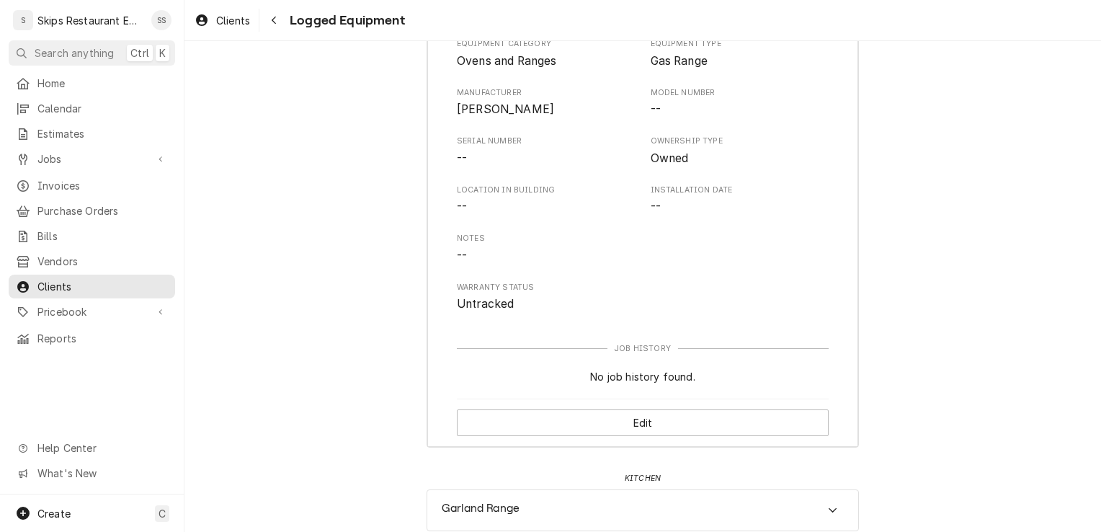
scroll to position [353, 0]
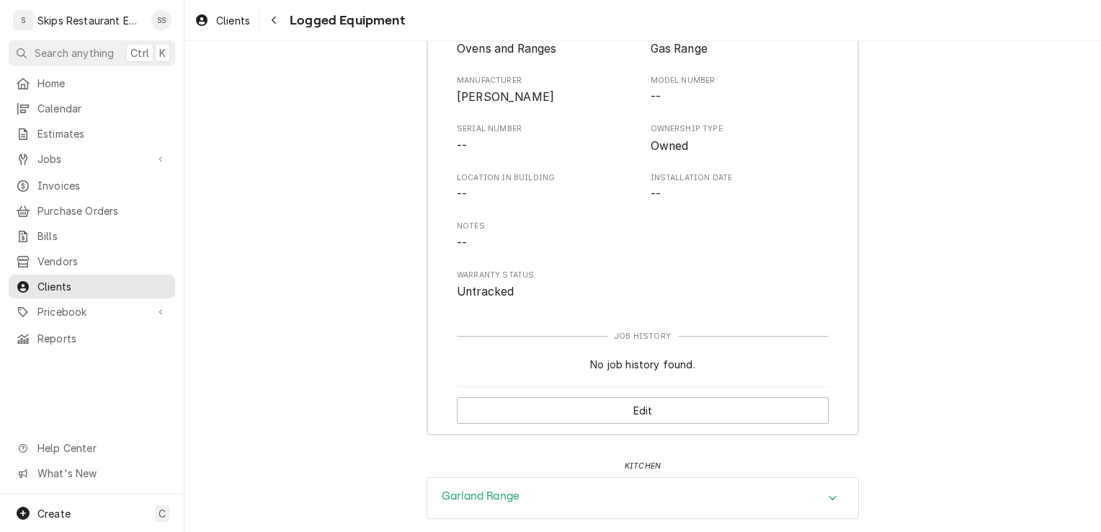
click at [832, 499] on icon "Accordion Header" at bounding box center [833, 498] width 10 height 12
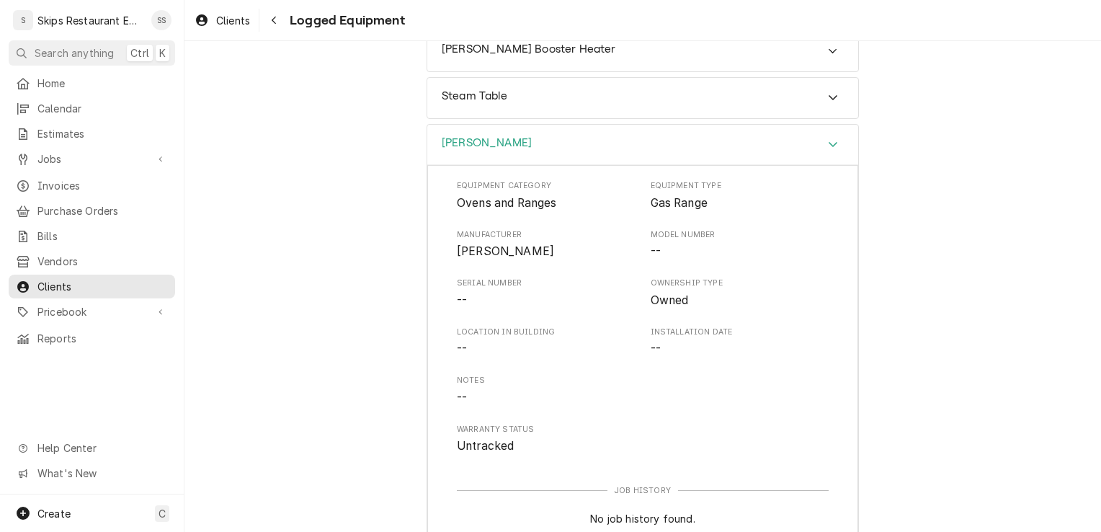
scroll to position [0, 0]
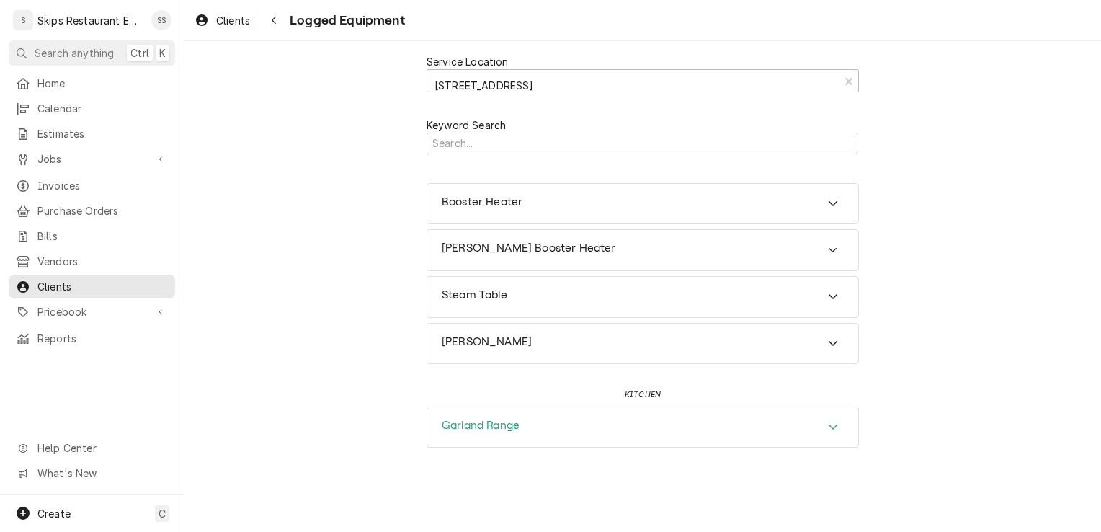
click at [832, 424] on icon "Accordion Header" at bounding box center [833, 427] width 10 height 12
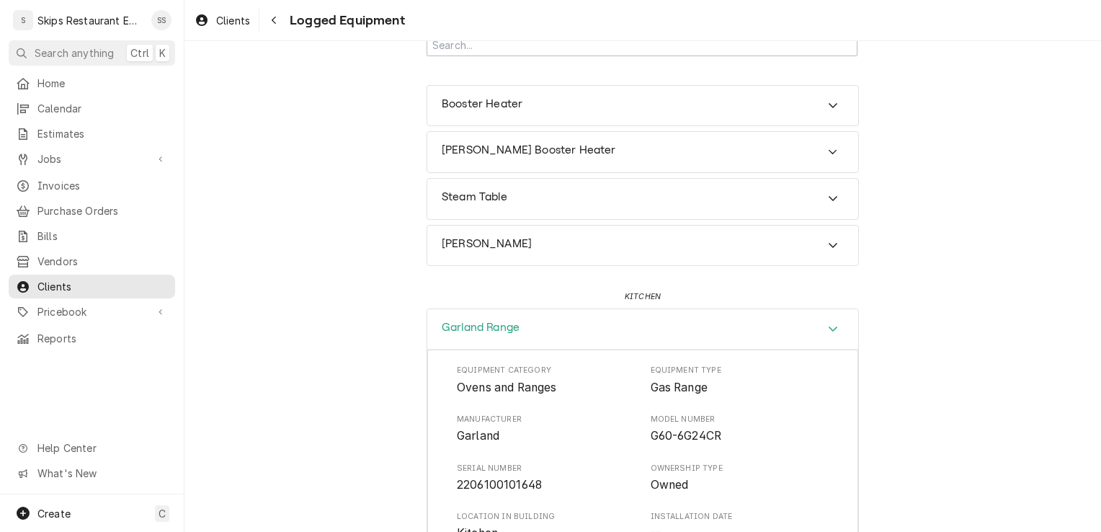
scroll to position [108, 0]
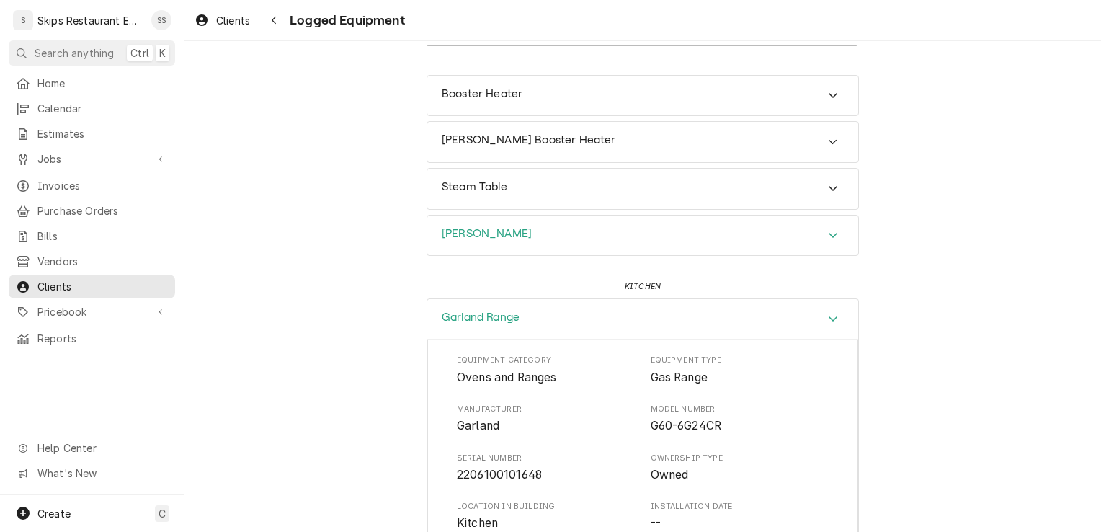
click at [481, 235] on h3 "Sutherland" at bounding box center [487, 234] width 90 height 14
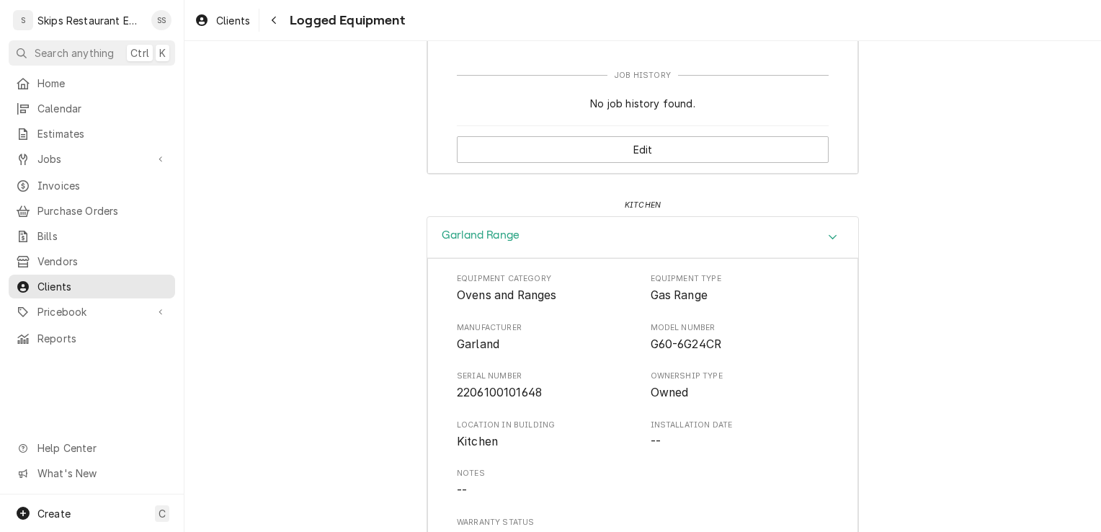
scroll to position [609, 0]
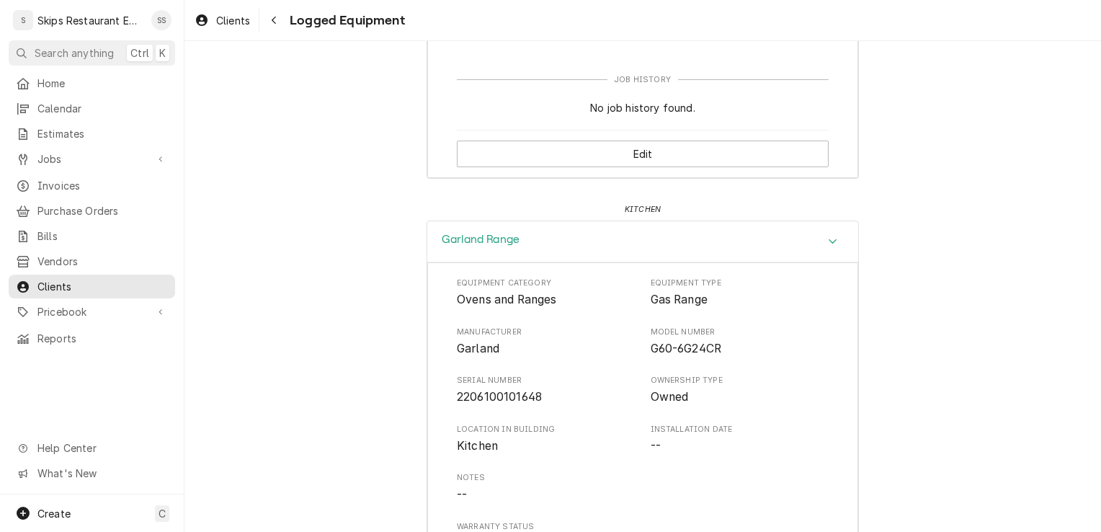
click at [478, 237] on h3 "Garland Range" at bounding box center [481, 240] width 78 height 14
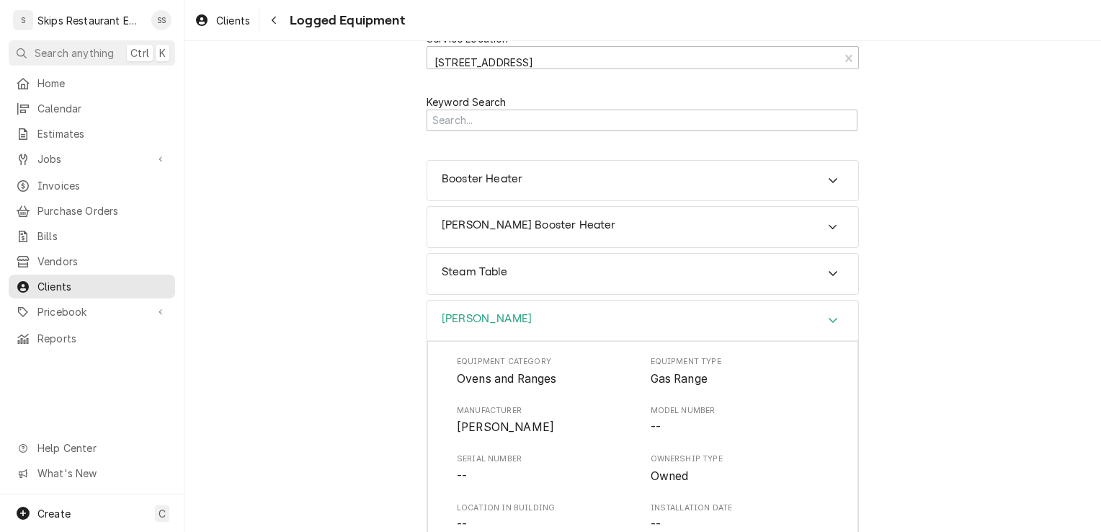
scroll to position [0, 0]
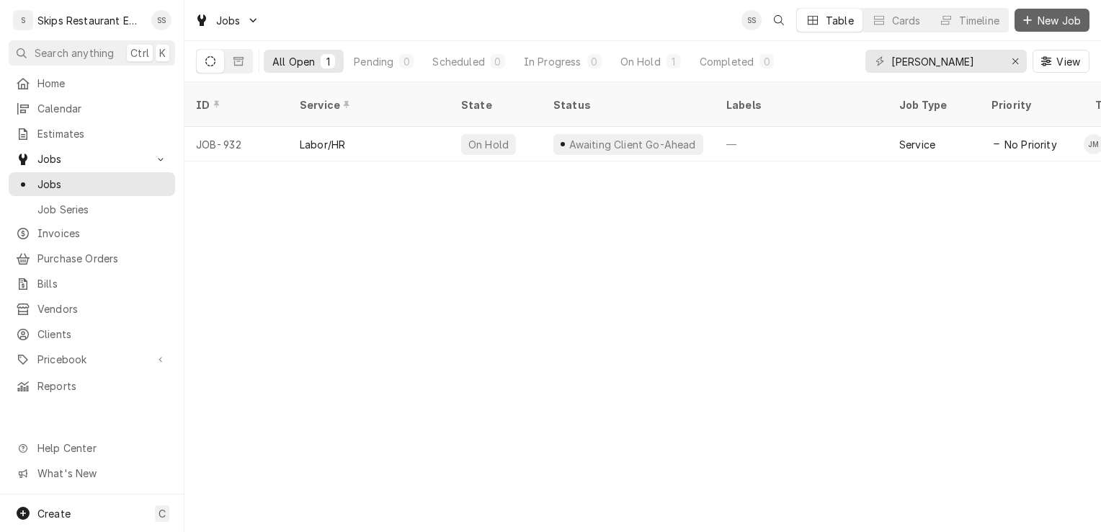
click at [1046, 19] on span "New Job" at bounding box center [1058, 20] width 49 height 15
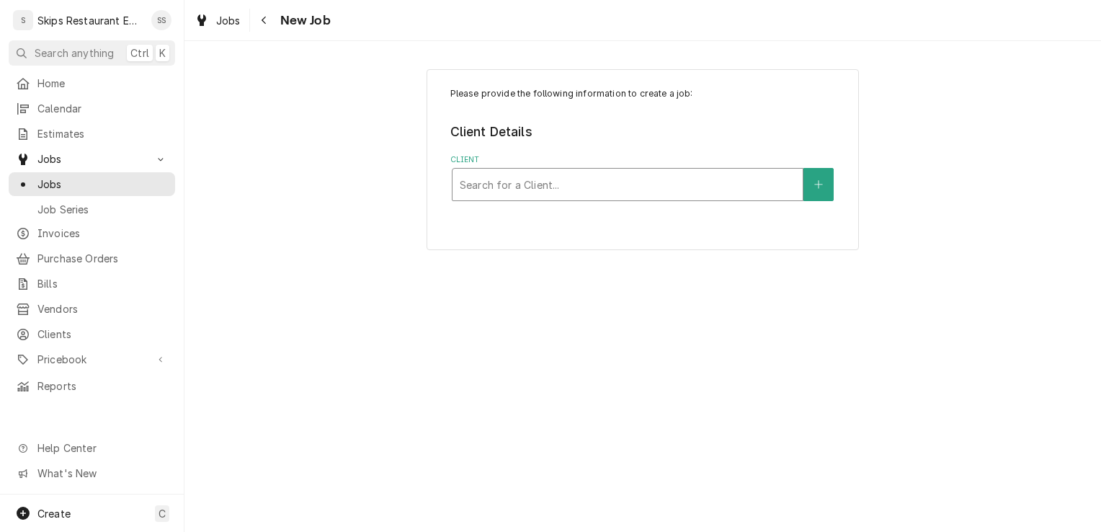
click at [514, 185] on div "Client" at bounding box center [628, 184] width 336 height 26
type input "Cuero Seafood"
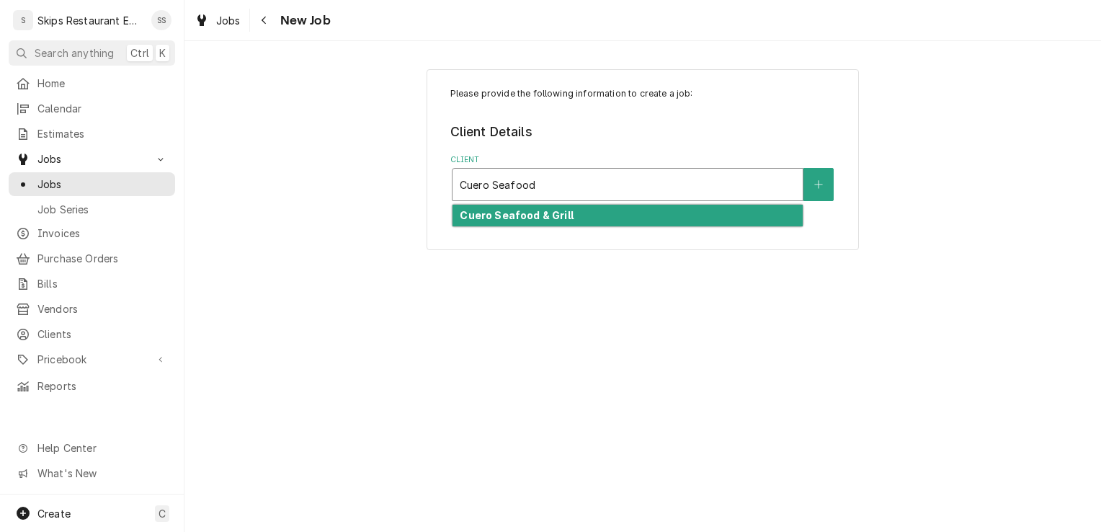
click at [511, 220] on strong "Cuero Seafood & Grill" at bounding box center [516, 215] width 113 height 12
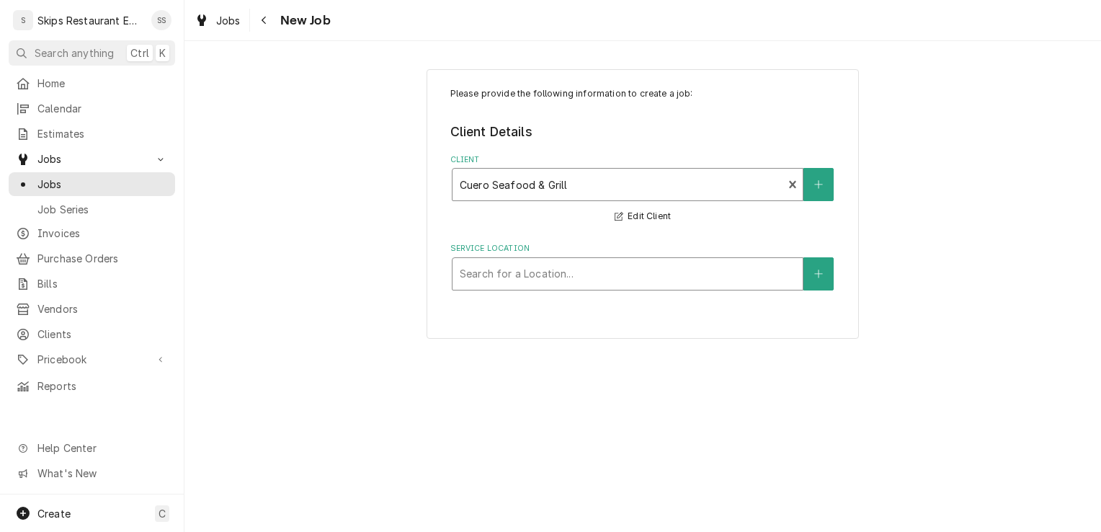
click at [639, 270] on div "Service Location" at bounding box center [628, 274] width 336 height 26
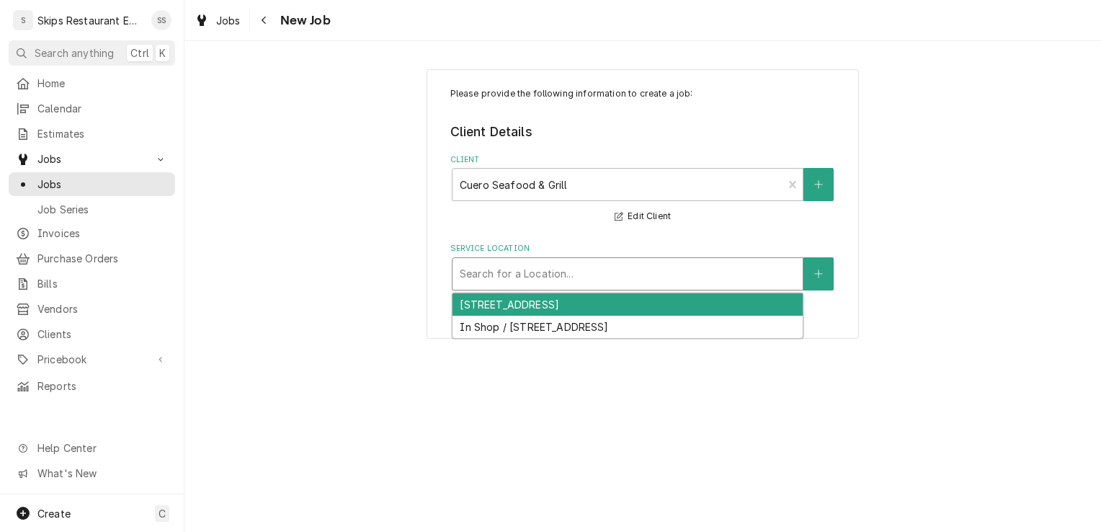
click at [476, 307] on div "901 Esplanade, Cuero, TX 77954" at bounding box center [627, 304] width 350 height 22
click at [591, 275] on div "Service Location" at bounding box center [628, 274] width 336 height 26
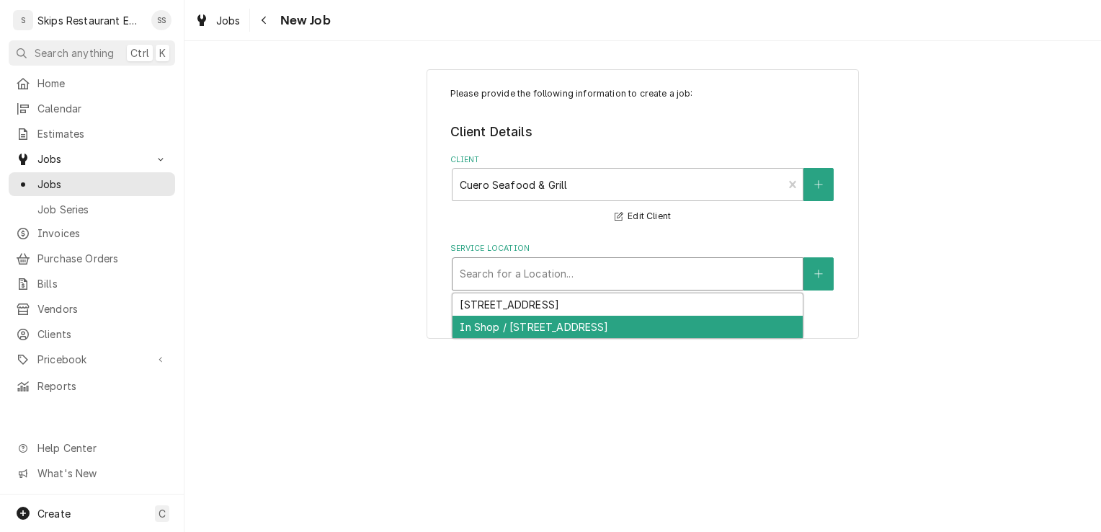
click at [521, 334] on div "In Shop / 1604 Houston Hwy 1604 Houston Hwy, VICTORIA, TX 77901" at bounding box center [627, 327] width 350 height 22
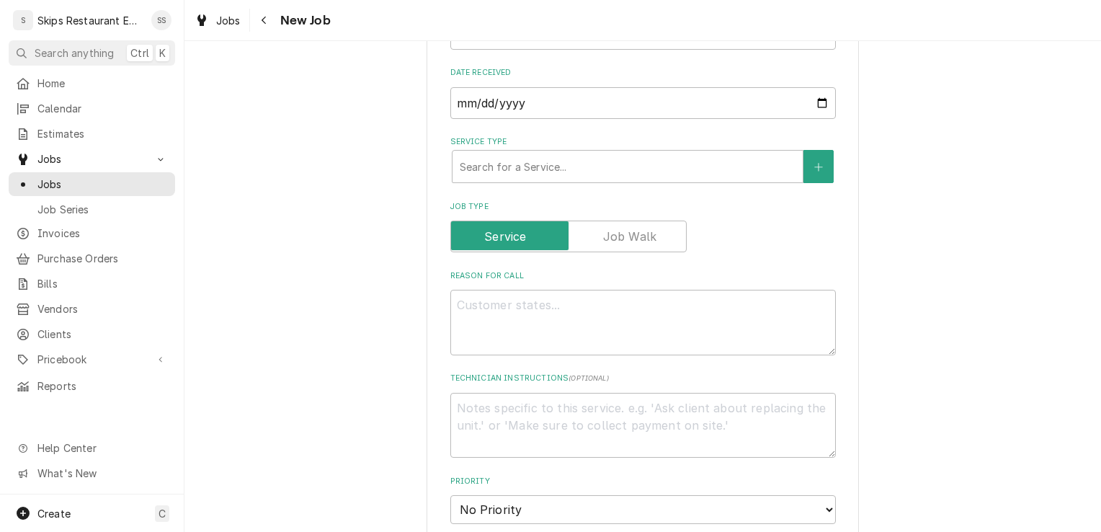
scroll to position [383, 0]
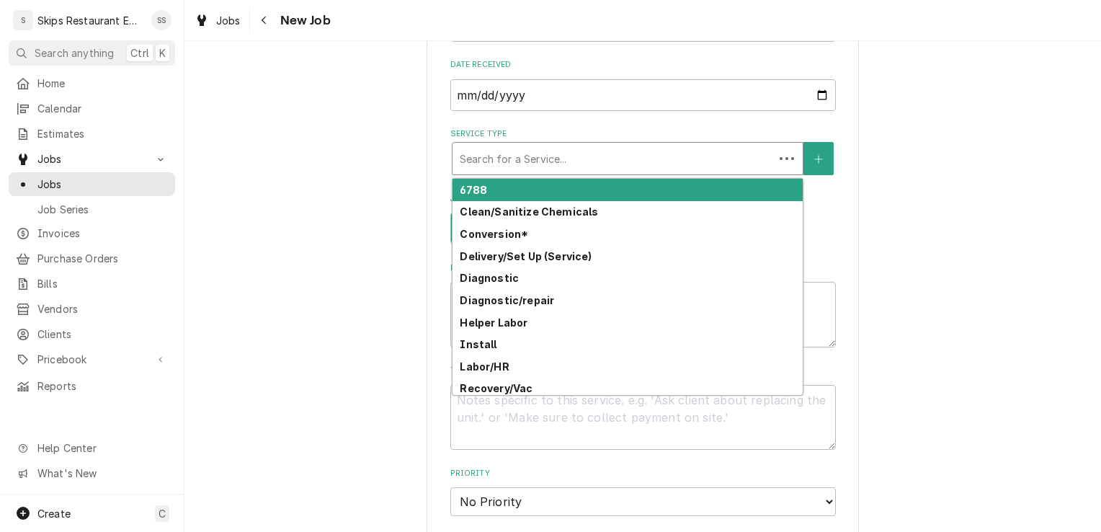
click at [535, 154] on div "Service Type" at bounding box center [613, 159] width 307 height 26
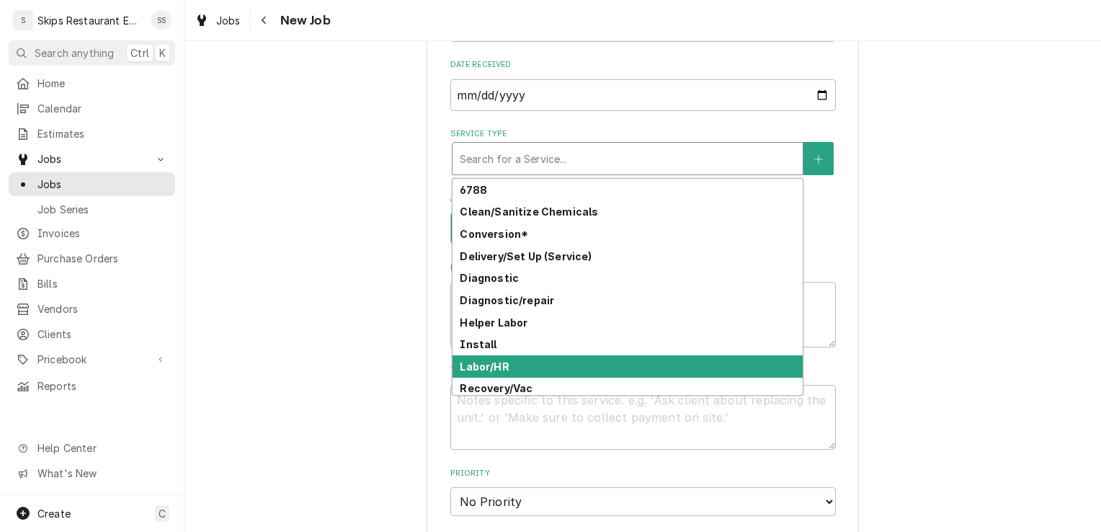
click at [462, 364] on strong "Labor/HR" at bounding box center [484, 366] width 49 height 12
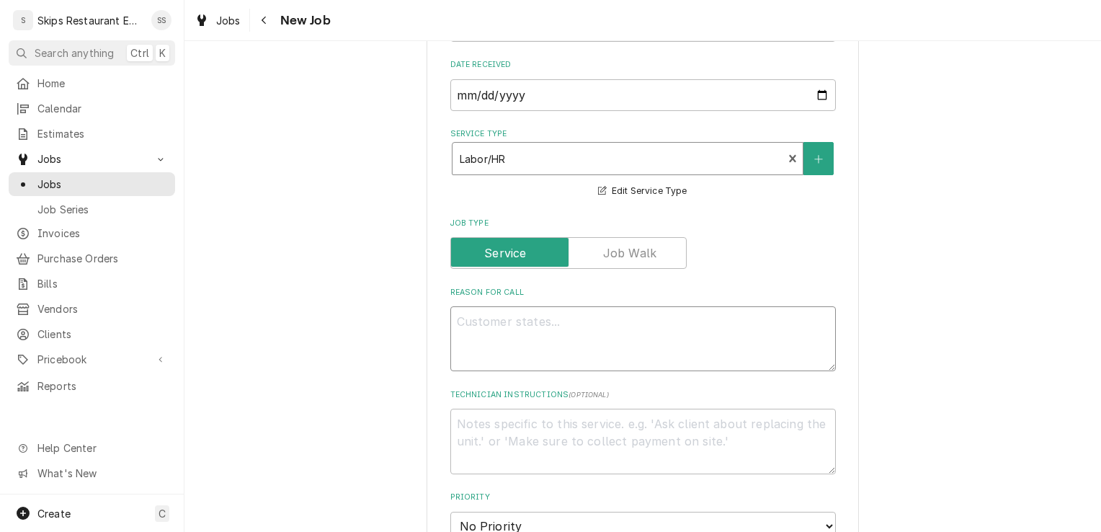
click at [478, 328] on textarea "Reason For Call" at bounding box center [642, 338] width 385 height 65
type textarea "x"
type textarea "G"
type textarea "x"
type textarea "Gi"
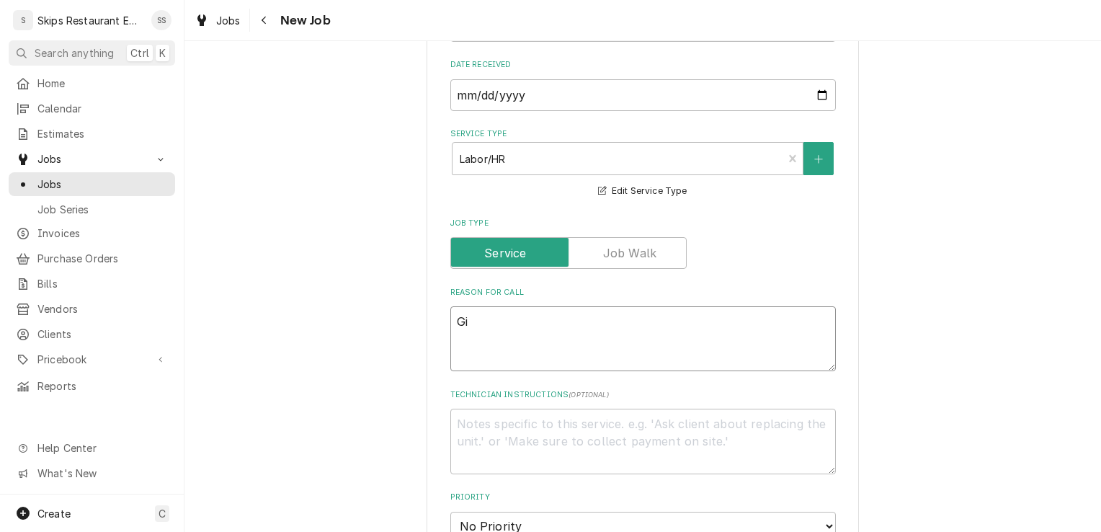
type textarea "x"
type textarea "Giv"
type textarea "x"
type textarea "Givi"
type textarea "x"
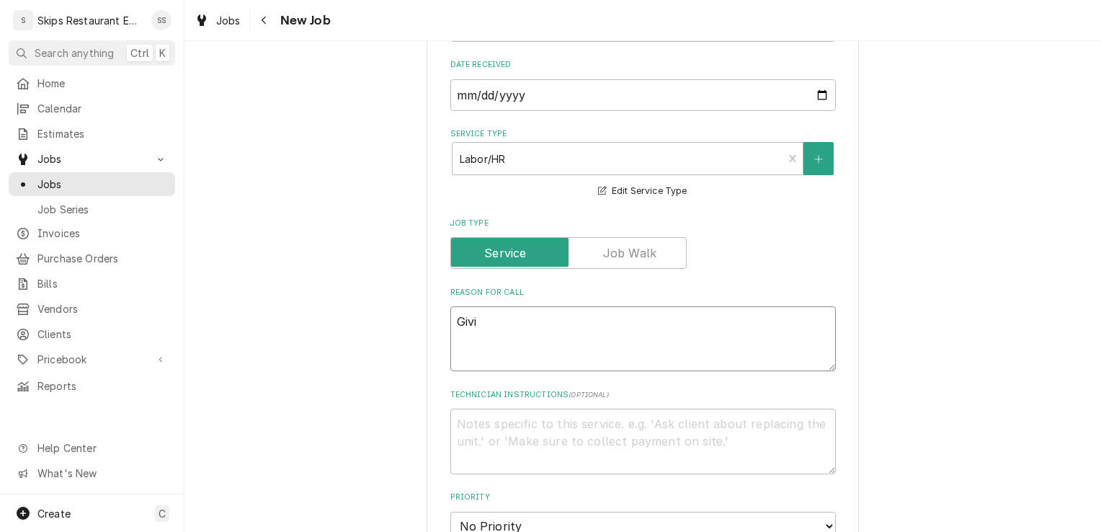
type textarea "Givin"
type textarea "x"
type textarea "Giving"
type textarea "x"
type textarea "Giving"
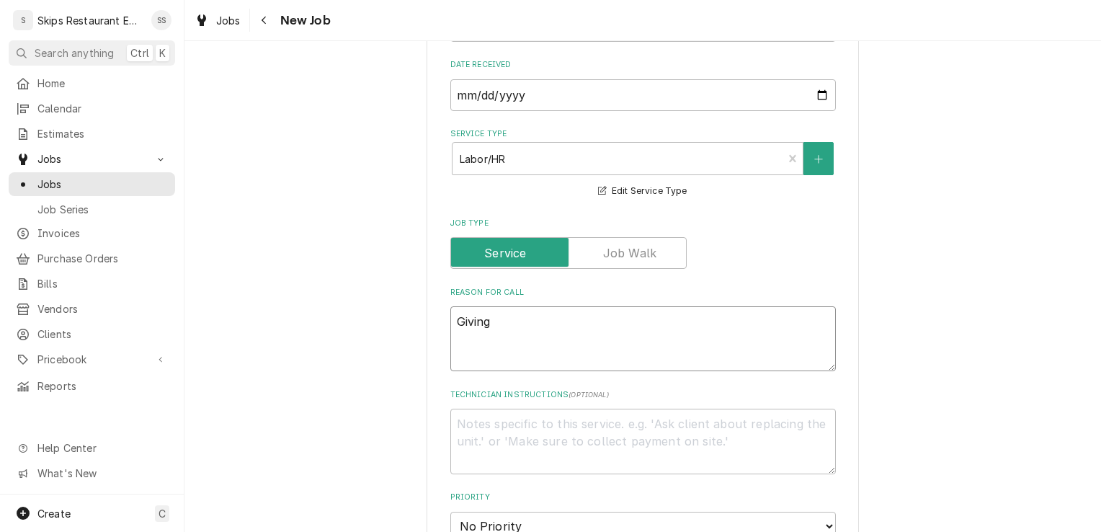
type textarea "x"
type textarea "Giving a"
type textarea "x"
type textarea "Giving a"
type textarea "x"
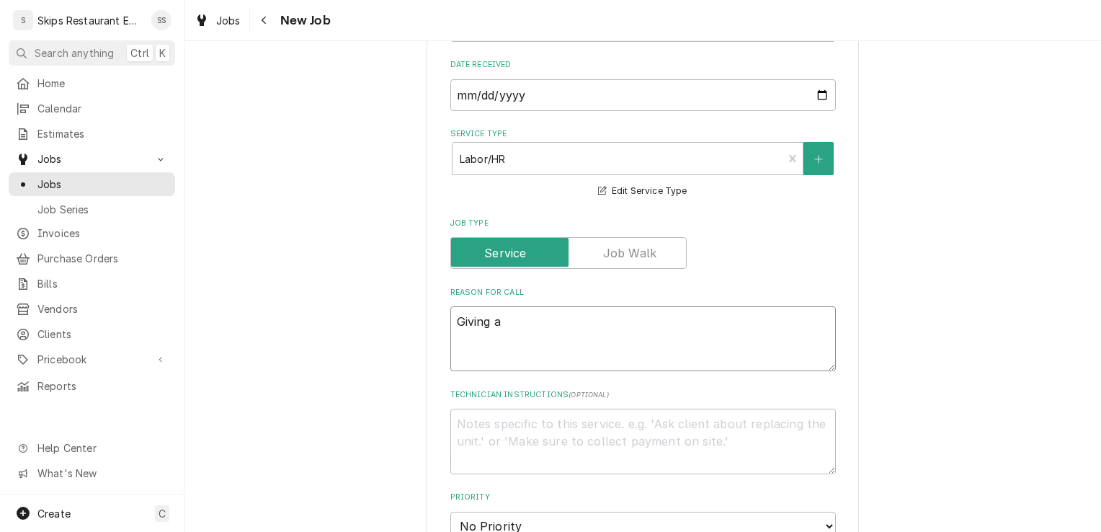
type textarea "Giving a l"
type textarea "x"
type textarea "Giving a lo"
type textarea "x"
type textarea "Giving a lon"
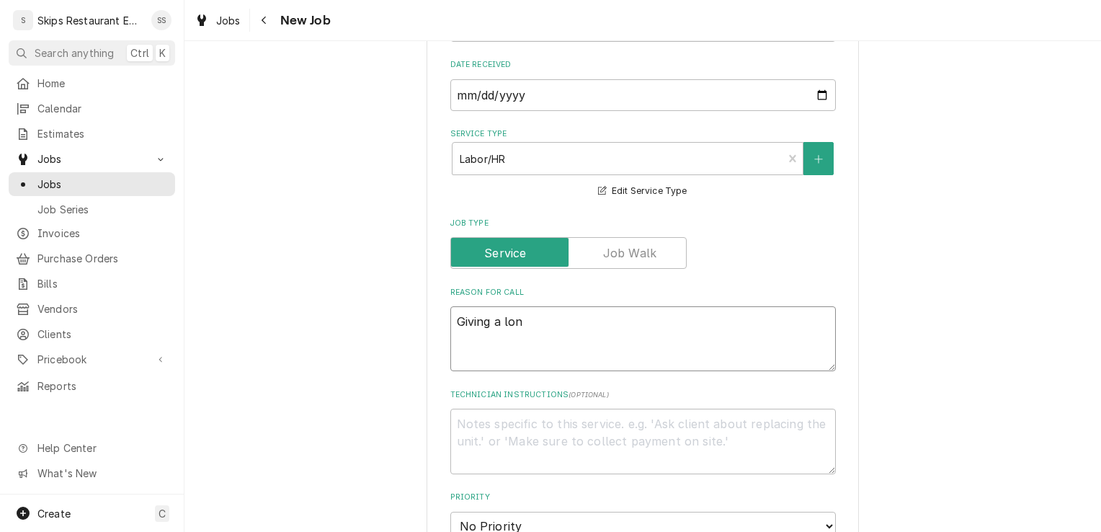
type textarea "x"
type textarea "Giving a long"
type textarea "x"
type textarea "Giving a long f"
type textarea "x"
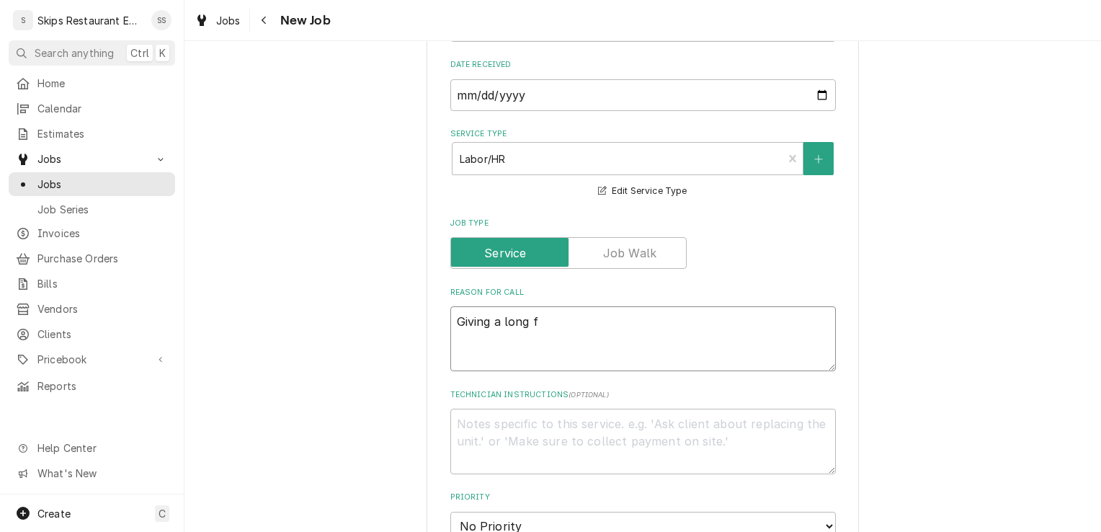
type textarea "Giving a long fr"
type textarea "x"
type textarea "Giving a long fre"
type textarea "x"
type textarea "Giving a long free"
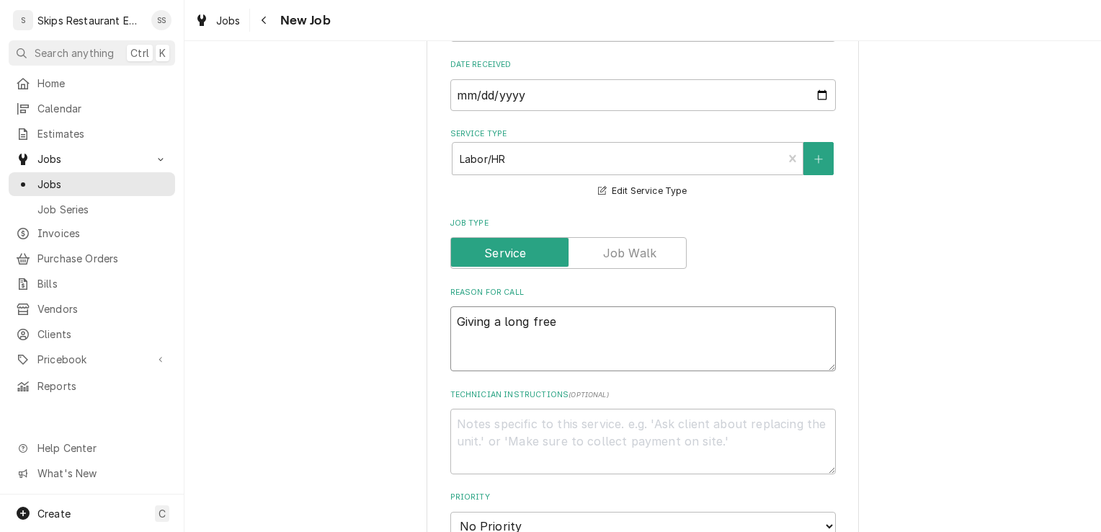
type textarea "x"
type textarea "Giving a long freez"
type textarea "x"
type textarea "Giving a long freeze"
type textarea "x"
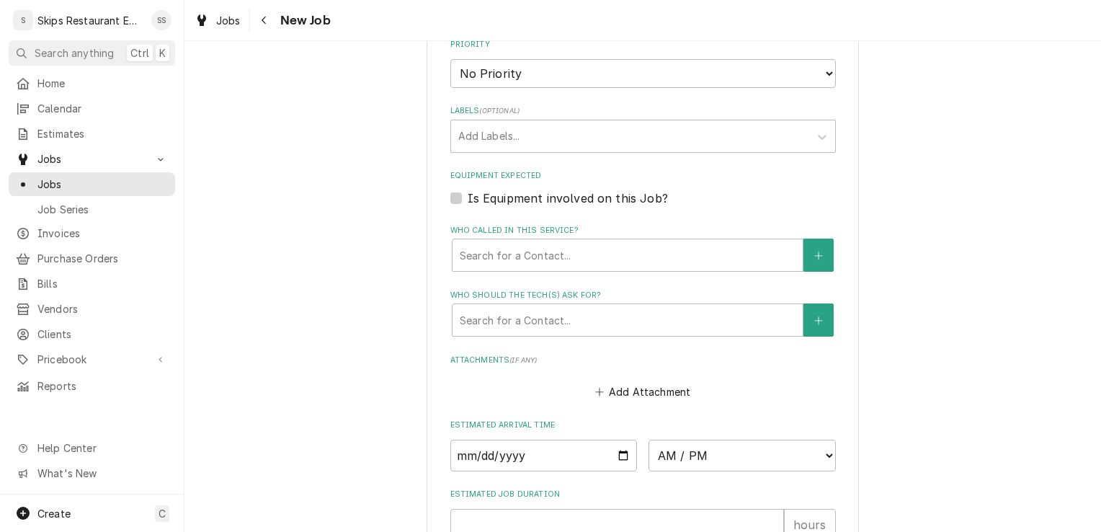
scroll to position [876, 0]
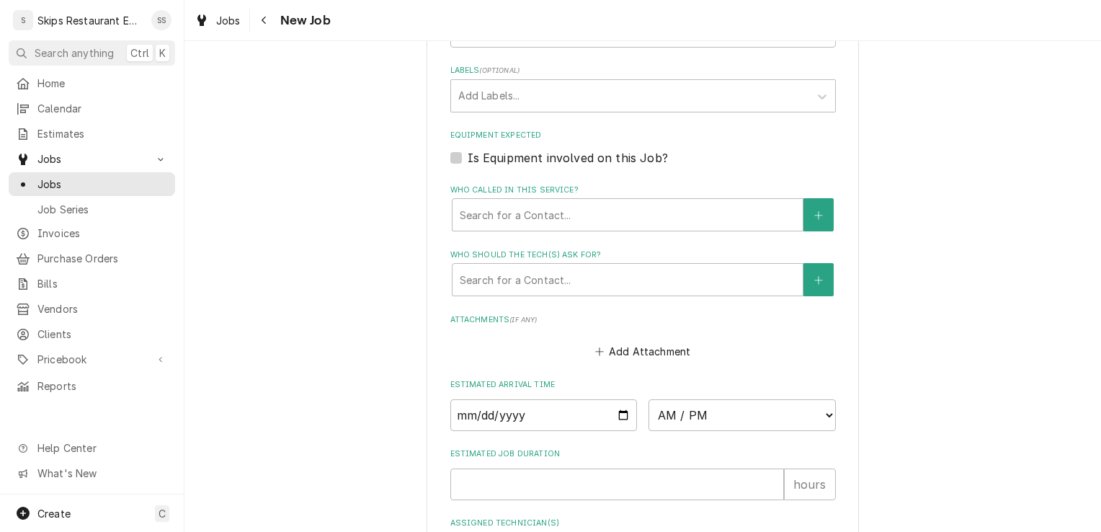
type textarea "Giving a long freeze"
click at [468, 157] on label "Is Equipment involved on this Job?" at bounding box center [568, 157] width 200 height 17
click at [468, 157] on input "Equipment Expected" at bounding box center [660, 165] width 385 height 32
checkbox input "true"
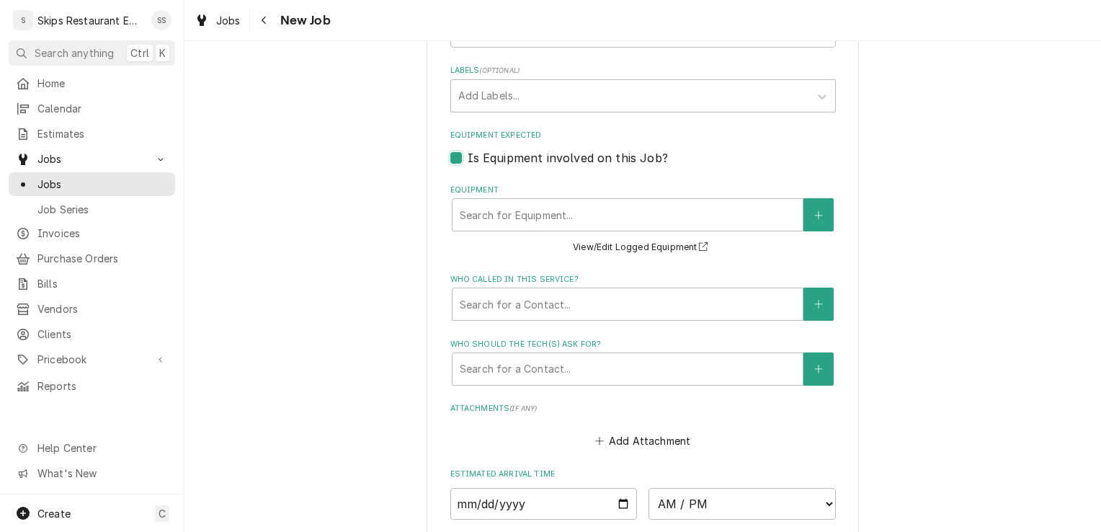
type textarea "x"
click at [821, 215] on button "Equipment" at bounding box center [818, 214] width 30 height 33
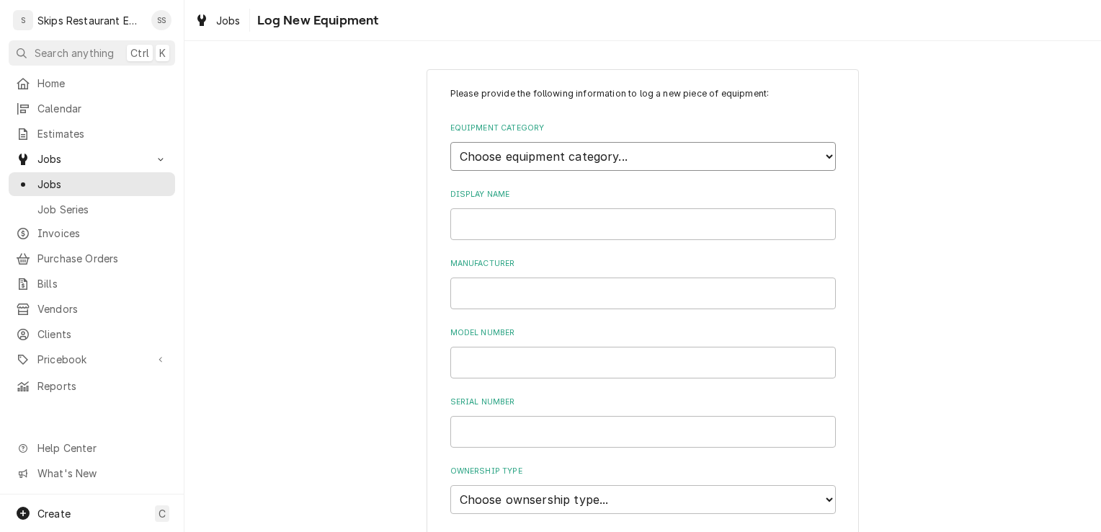
click at [578, 157] on select "Choose equipment category... Cooking Equipment Fryers Ice Machines Ovens and Ra…" at bounding box center [642, 156] width 385 height 29
select select "3"
click at [450, 142] on select "Choose equipment category... Cooking Equipment Fryers Ice Machines Ovens and Ra…" at bounding box center [642, 156] width 385 height 29
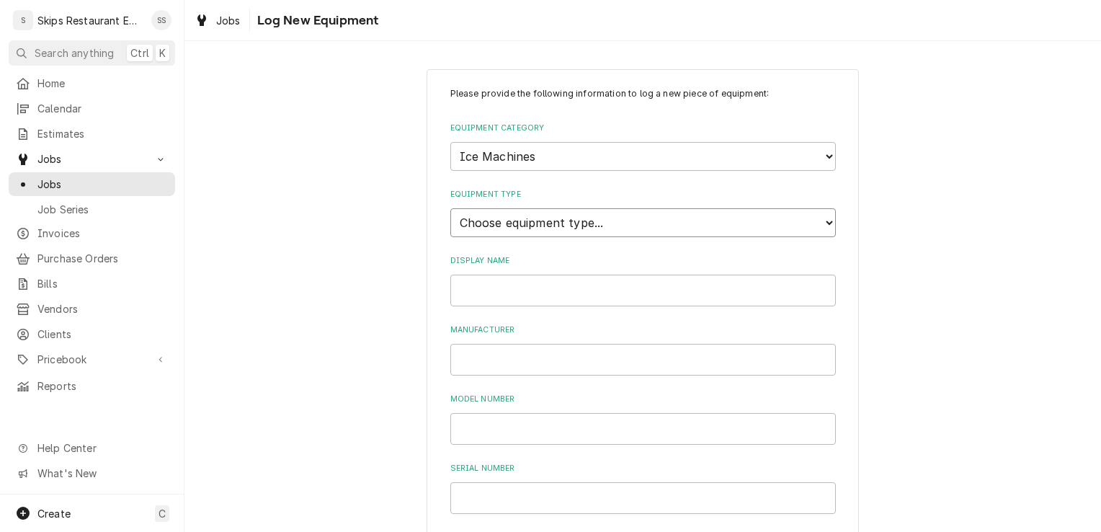
click at [510, 223] on select "Choose equipment type... Ice Bin Ice Dispenser Ice Maker Ice Merchandiser" at bounding box center [642, 222] width 385 height 29
select select "18"
click at [450, 208] on select "Choose equipment type... Ice Bin Ice Dispenser Ice Maker Ice Merchandiser" at bounding box center [642, 222] width 385 height 29
click at [475, 290] on input "Display Name" at bounding box center [642, 290] width 385 height 32
type input "ice machine #2"
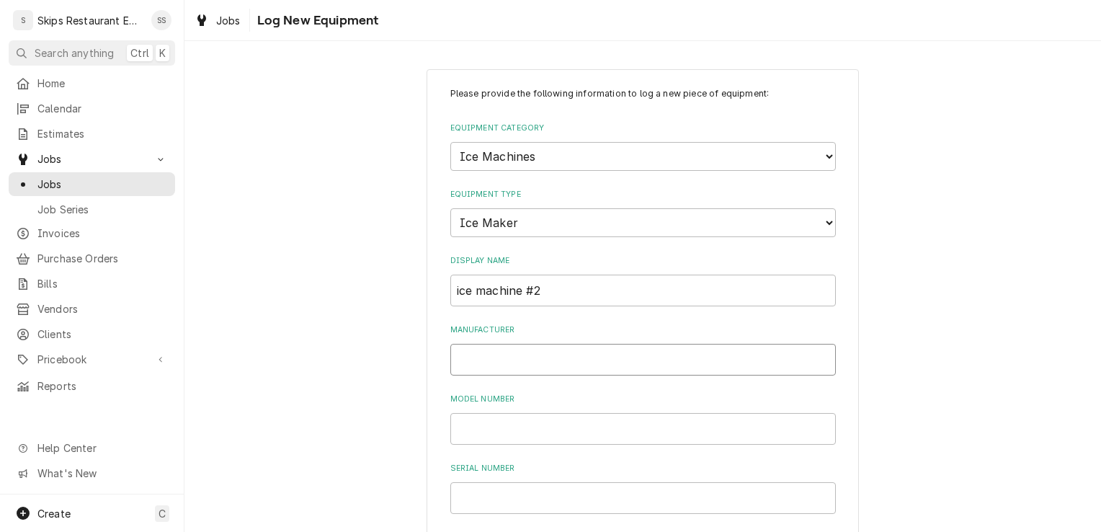
click at [455, 360] on input "Manufacturer" at bounding box center [642, 360] width 385 height 32
type input "Manitowoc"
click at [460, 428] on input "Model Number" at bounding box center [642, 429] width 385 height 32
type input "ID0452A-16"
click at [66, 354] on span "Pricebook" at bounding box center [91, 359] width 109 height 15
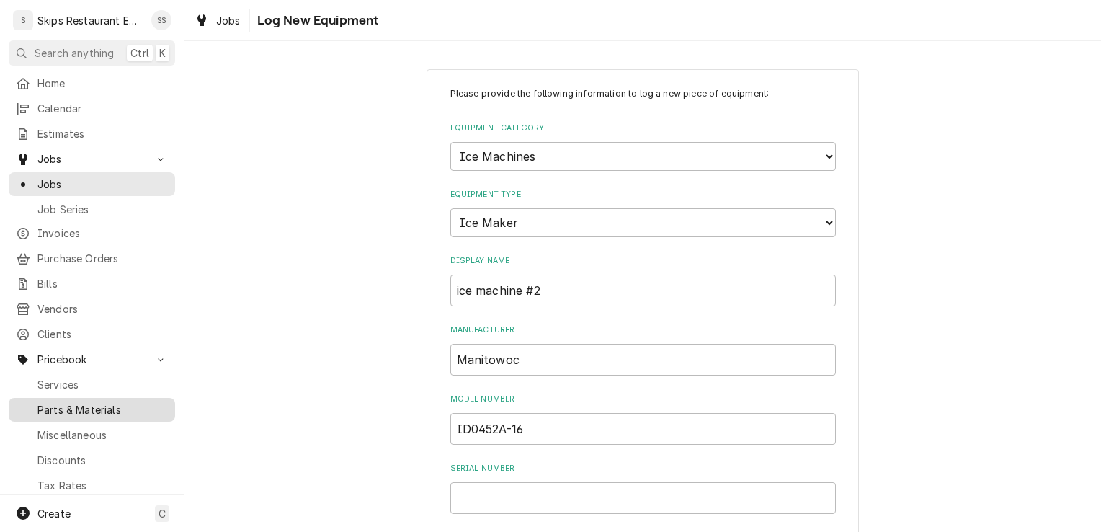
click at [115, 402] on span "Parts & Materials" at bounding box center [102, 409] width 130 height 15
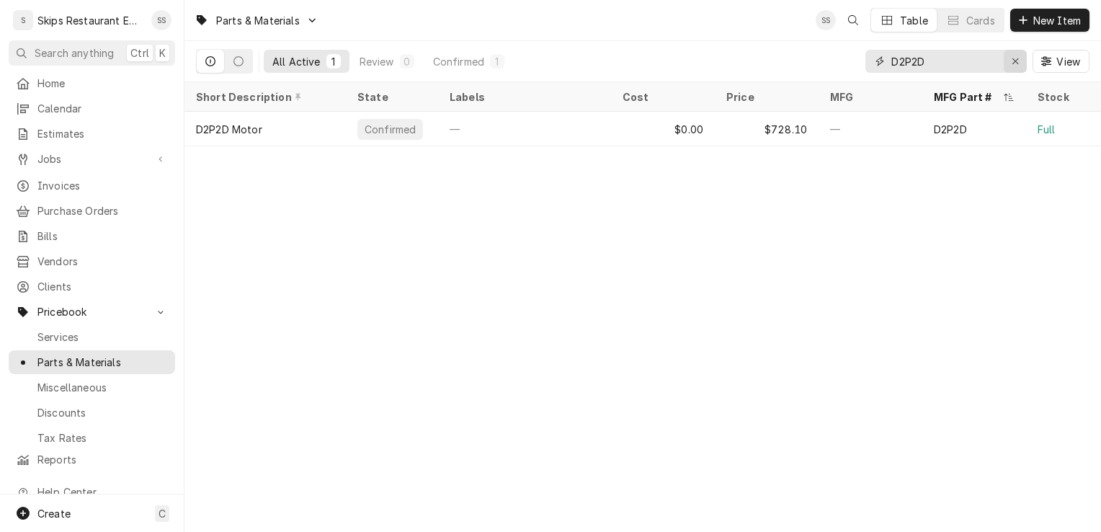
click at [1019, 61] on div "Erase input" at bounding box center [1015, 61] width 14 height 14
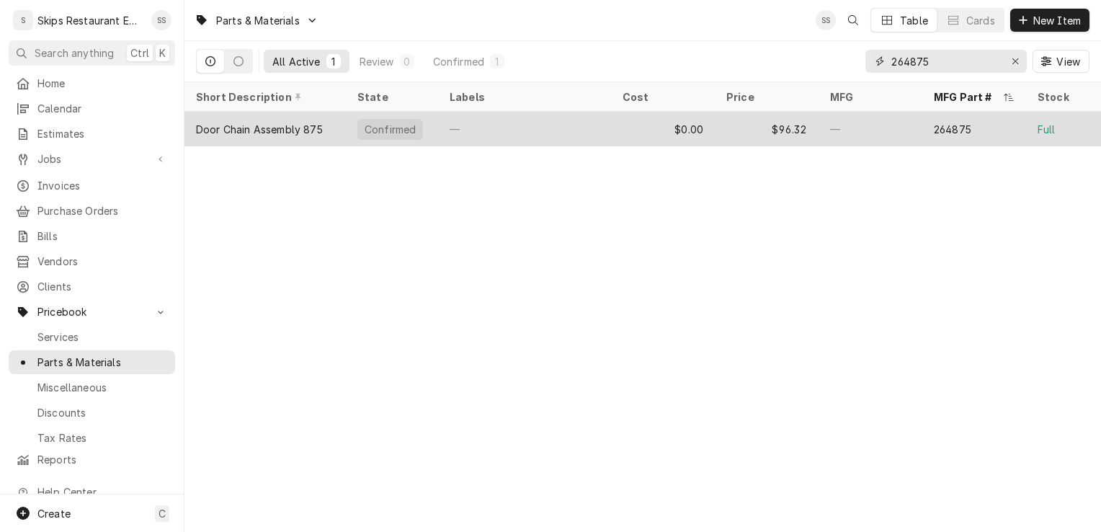
type input "264875"
click at [285, 130] on div "Door Chain Assembly 875" at bounding box center [259, 129] width 127 height 15
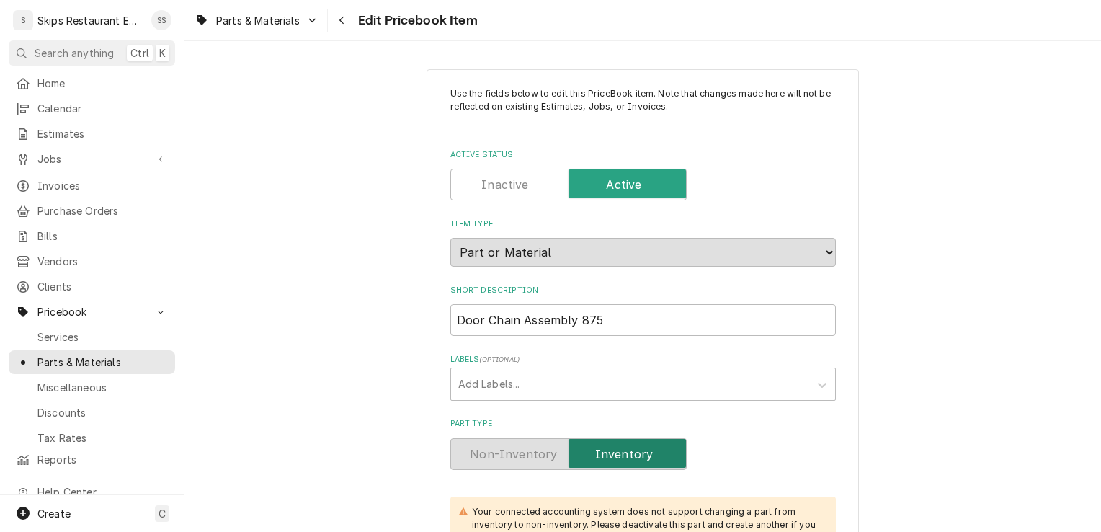
type textarea "x"
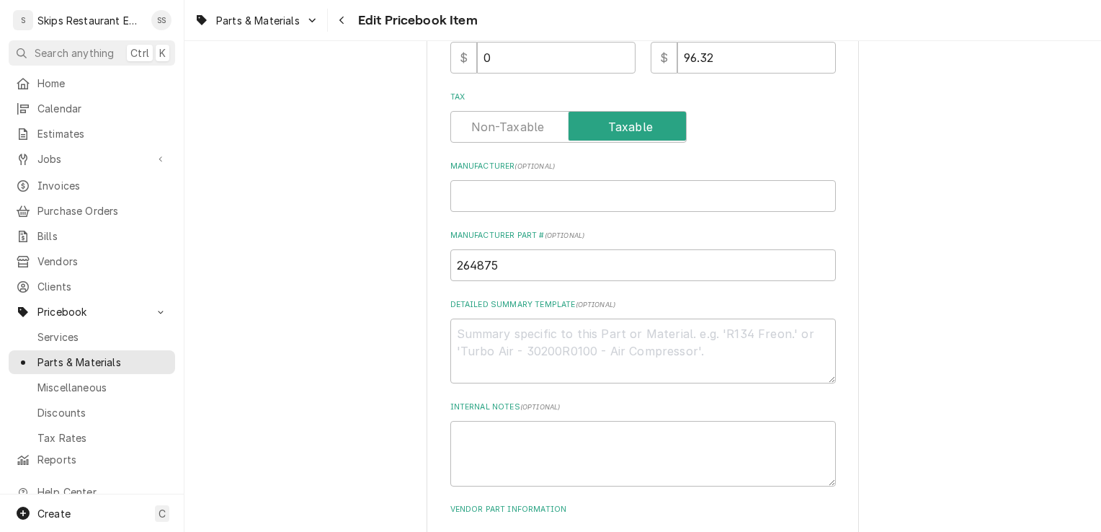
scroll to position [632, 0]
